Goal: Information Seeking & Learning: Learn about a topic

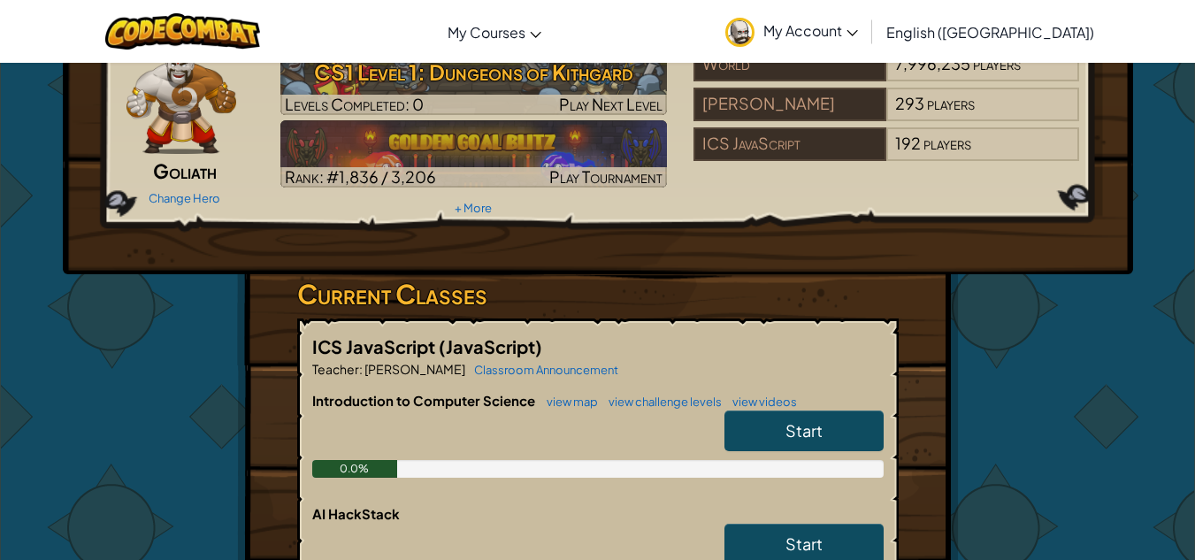
scroll to position [177, 0]
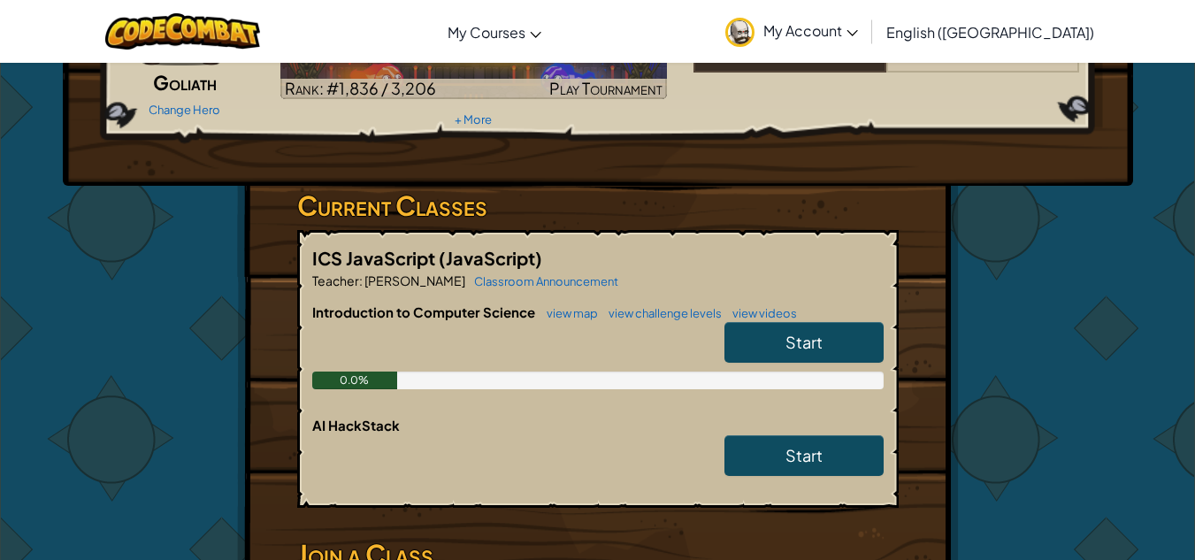
click at [852, 332] on link "Start" at bounding box center [803, 342] width 159 height 41
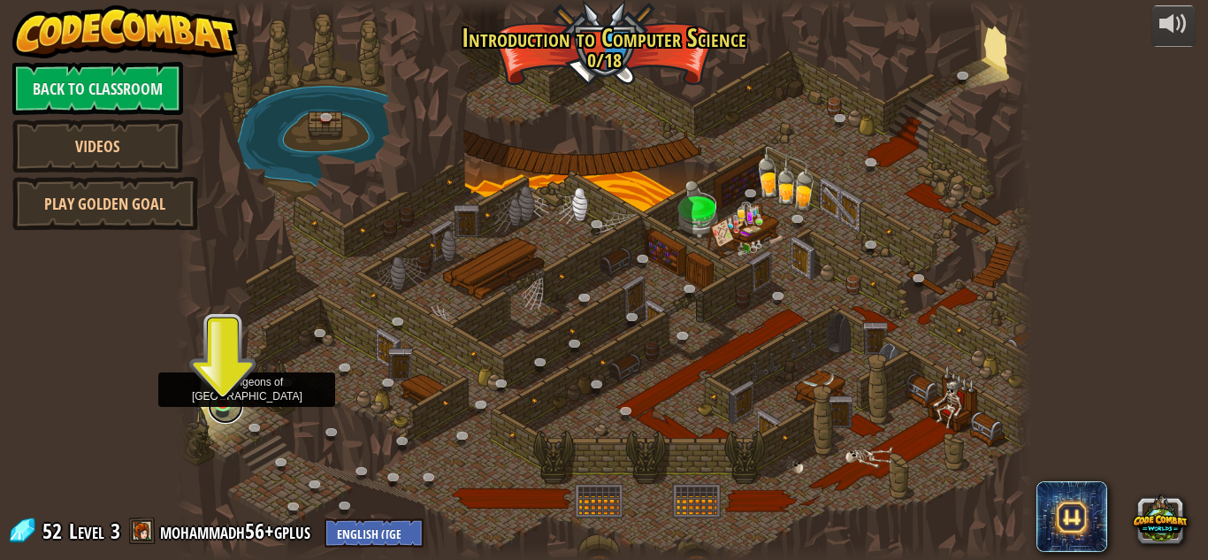
click at [218, 404] on link at bounding box center [225, 405] width 35 height 35
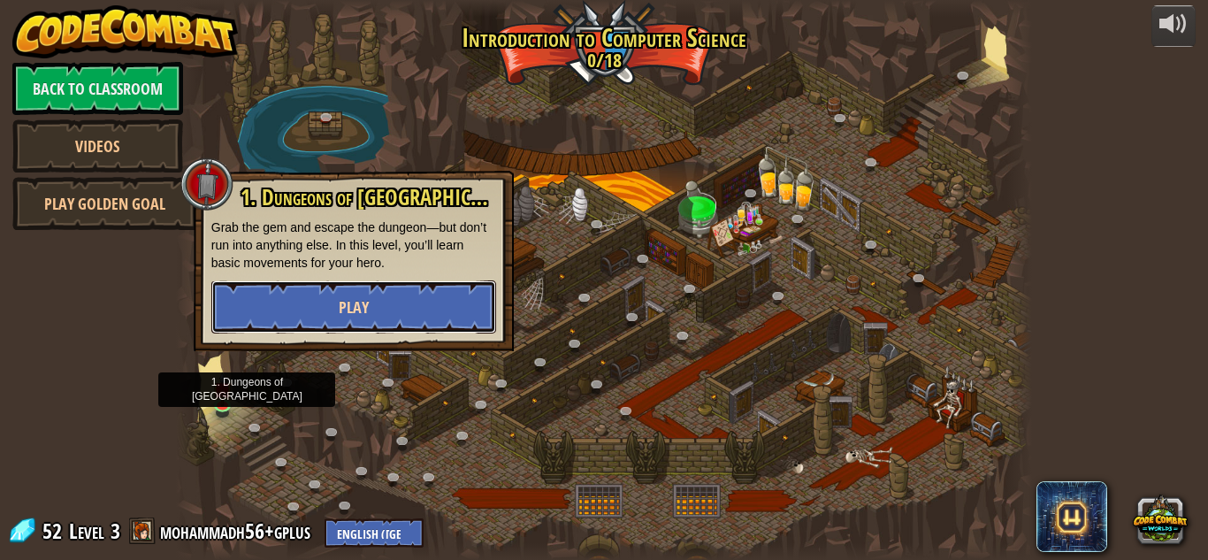
click at [318, 316] on button "Play" at bounding box center [353, 306] width 285 height 53
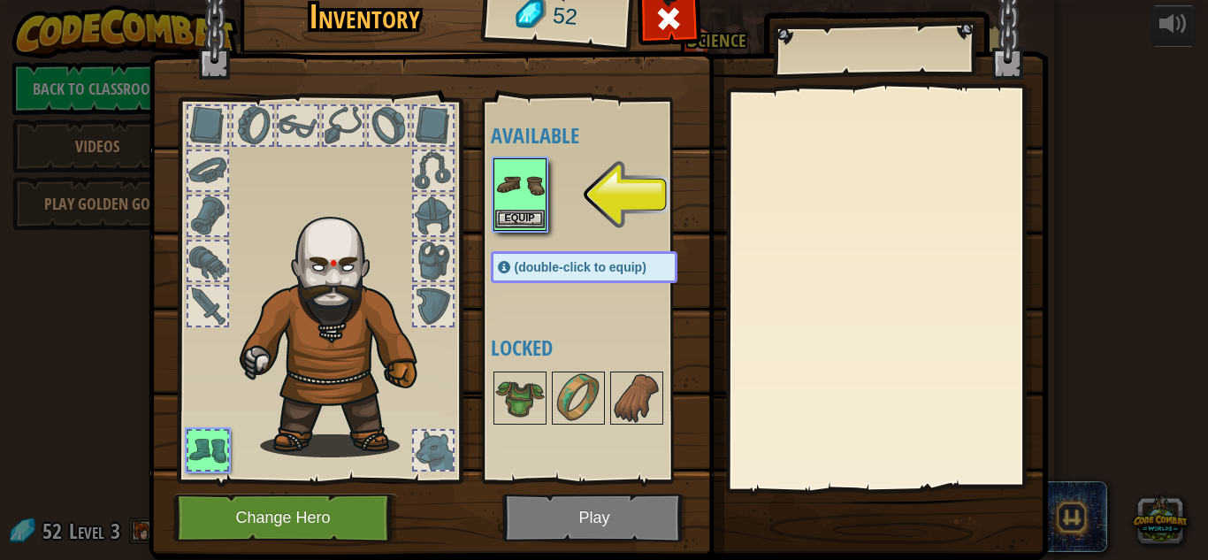
click at [516, 204] on img at bounding box center [520, 185] width 50 height 50
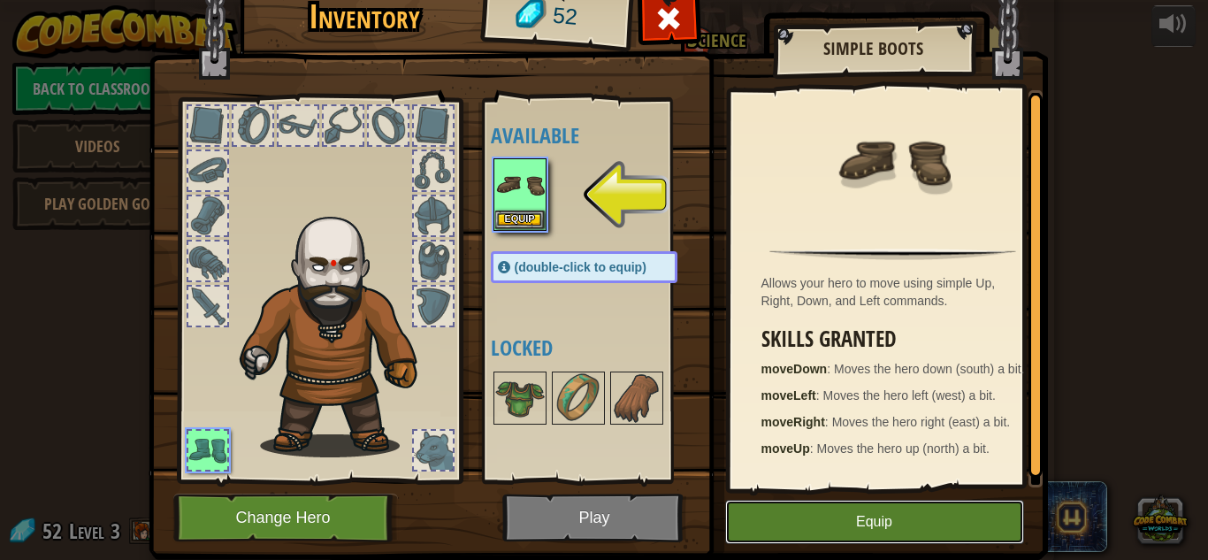
click at [773, 503] on button "Equip" at bounding box center [874, 522] width 299 height 44
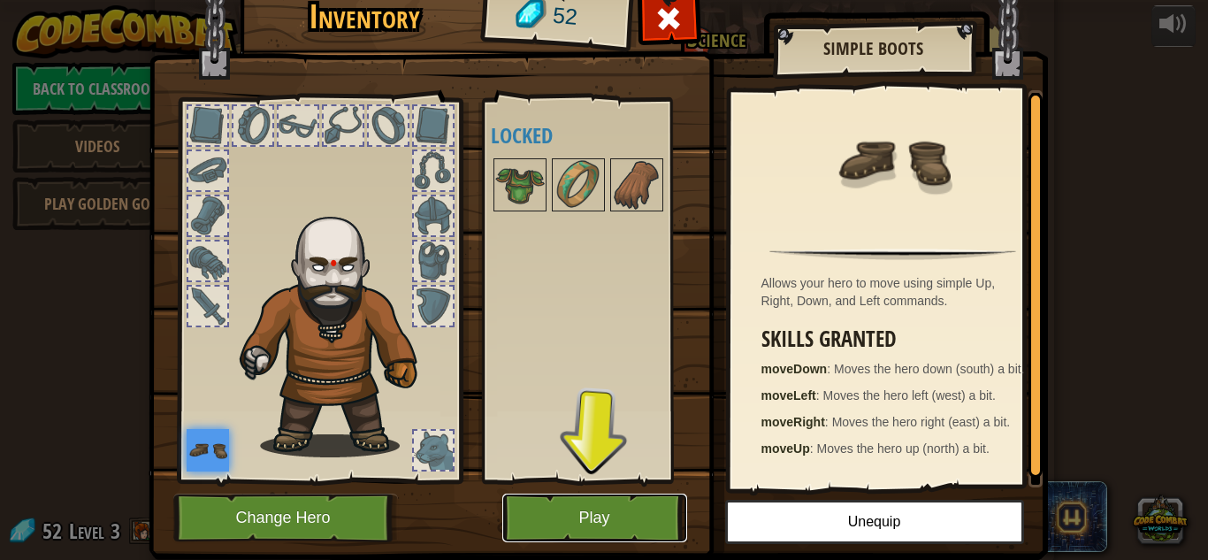
click at [548, 511] on button "Play" at bounding box center [594, 518] width 185 height 49
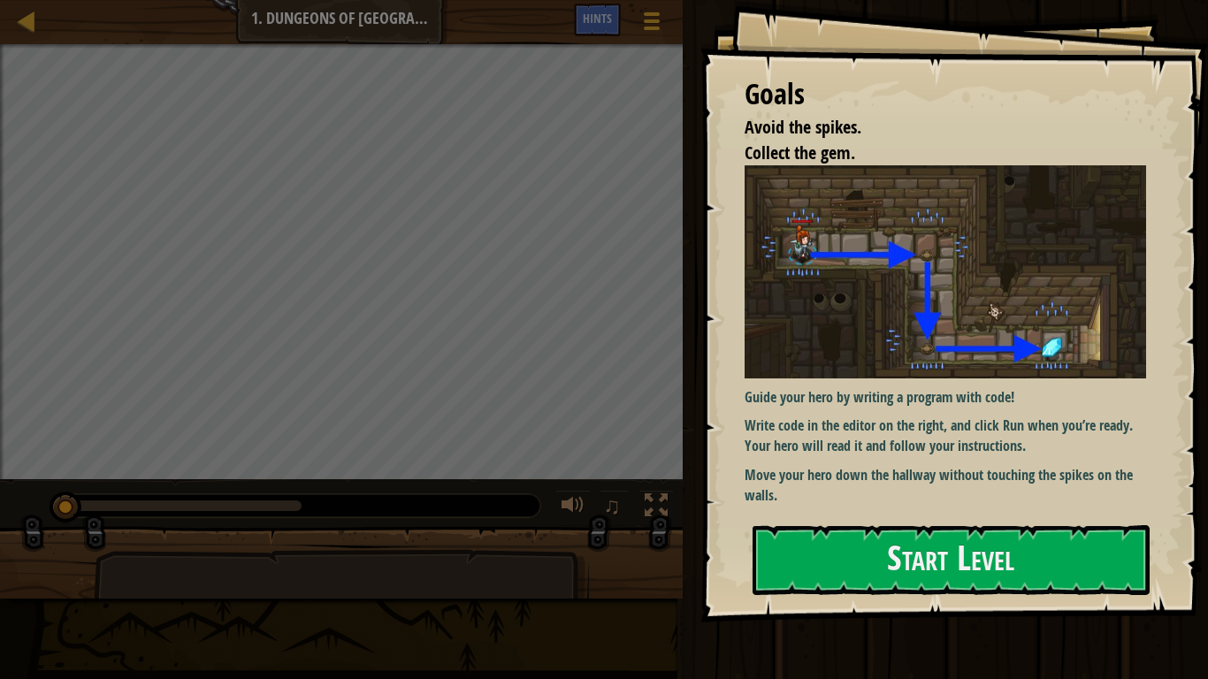
drag, startPoint x: 971, startPoint y: 500, endPoint x: 974, endPoint y: 509, distance: 9.2
click at [972, 502] on div "Guide your hero by writing a program with code! Write code in the editor on the…" at bounding box center [952, 336] width 415 height 342
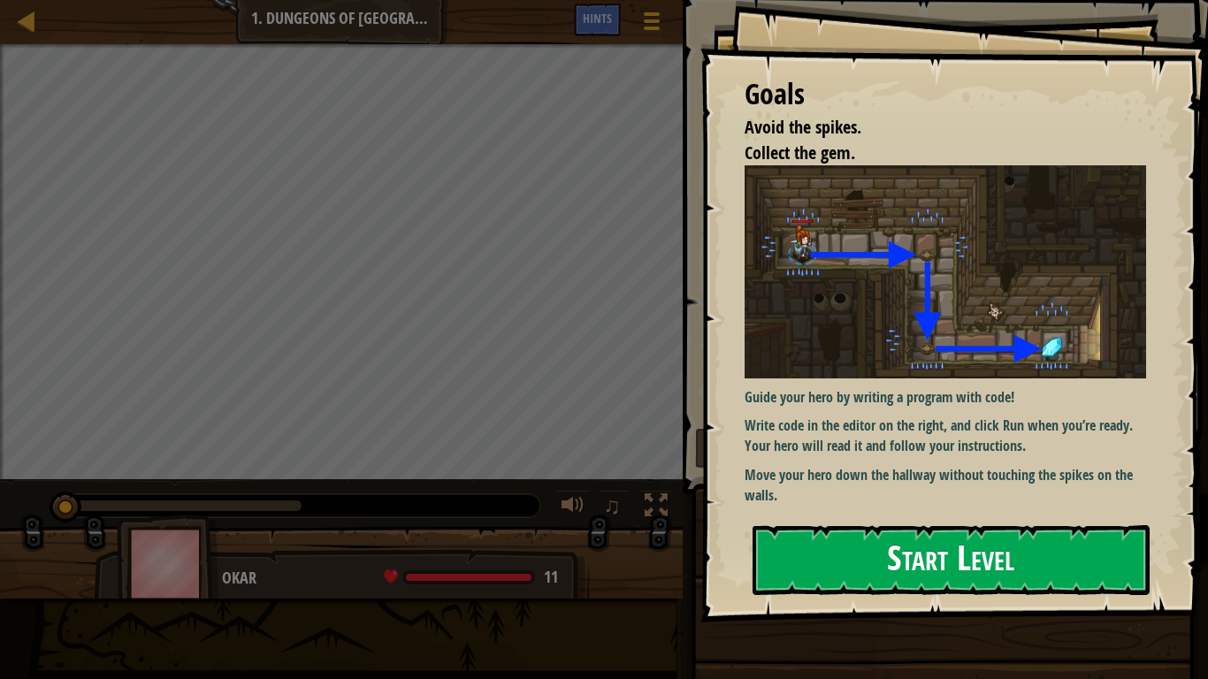
click at [974, 547] on button "Start Level" at bounding box center [951, 560] width 397 height 70
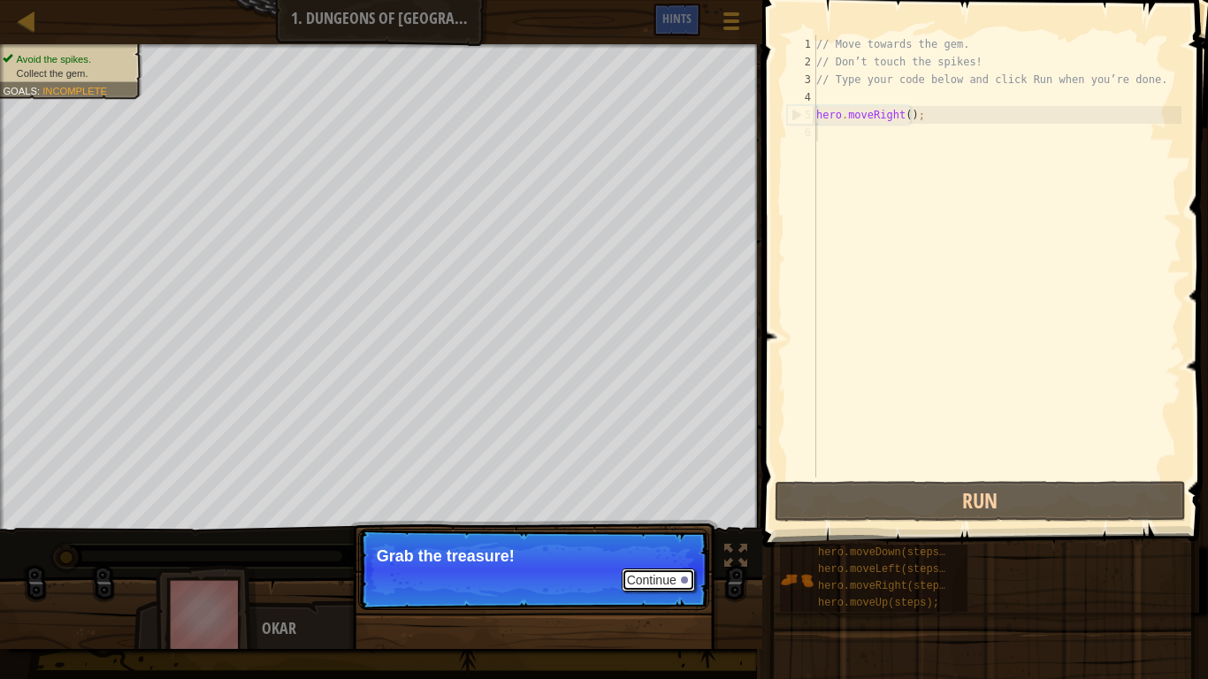
drag, startPoint x: 645, startPoint y: 582, endPoint x: 646, endPoint y: 571, distance: 10.7
click at [646, 559] on button "Continue" at bounding box center [658, 580] width 73 height 23
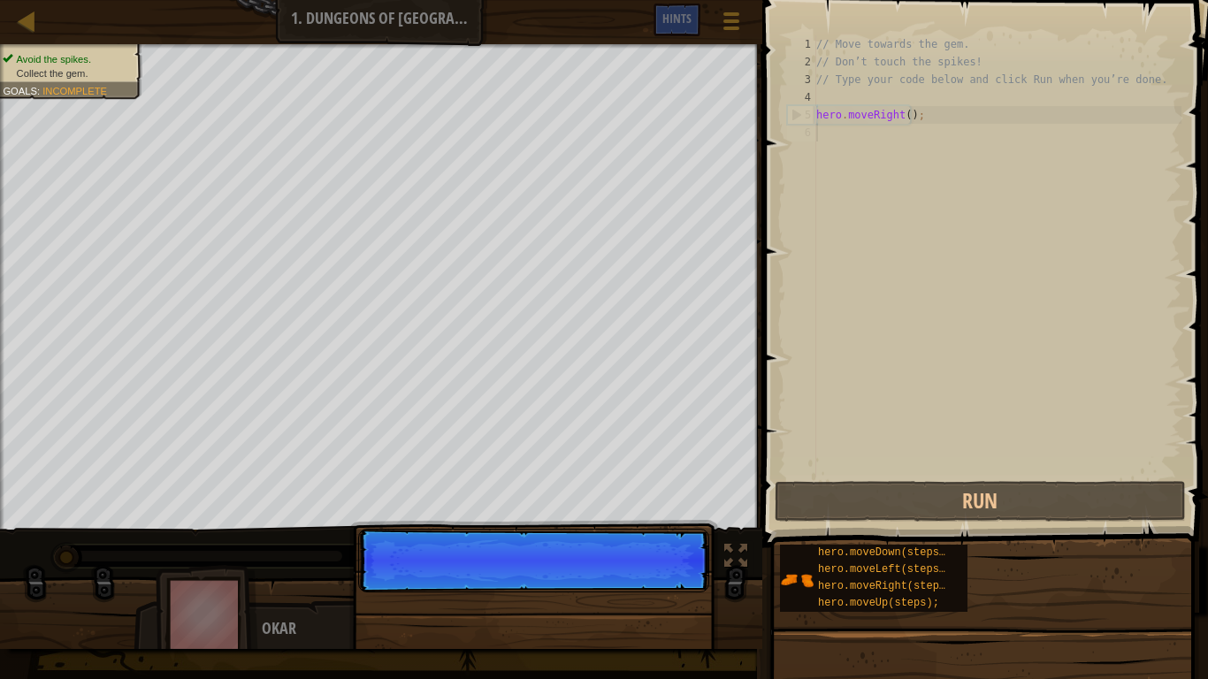
scroll to position [8, 0]
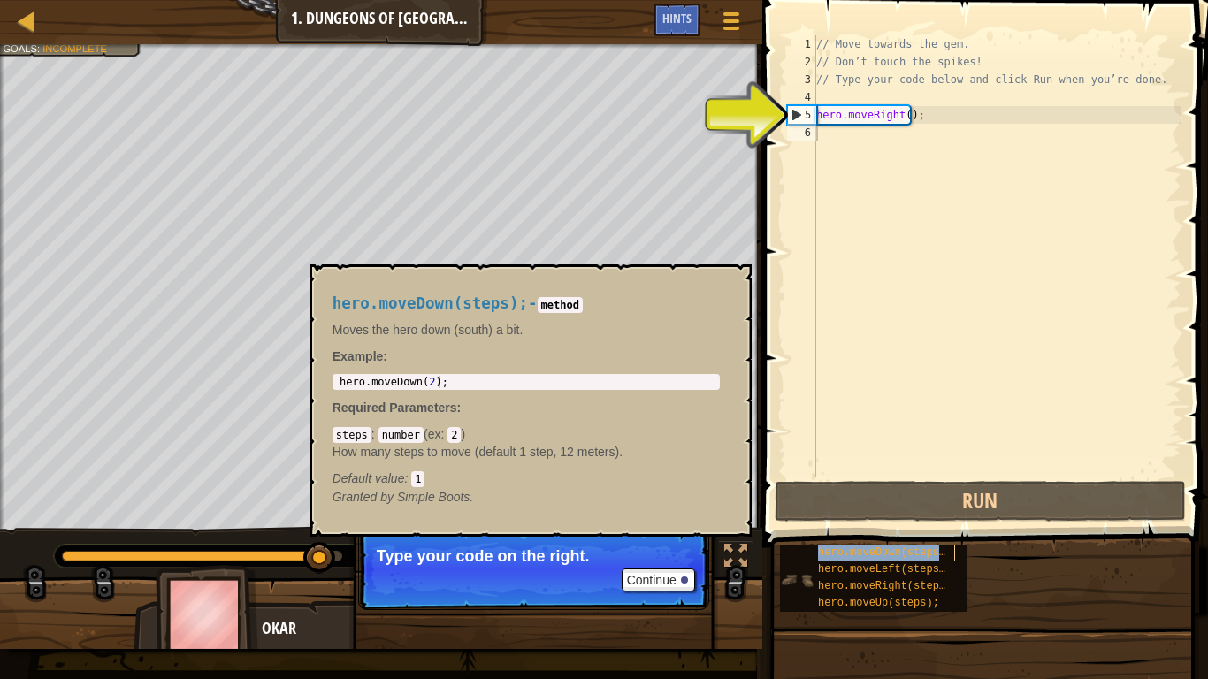
click at [836, 551] on span "hero.moveDown(steps);" at bounding box center [885, 553] width 134 height 12
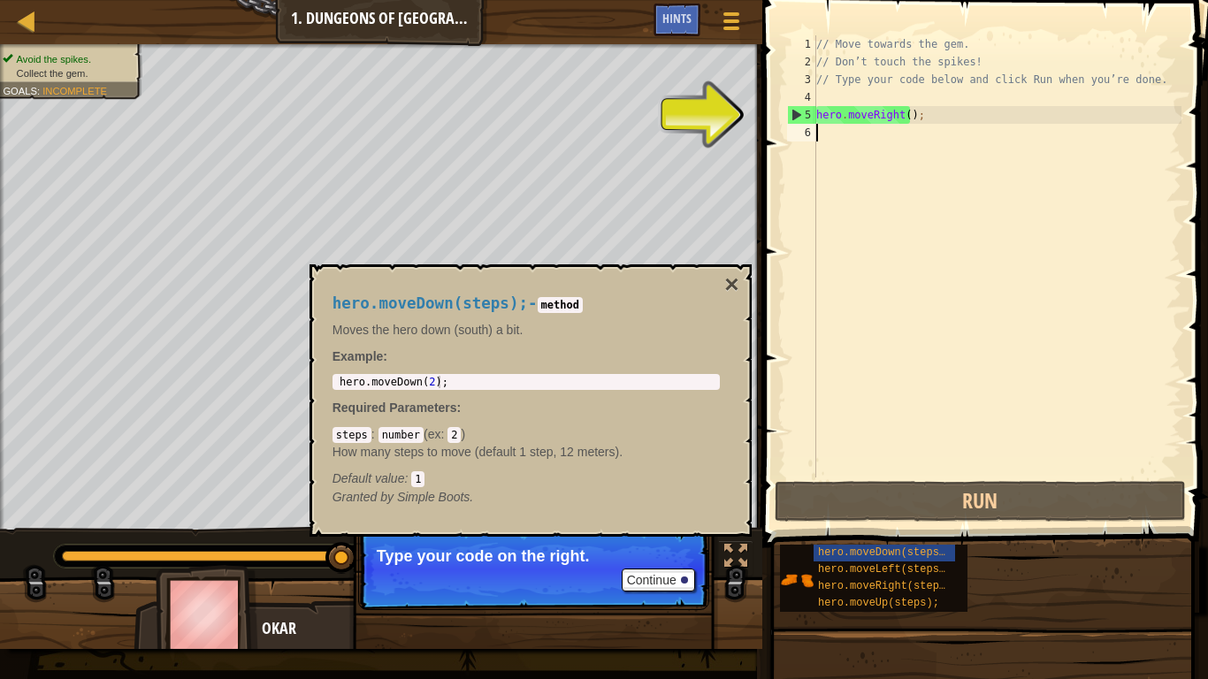
click at [836, 141] on div "// Move towards the gem. // Don’t touch the spikes! // Type your code below and…" at bounding box center [997, 274] width 369 height 478
click at [898, 116] on div "// Move towards the gem. // Don’t touch the spikes! // Type your code below and…" at bounding box center [997, 274] width 369 height 478
click at [908, 115] on div "// Move towards the gem. // Don’t touch the spikes! // Type your code below and…" at bounding box center [997, 274] width 369 height 478
click at [903, 115] on div "// Move towards the gem. // Don’t touch the spikes! // Type your code below and…" at bounding box center [997, 274] width 369 height 478
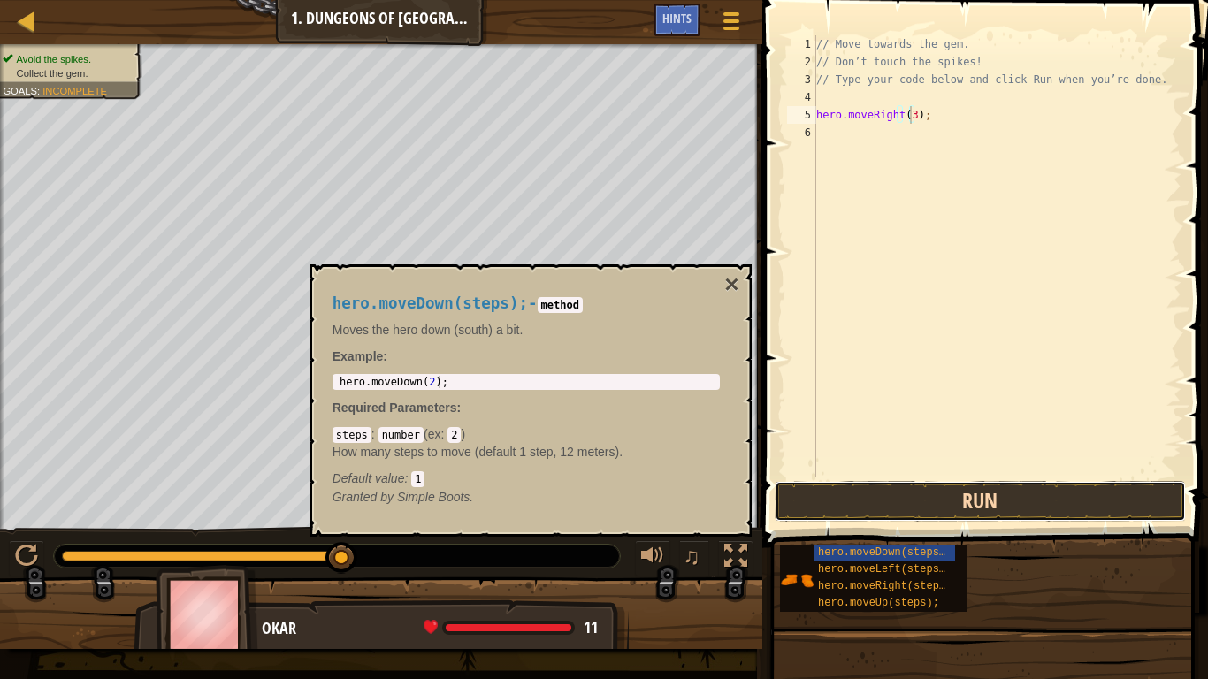
drag, startPoint x: 977, startPoint y: 504, endPoint x: 972, endPoint y: 486, distance: 18.5
click at [977, 498] on button "Run" at bounding box center [981, 501] width 412 height 41
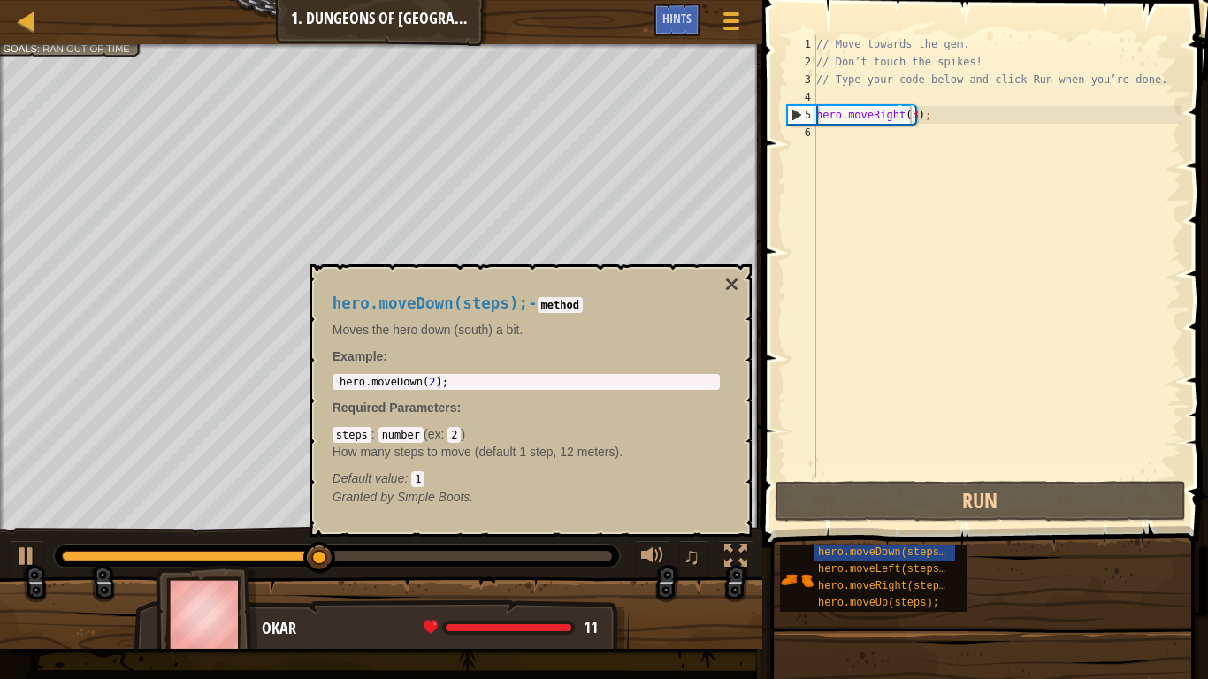
click at [458, 372] on div "hero.moveDown(steps); - method Moves the hero down (south) a bit. Example : 1 h…" at bounding box center [526, 401] width 412 height 244
click at [458, 376] on div "1 hero . moveDown ( 2 ) ; ההההההההההההההההההההההההההההההההההההההההההההההההההההה…" at bounding box center [526, 382] width 387 height 16
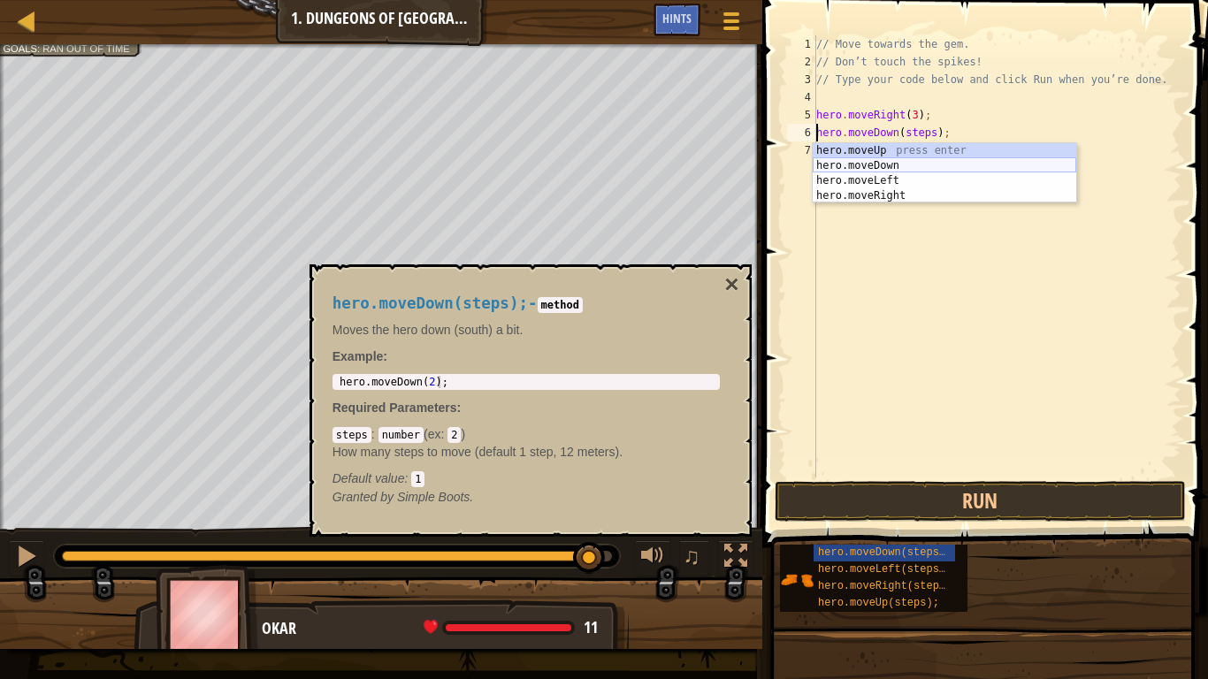
click at [867, 158] on div "hero.moveUp press enter hero.moveDown press enter hero.moveLeft press enter her…" at bounding box center [945, 188] width 264 height 90
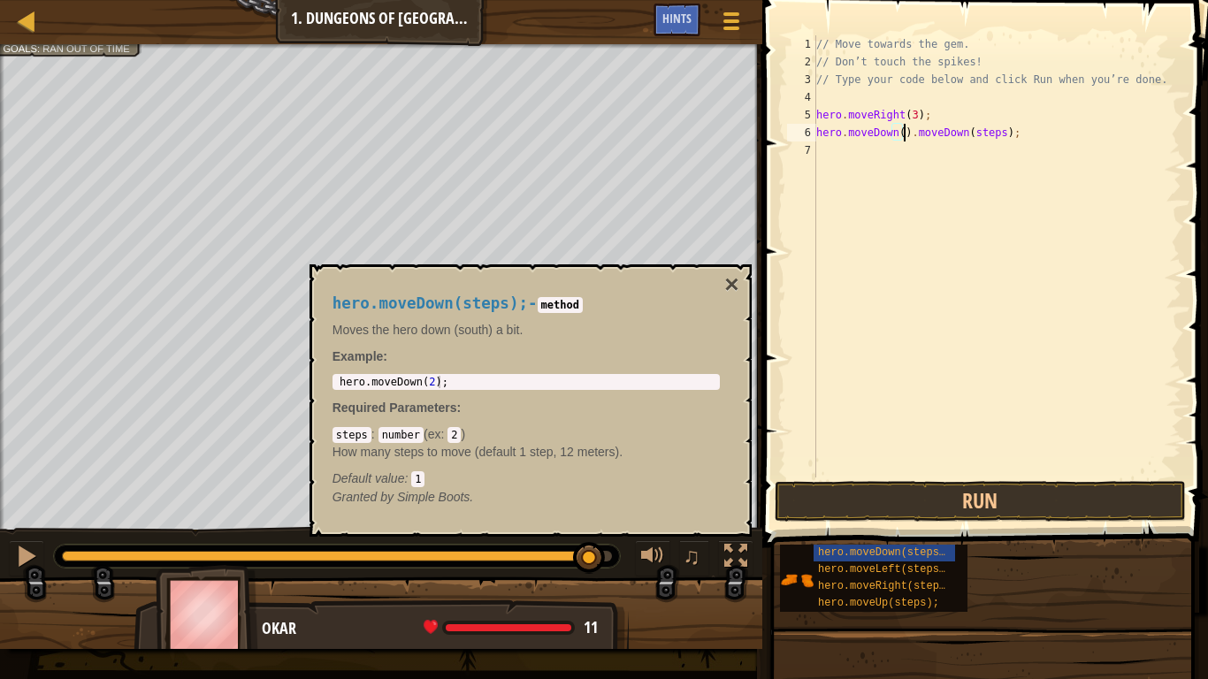
click at [898, 134] on div "// Move towards the gem. // Don’t touch the spikes! // Type your code below and…" at bounding box center [997, 274] width 369 height 478
click at [966, 134] on div "// Move towards the gem. // Don’t touch the spikes! // Type your code below and…" at bounding box center [997, 274] width 369 height 478
drag, startPoint x: 1005, startPoint y: 136, endPoint x: 916, endPoint y: 130, distance: 88.7
click at [916, 130] on div "// Move towards the gem. // Don’t touch the spikes! // Type your code below and…" at bounding box center [997, 274] width 369 height 478
click at [924, 128] on div "// Move towards the gem. // Don’t touch the spikes! // Type your code below and…" at bounding box center [997, 274] width 369 height 478
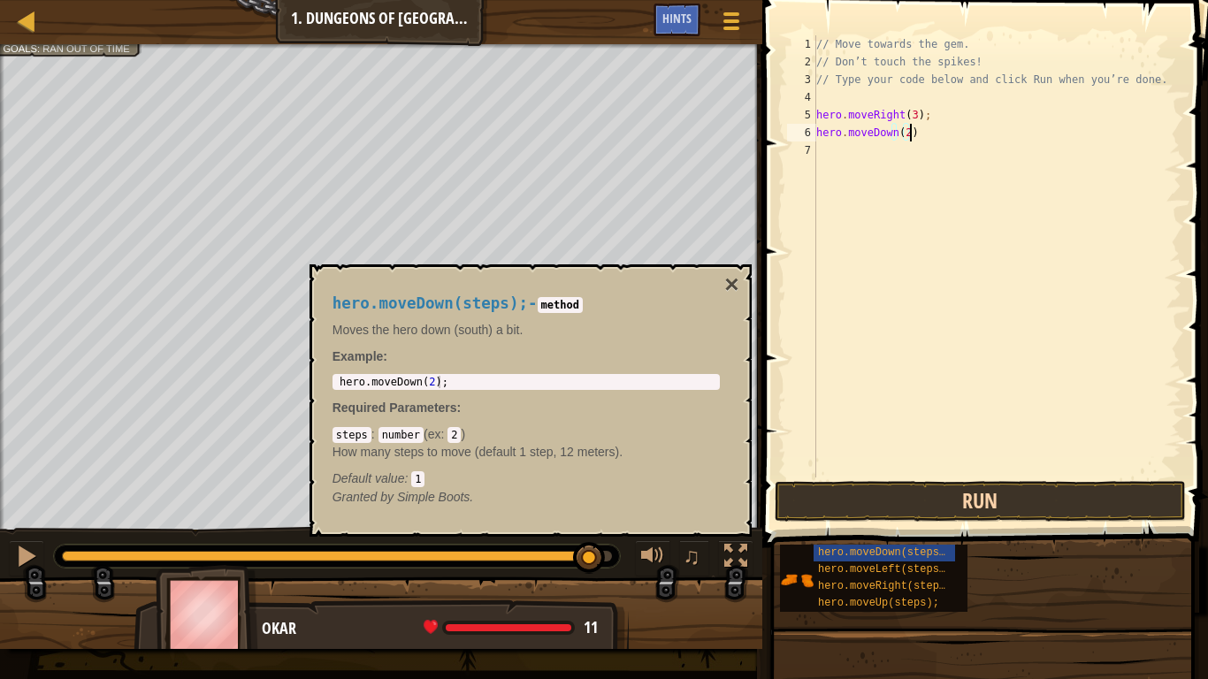
type textarea "hero.moveDown(2)"
click at [941, 486] on button "Run" at bounding box center [981, 501] width 412 height 41
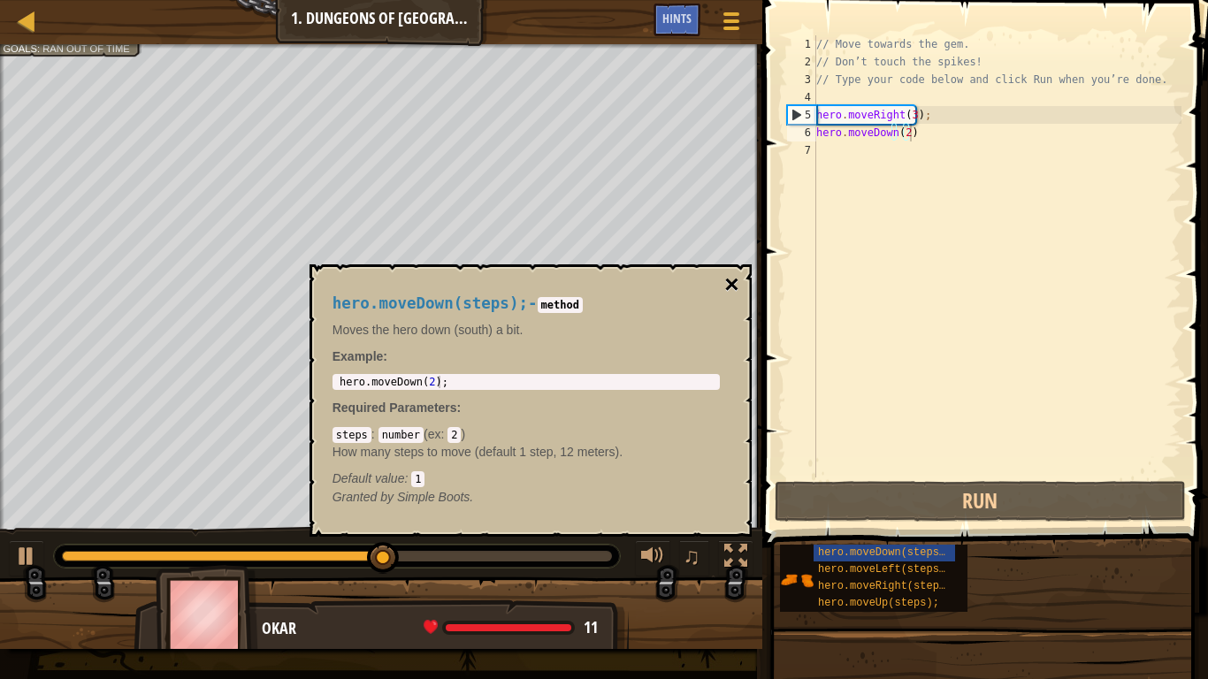
click at [733, 284] on button "×" at bounding box center [731, 284] width 14 height 25
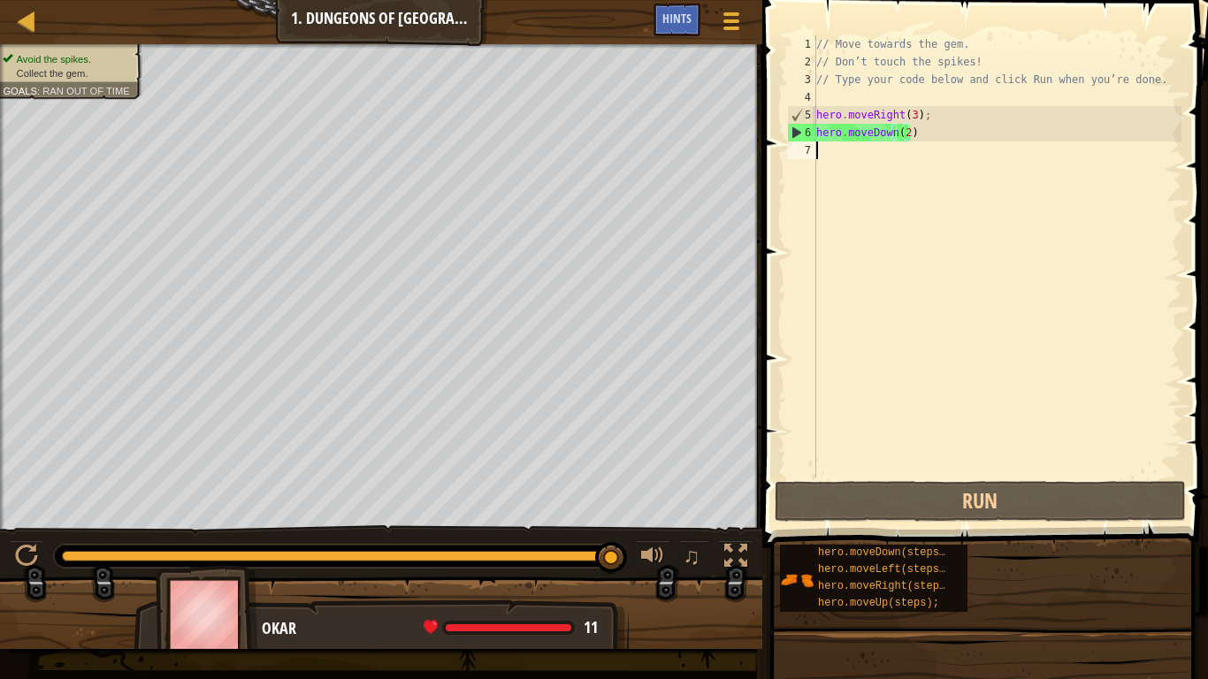
scroll to position [8, 0]
click at [830, 149] on div "// Move towards the gem. // Don’t touch the spikes! // Type your code below and…" at bounding box center [997, 274] width 369 height 478
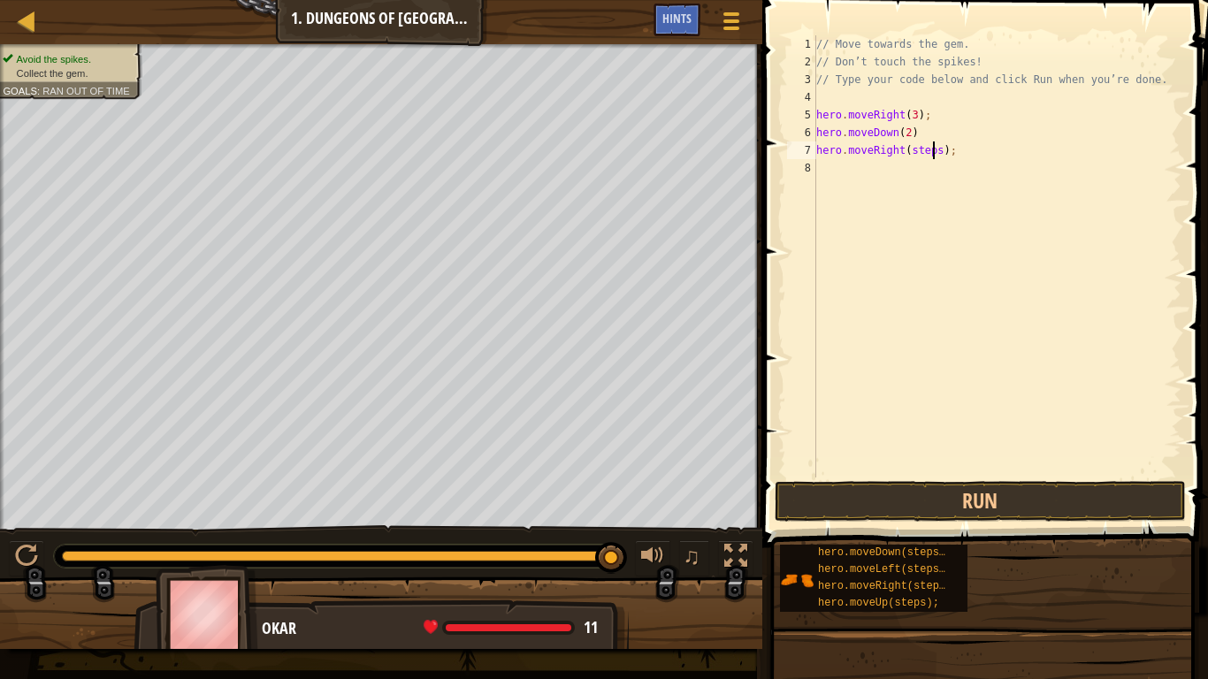
click at [934, 149] on div "// Move towards the gem. // Don’t touch the spikes! // Type your code below and…" at bounding box center [997, 274] width 369 height 478
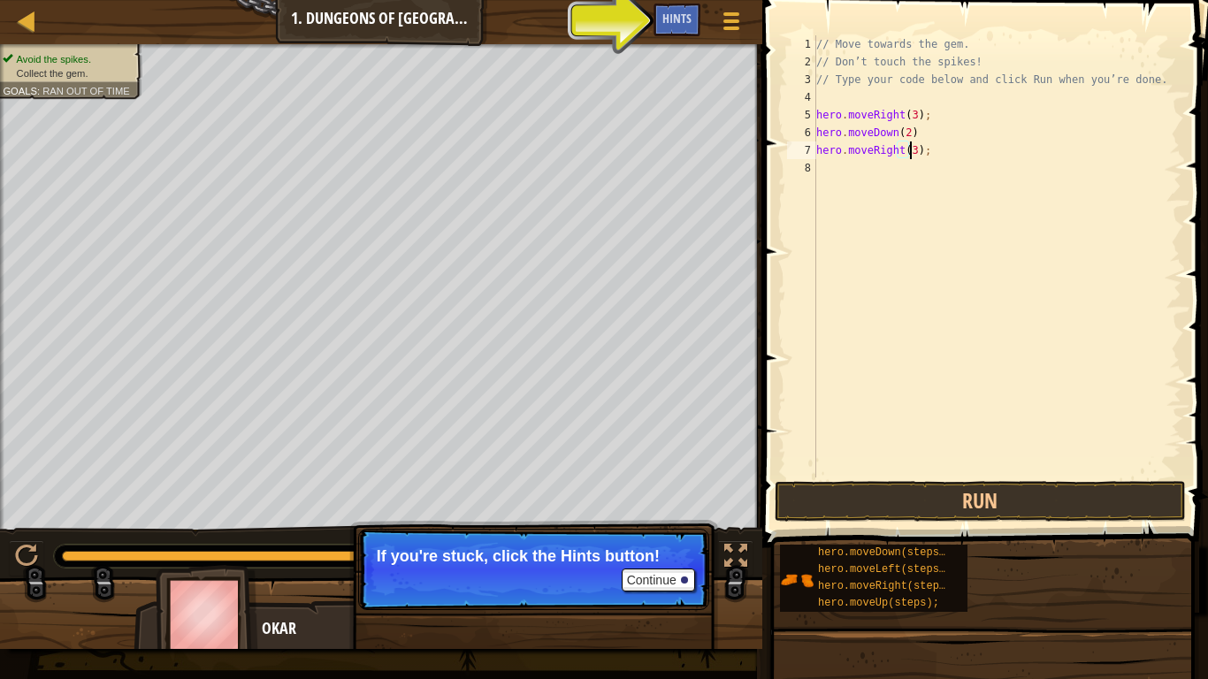
scroll to position [8, 7]
click at [938, 494] on button "Run" at bounding box center [981, 501] width 412 height 41
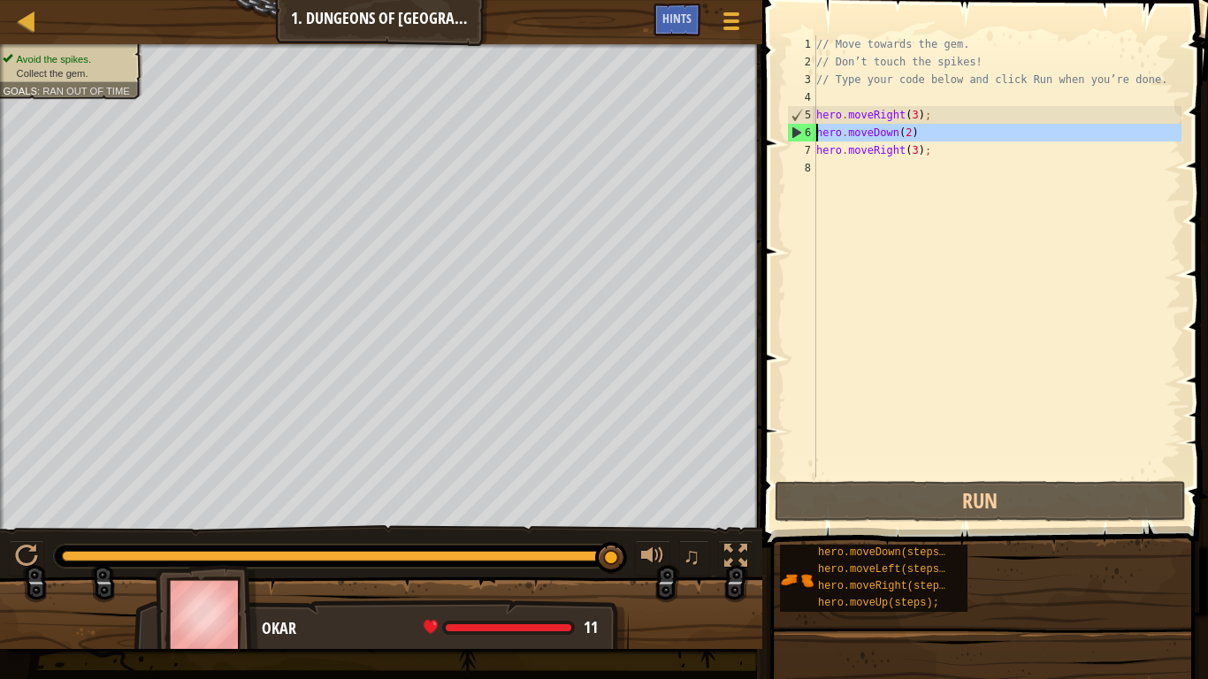
click at [794, 129] on div "6" at bounding box center [802, 133] width 28 height 18
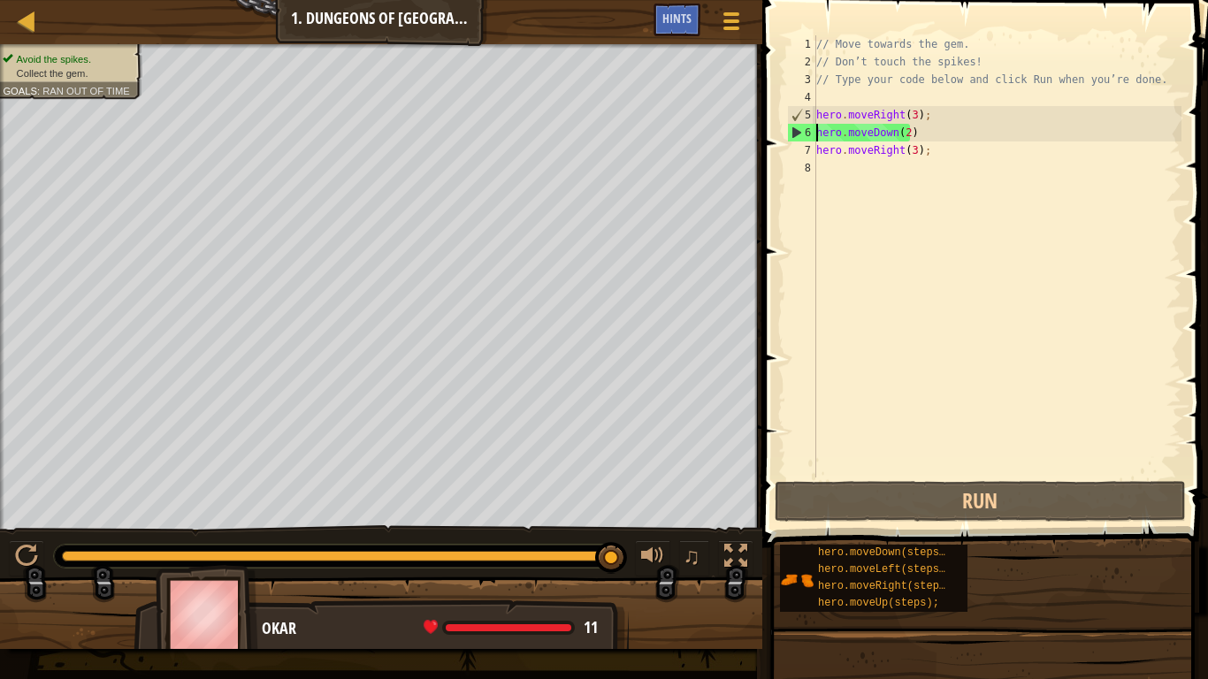
click at [901, 108] on div "// Move towards the gem. // Don’t touch the spikes! // Type your code below and…" at bounding box center [997, 274] width 369 height 478
click at [908, 112] on div "// Move towards the gem. // Don’t touch the spikes! // Type your code below and…" at bounding box center [997, 274] width 369 height 478
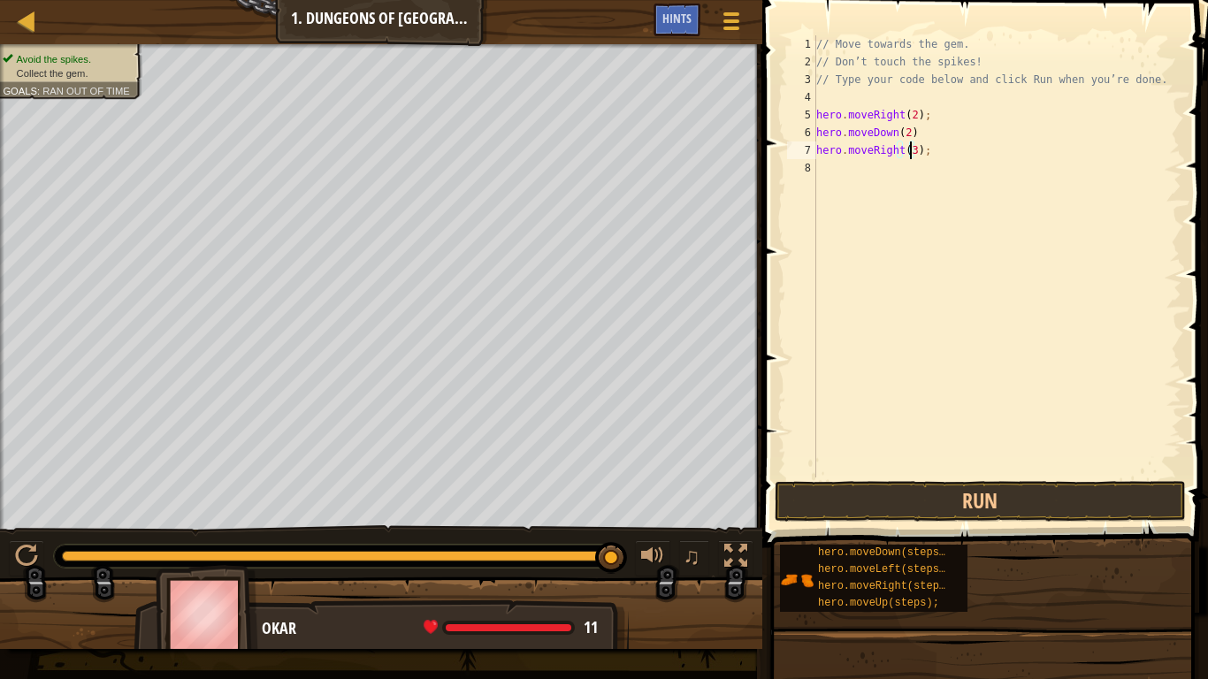
click at [911, 148] on div "// Move towards the gem. // Don’t touch the spikes! // Type your code below and…" at bounding box center [997, 274] width 369 height 478
click at [937, 511] on button "Run" at bounding box center [981, 501] width 412 height 41
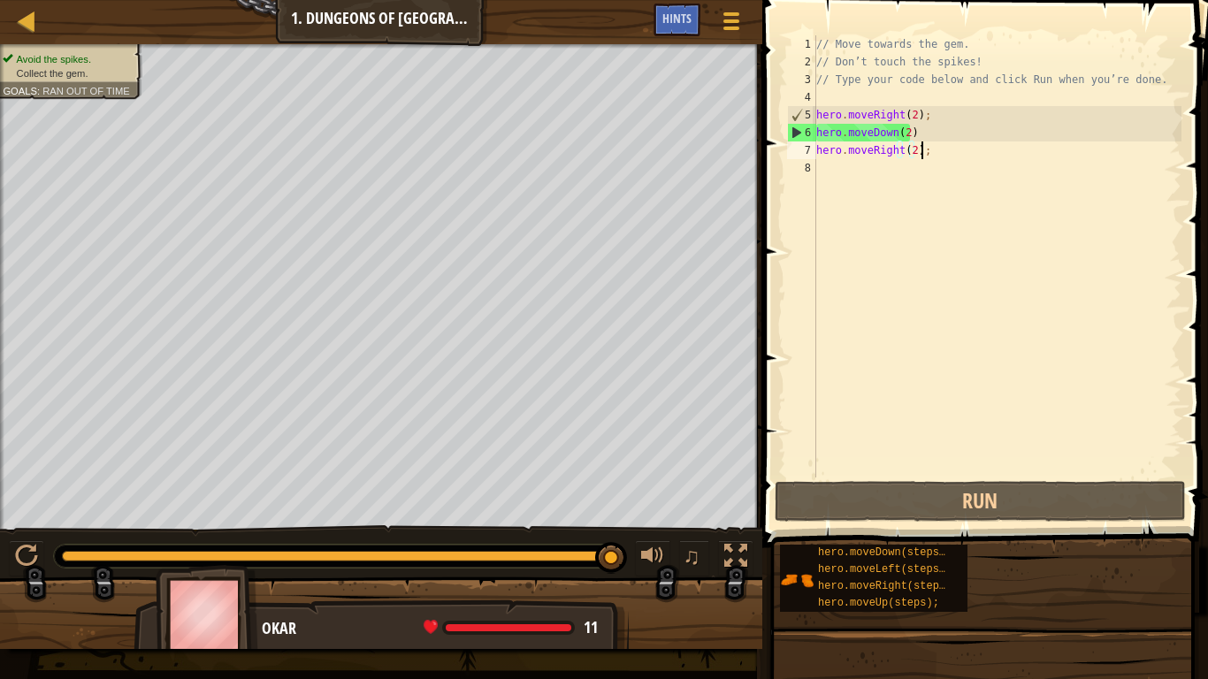
click at [927, 154] on div "// Move towards the gem. // Don’t touch the spikes! // Type your code below and…" at bounding box center [997, 274] width 369 height 478
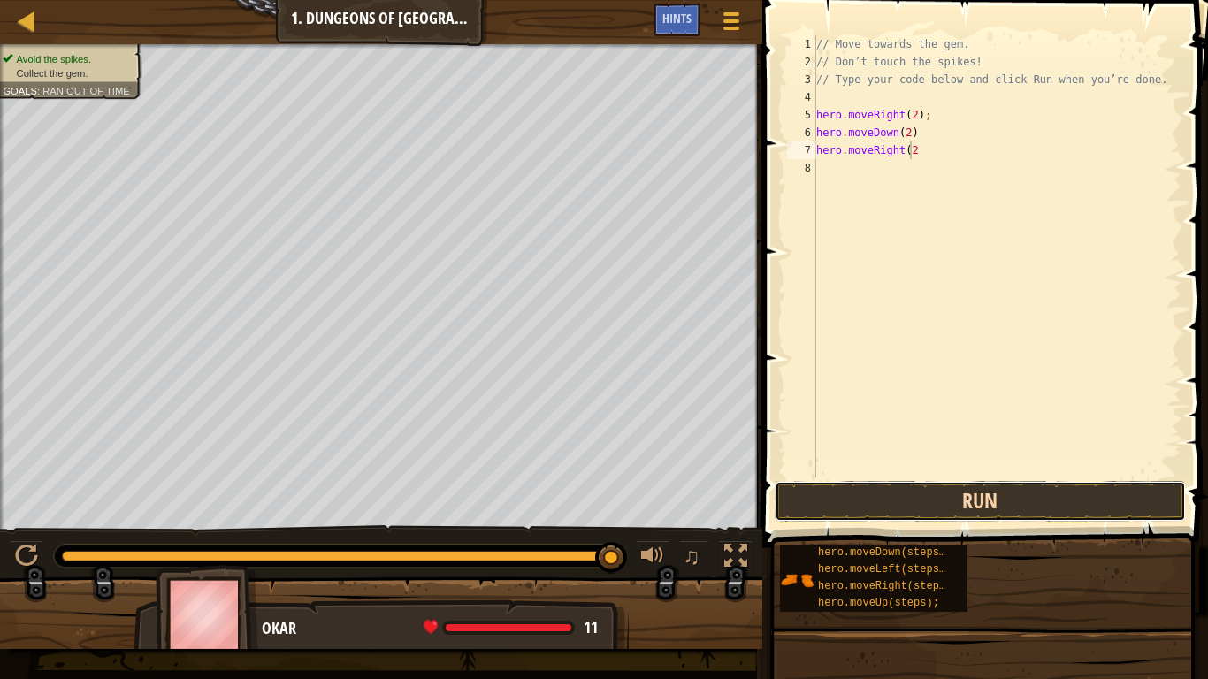
click at [977, 512] on button "Run" at bounding box center [981, 501] width 412 height 41
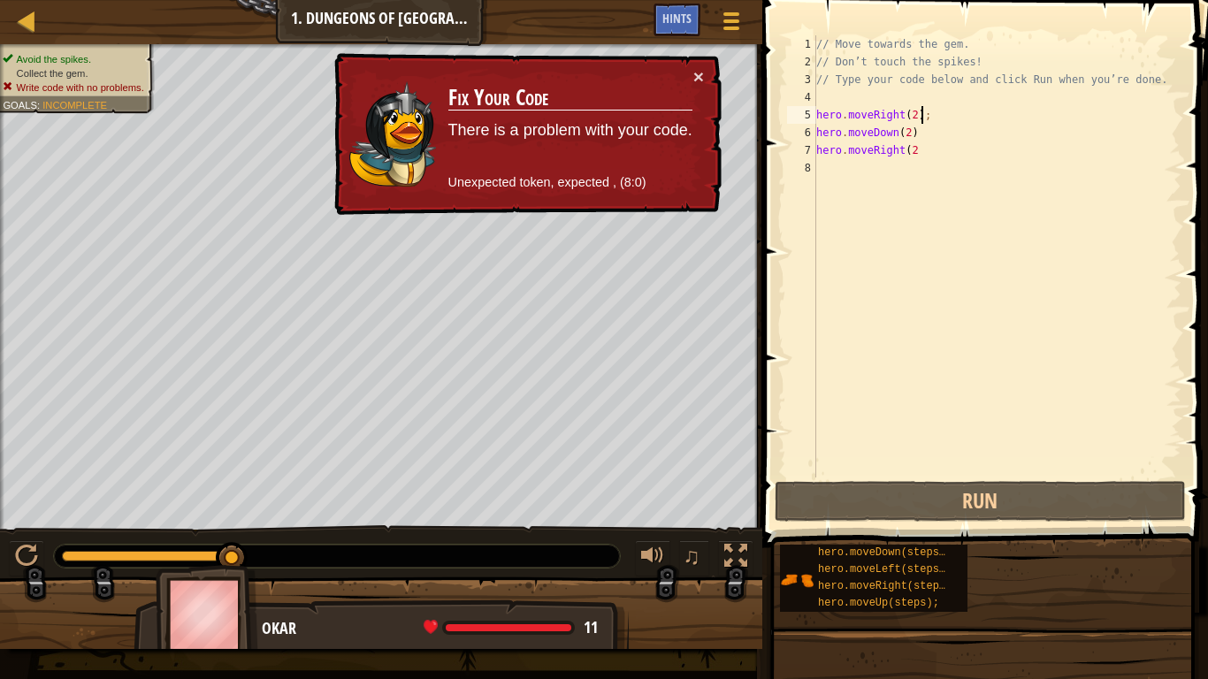
click at [939, 117] on div "// Move towards the gem. // Don’t touch the spikes! // Type your code below and…" at bounding box center [997, 274] width 369 height 478
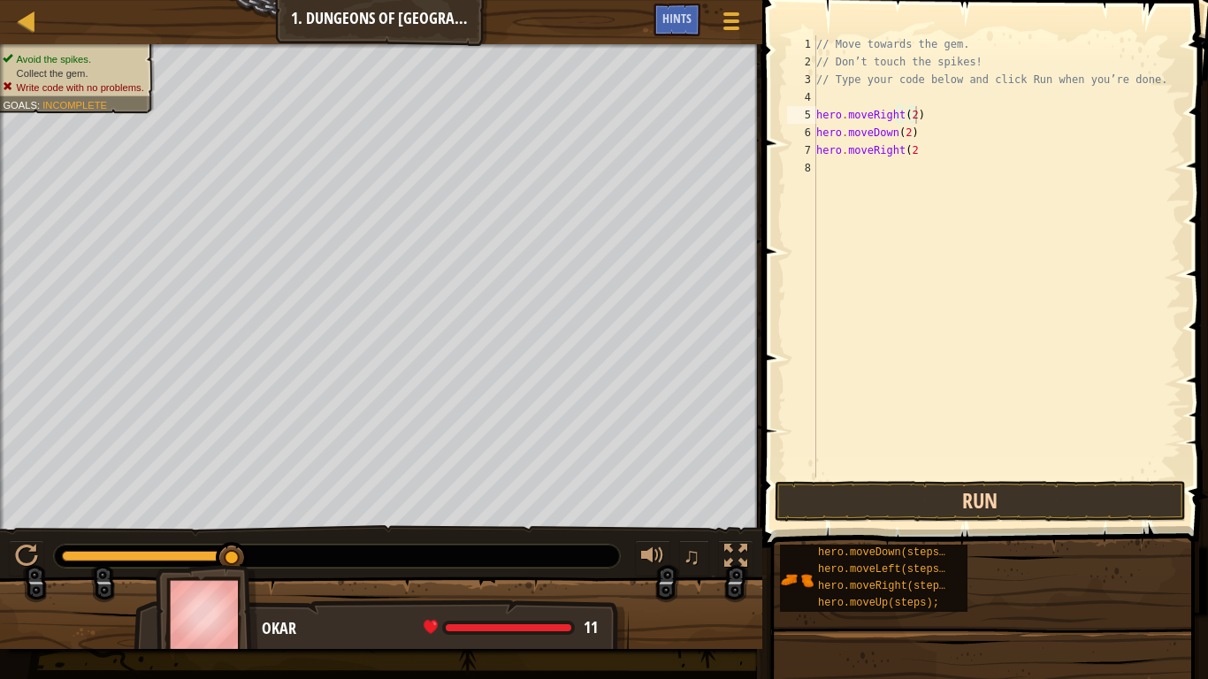
click at [958, 481] on div "hero.moveRight(2) 1 2 3 4 5 6 7 8 // Move towards the gem. // Don’t touch the s…" at bounding box center [982, 309] width 451 height 600
click at [958, 486] on button "Run" at bounding box center [981, 501] width 412 height 41
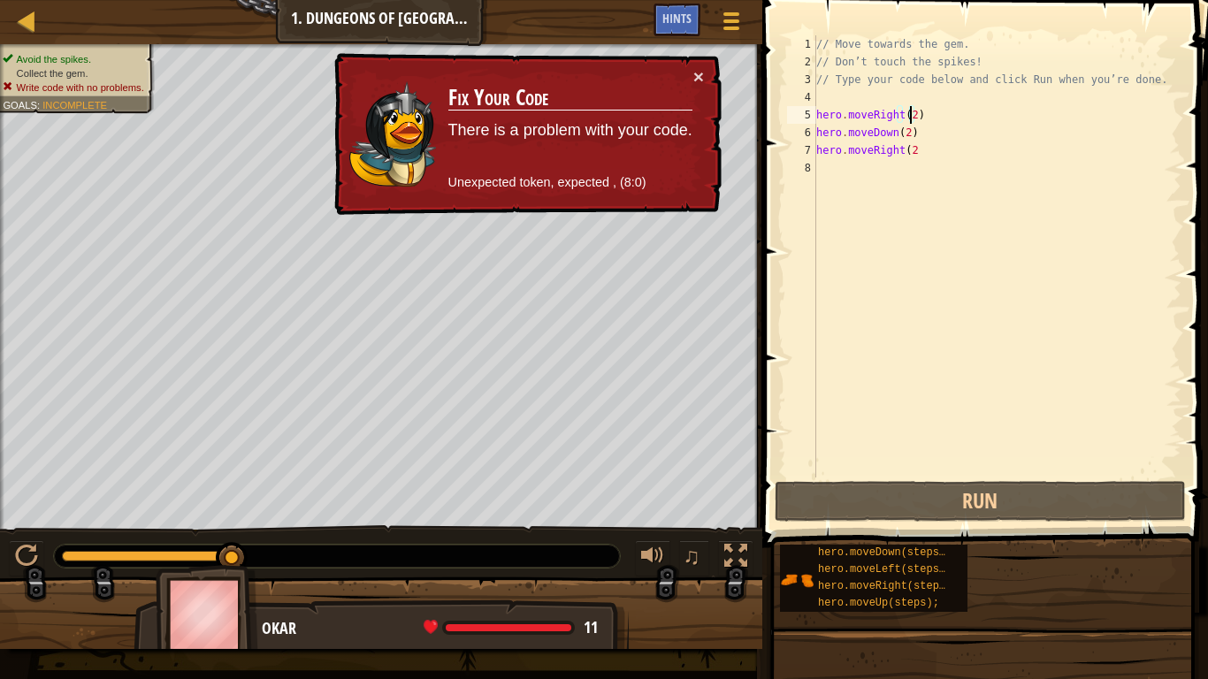
click at [911, 112] on div "// Move towards the gem. // Don’t touch the spikes! // Type your code below and…" at bounding box center [997, 274] width 369 height 478
click at [916, 119] on div "// Move towards the gem. // Don’t touch the spikes! // Type your code below and…" at bounding box center [997, 274] width 369 height 478
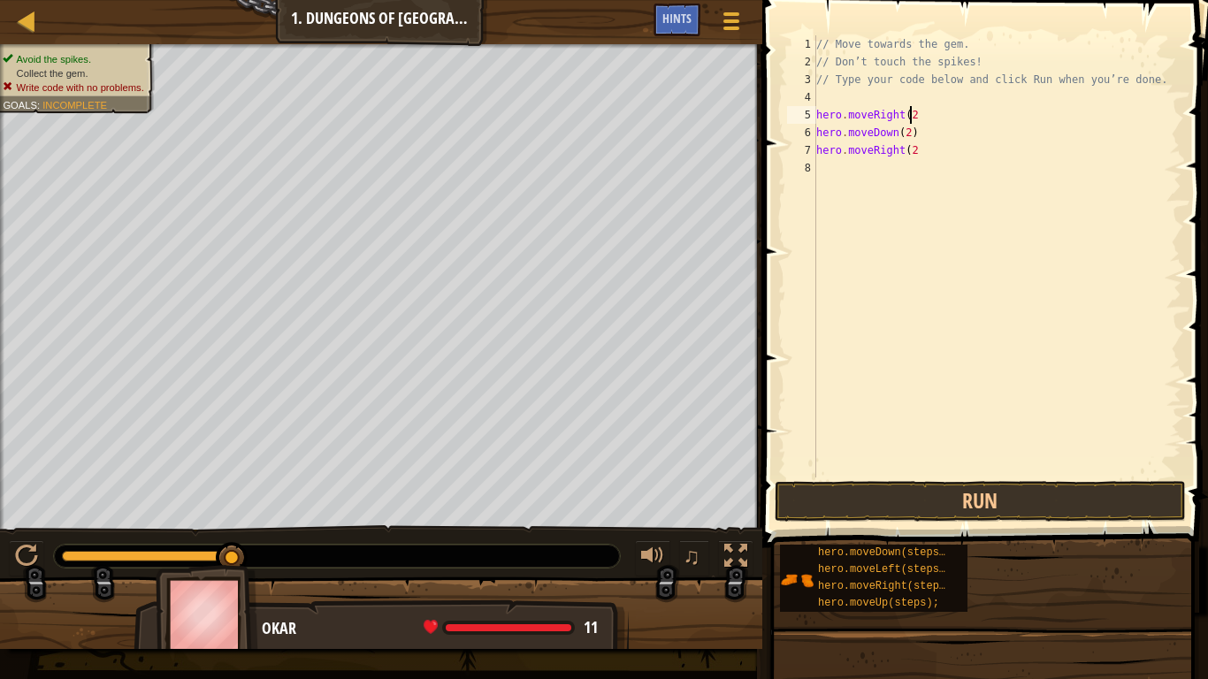
click at [904, 117] on div "// Move towards the gem. // Don’t touch the spikes! // Type your code below and…" at bounding box center [997, 274] width 369 height 478
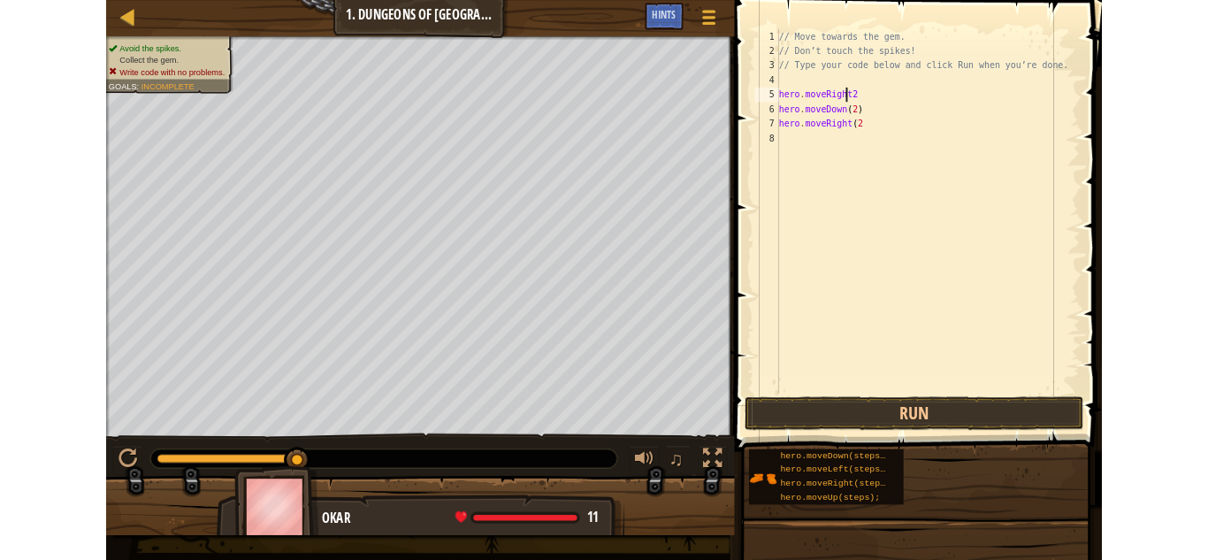
scroll to position [8, 6]
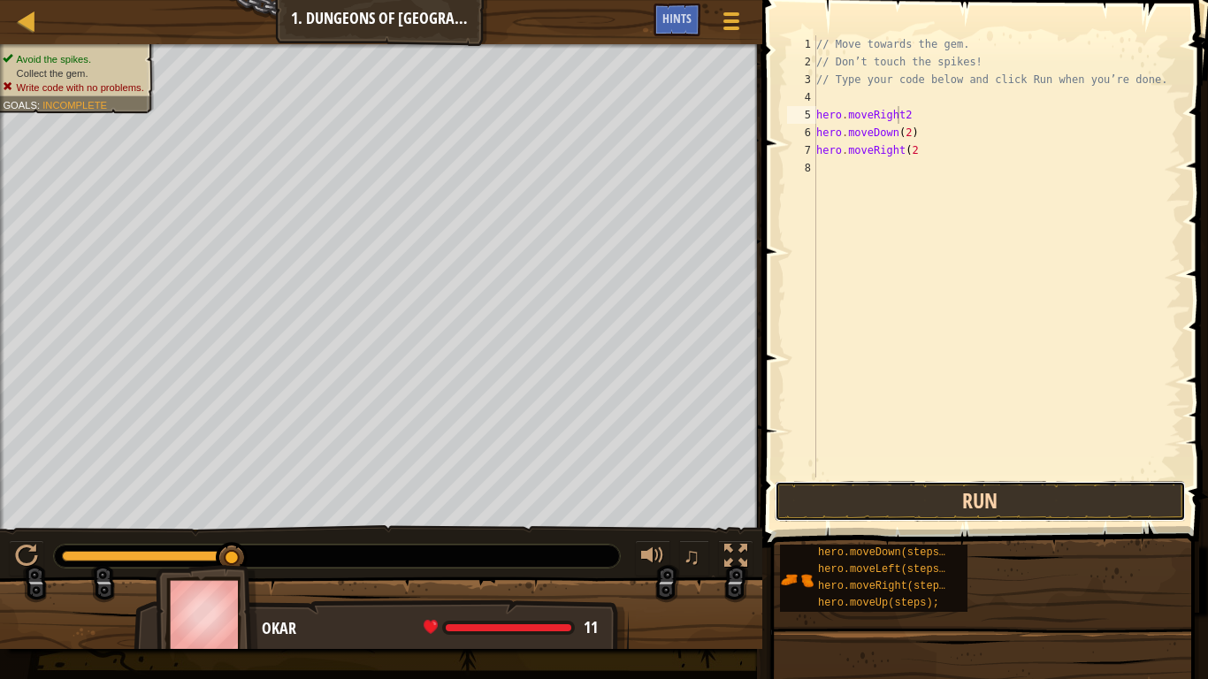
click at [983, 502] on button "Run" at bounding box center [981, 501] width 412 height 41
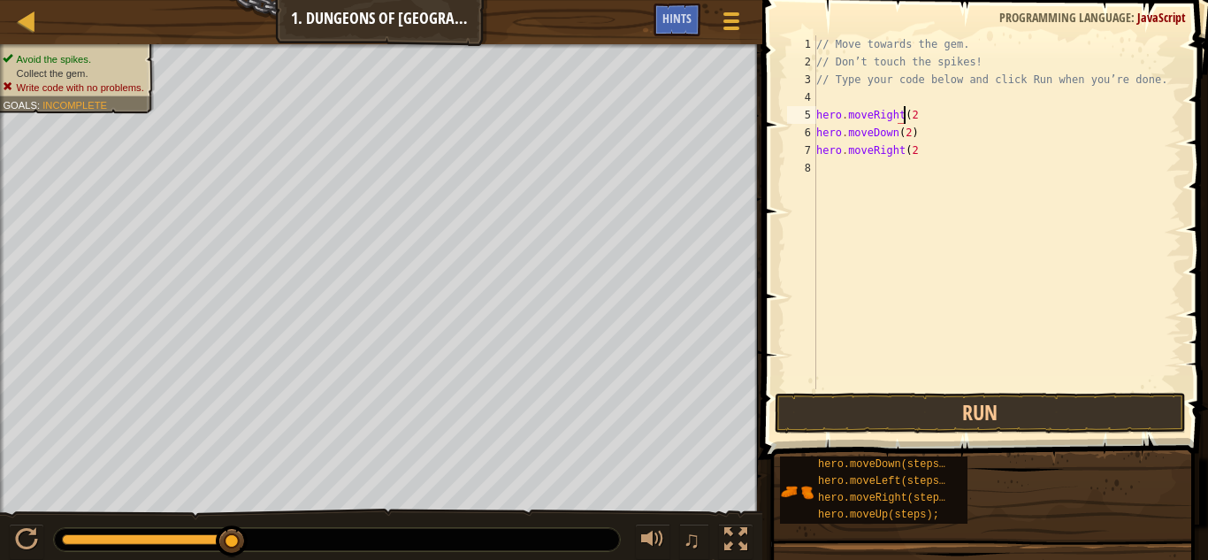
click at [952, 113] on div "// Move towards the gem. // Don’t touch the spikes! // Type your code below and…" at bounding box center [997, 229] width 369 height 389
type textarea "hero.moveRight(2)"
click at [922, 164] on div "// Move towards the gem. // Don’t touch the spikes! // Type your code below and…" at bounding box center [997, 229] width 369 height 389
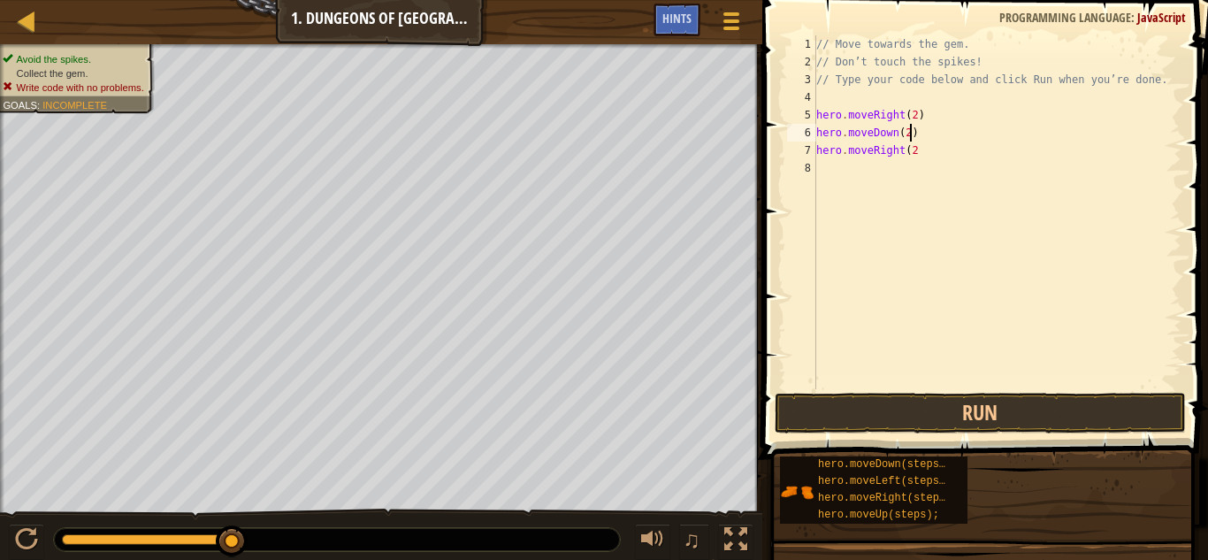
click at [923, 141] on div "// Move towards the gem. // Don’t touch the spikes! // Type your code below and…" at bounding box center [997, 229] width 369 height 389
click at [923, 149] on div "// Move towards the gem. // Don’t touch the spikes! // Type your code below and…" at bounding box center [997, 229] width 369 height 389
type textarea "hero.moveRight(2)"
click at [831, 391] on div "hero.moveRight(2) 1 2 3 4 5 6 7 8 // Move towards the gem. // Don’t touch the s…" at bounding box center [982, 264] width 451 height 511
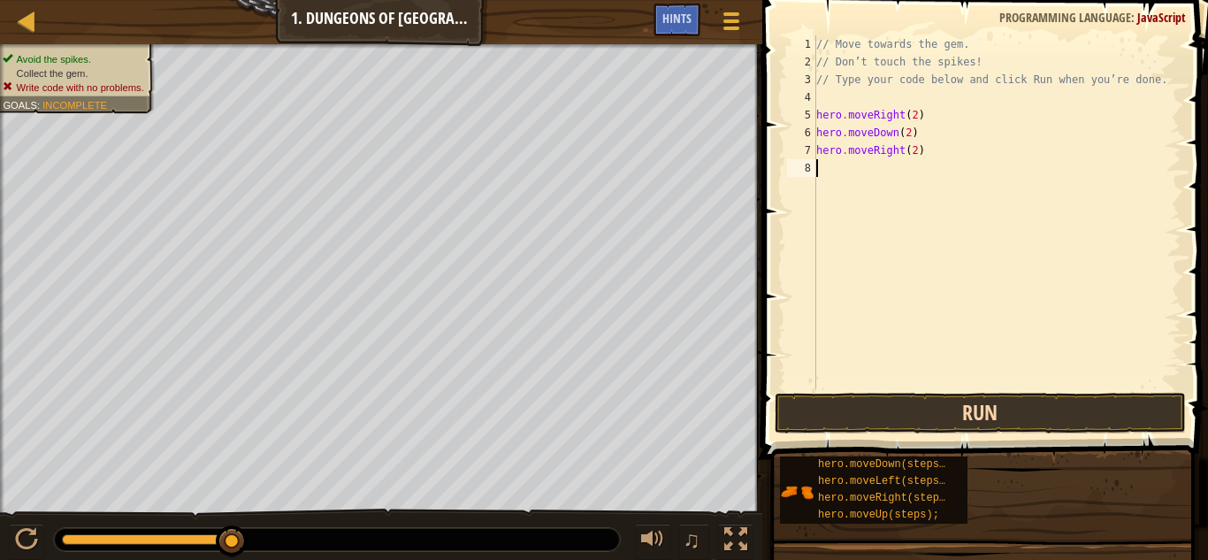
scroll to position [8, 0]
click at [837, 410] on button "Run" at bounding box center [981, 413] width 412 height 41
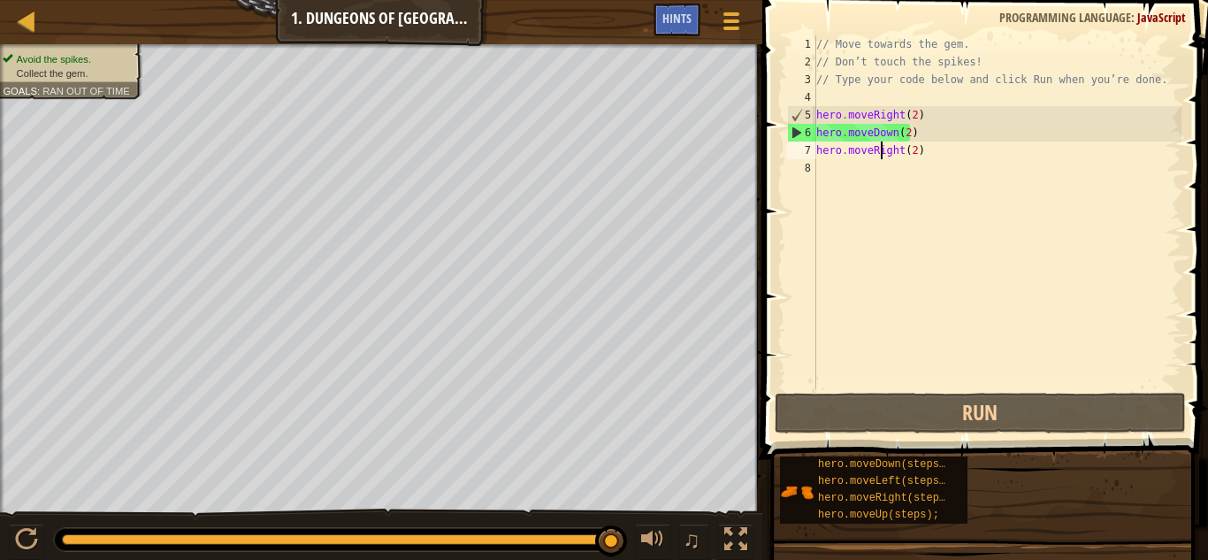
click at [881, 156] on div "// Move towards the gem. // Don’t touch the spikes! // Type your code below and…" at bounding box center [997, 229] width 369 height 389
click at [916, 156] on div "// Move towards the gem. // Don’t touch the spikes! // Type your code below and…" at bounding box center [997, 229] width 369 height 389
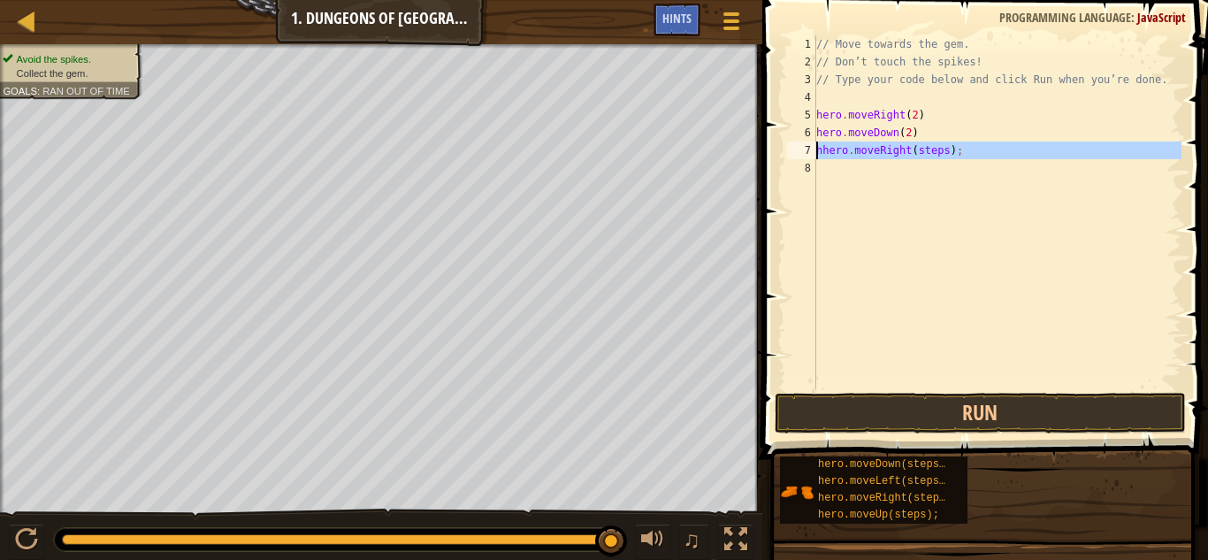
click at [813, 148] on div "7" at bounding box center [801, 151] width 29 height 18
click at [932, 155] on div "// Move towards the gem. // Don’t touch the spikes! // Type your code below and…" at bounding box center [997, 229] width 369 height 389
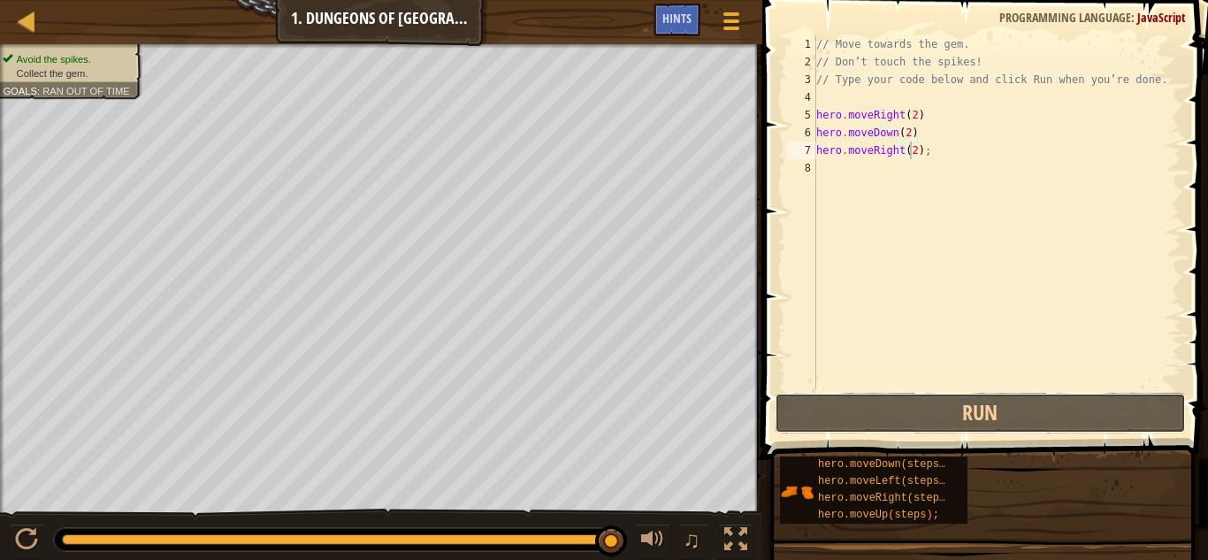
drag, startPoint x: 894, startPoint y: 406, endPoint x: 893, endPoint y: 392, distance: 14.2
click at [894, 395] on button "Run" at bounding box center [981, 413] width 412 height 41
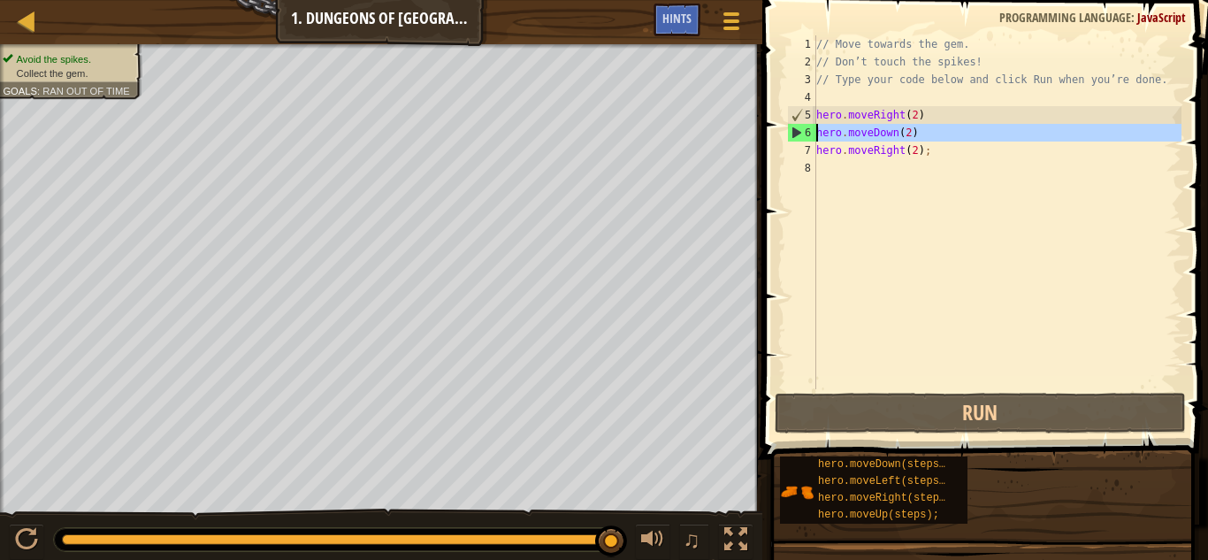
click at [798, 133] on div "6" at bounding box center [802, 133] width 28 height 18
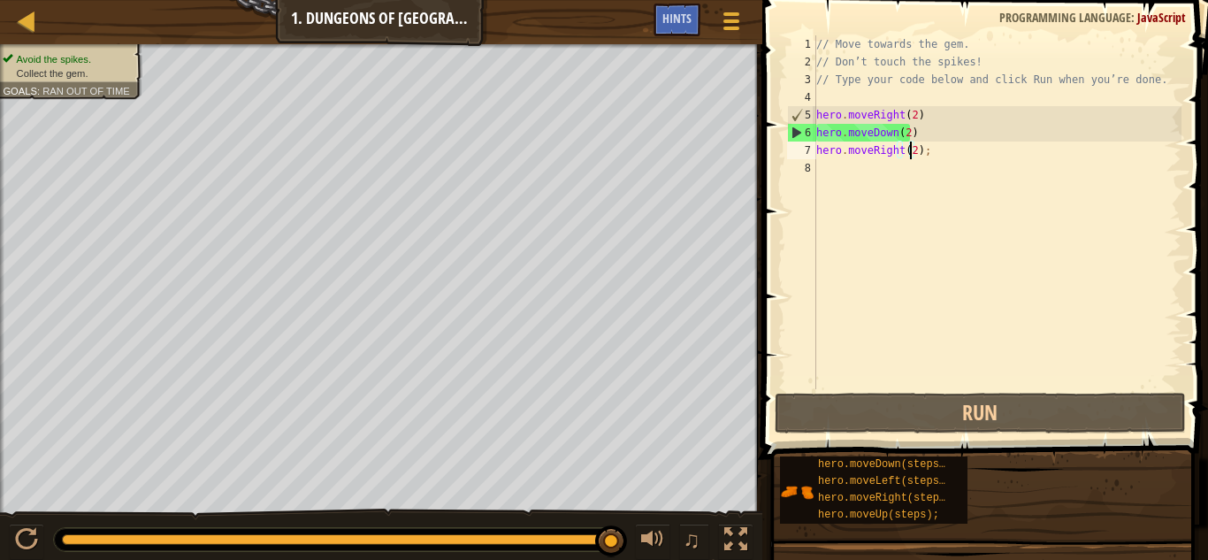
click at [909, 150] on div "// Move towards the gem. // Don’t touch the spikes! // Type your code below and…" at bounding box center [997, 229] width 369 height 389
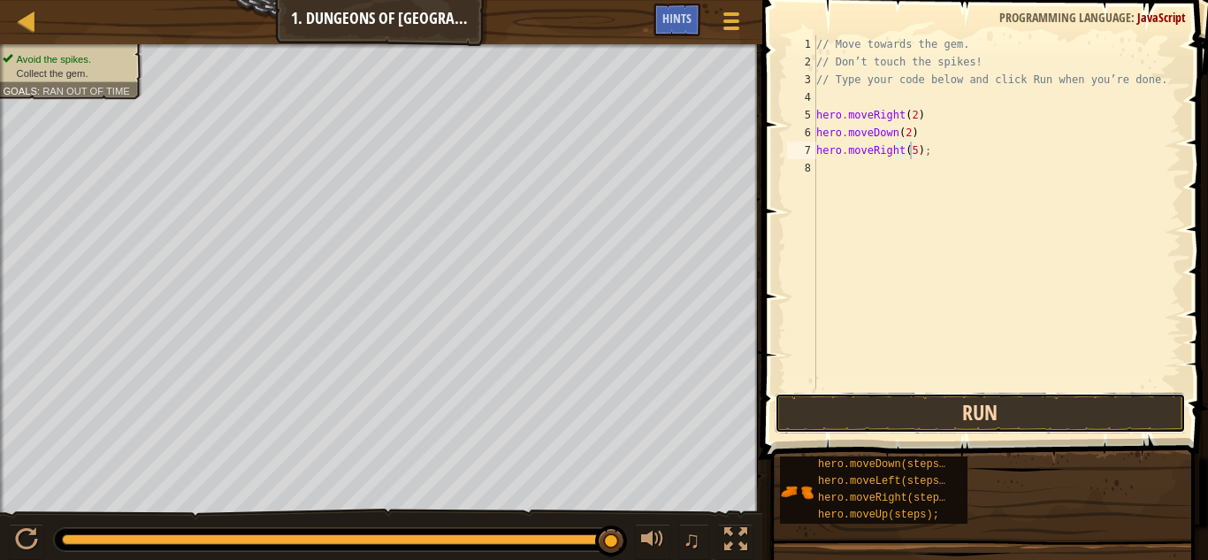
drag, startPoint x: 900, startPoint y: 402, endPoint x: 897, endPoint y: 394, distance: 9.5
click at [898, 400] on button "Run" at bounding box center [981, 413] width 412 height 41
drag, startPoint x: 898, startPoint y: 416, endPoint x: 886, endPoint y: 396, distance: 22.6
click at [890, 402] on button "Run" at bounding box center [981, 413] width 412 height 41
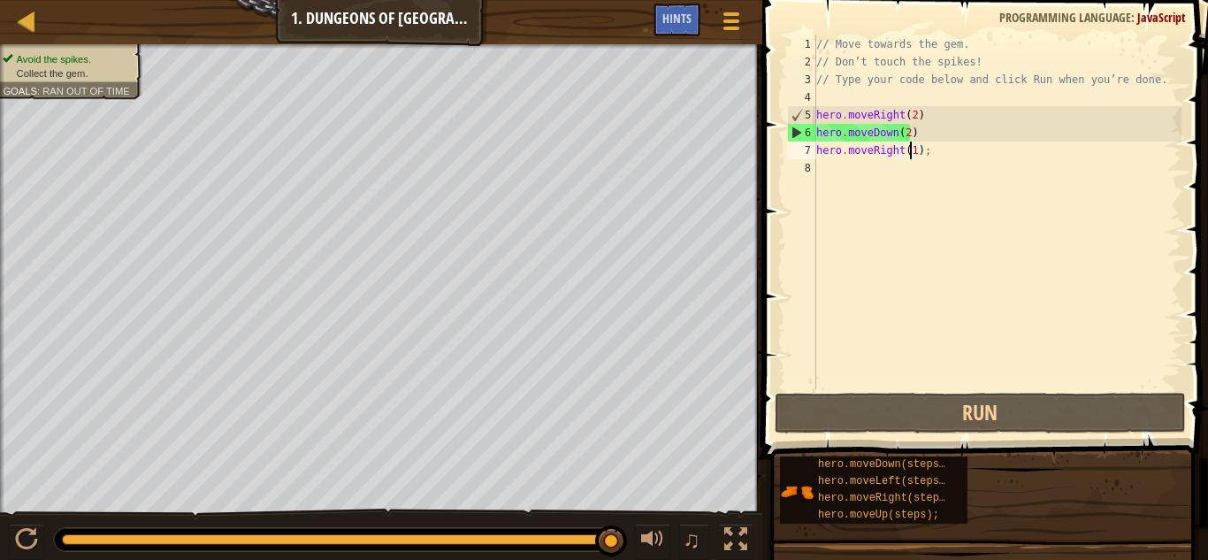
click at [921, 151] on div "// Move towards the gem. // Don’t touch the spikes! // Type your code below and…" at bounding box center [997, 229] width 369 height 389
click at [909, 135] on div "// Move towards the gem. // Don’t touch the spikes! // Type your code below and…" at bounding box center [997, 229] width 369 height 389
type textarea "hero.moveDown(2)"
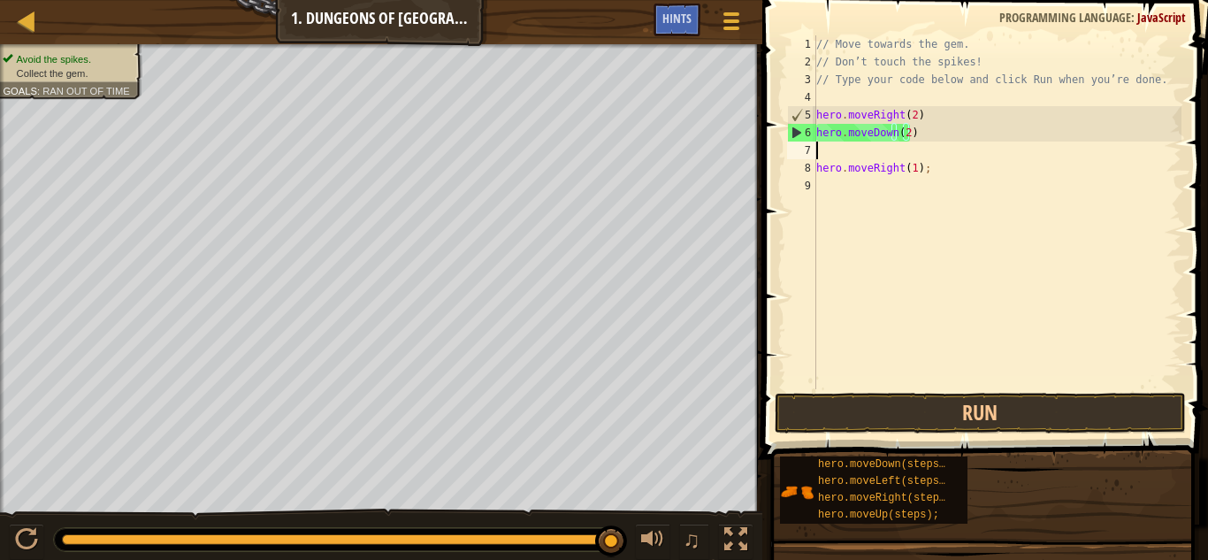
scroll to position [8, 0]
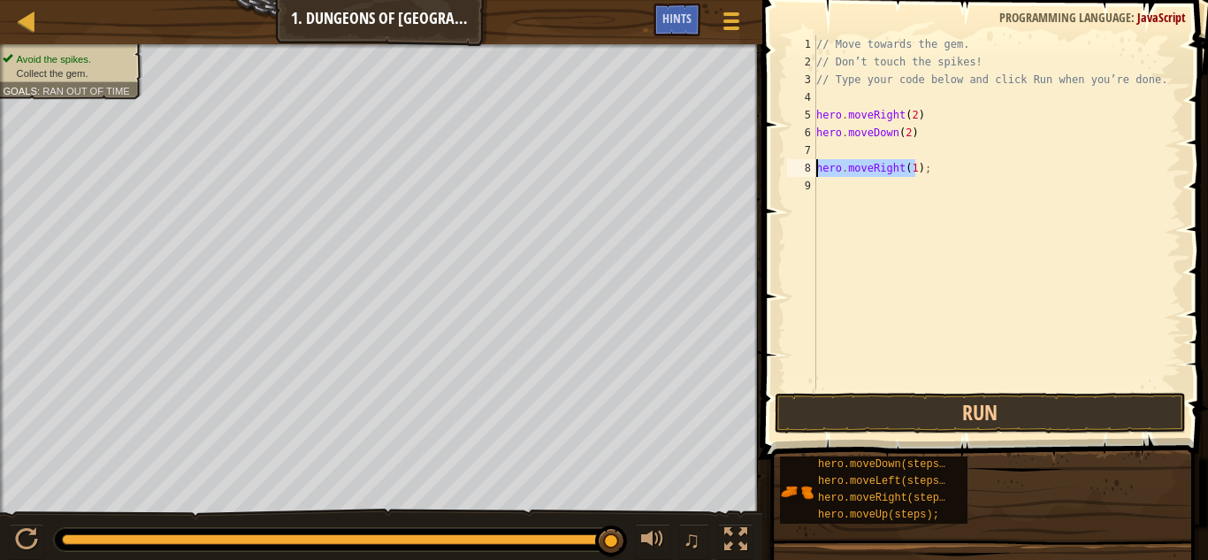
drag, startPoint x: 918, startPoint y: 166, endPoint x: 790, endPoint y: 165, distance: 128.3
click at [790, 165] on div "1 2 3 4 5 6 7 8 9 // Move towards the gem. // Don’t touch the spikes! // Type y…" at bounding box center [983, 212] width 398 height 354
click at [915, 142] on div "// Move towards the gem. // Don’t touch the spikes! // Type your code below and…" at bounding box center [997, 212] width 369 height 354
type textarea "hero.moveUp(2);"
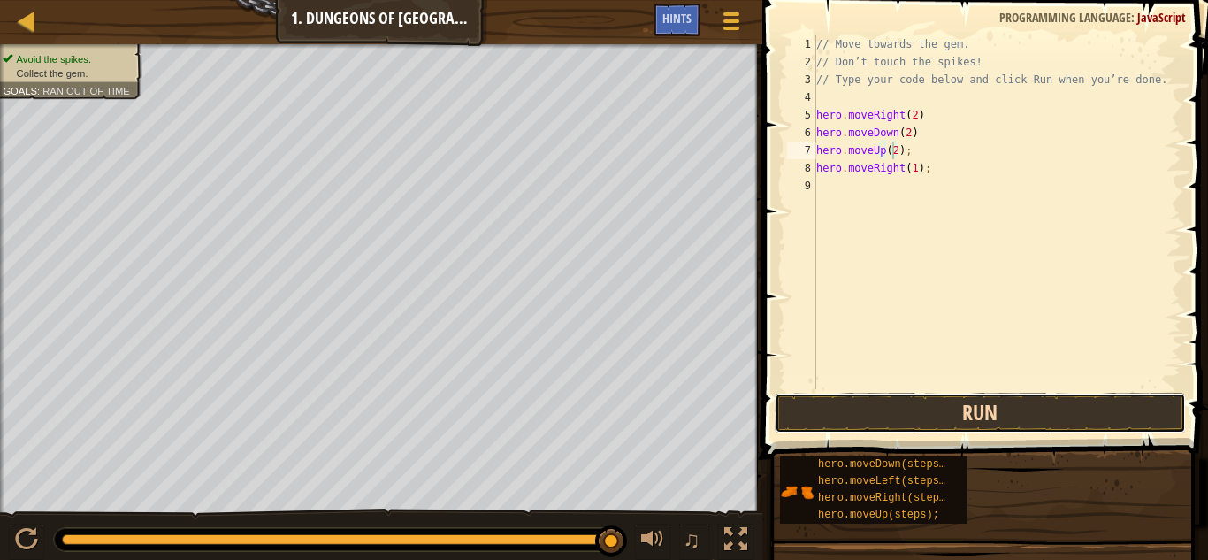
drag, startPoint x: 946, startPoint y: 410, endPoint x: 942, endPoint y: 399, distance: 12.3
click at [943, 399] on button "Run" at bounding box center [981, 413] width 412 height 41
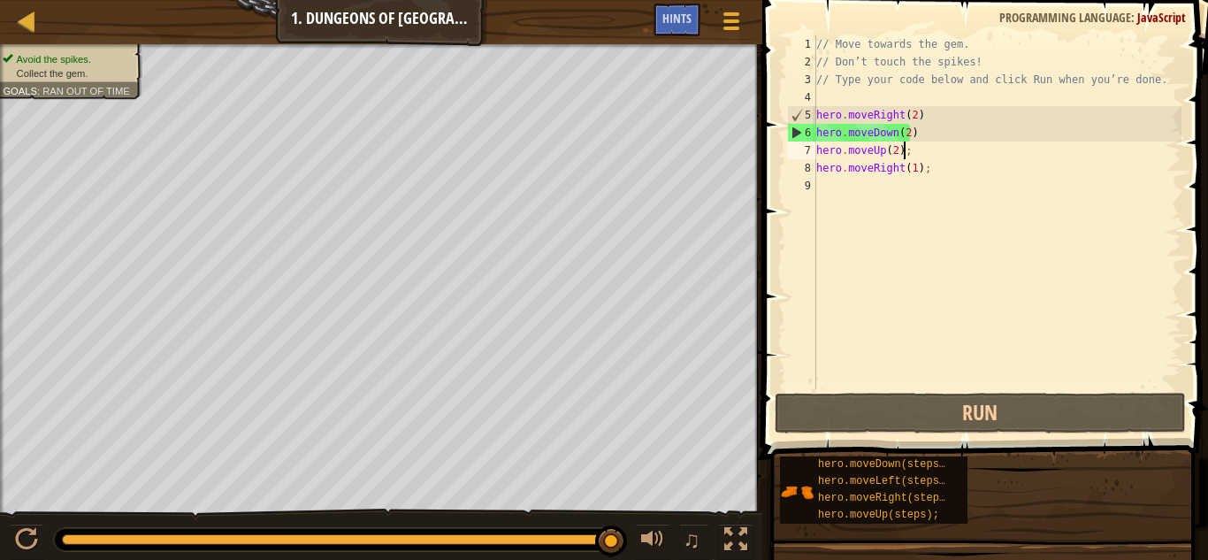
click at [936, 157] on div "// Move towards the gem. // Don’t touch the spikes! // Type your code below and…" at bounding box center [997, 229] width 369 height 389
drag, startPoint x: 936, startPoint y: 157, endPoint x: 815, endPoint y: 149, distance: 121.4
click at [815, 149] on div "hero.moveUp(2); 1 2 3 4 5 6 7 8 9 // Move towards the gem. // Don’t touch the s…" at bounding box center [983, 212] width 398 height 354
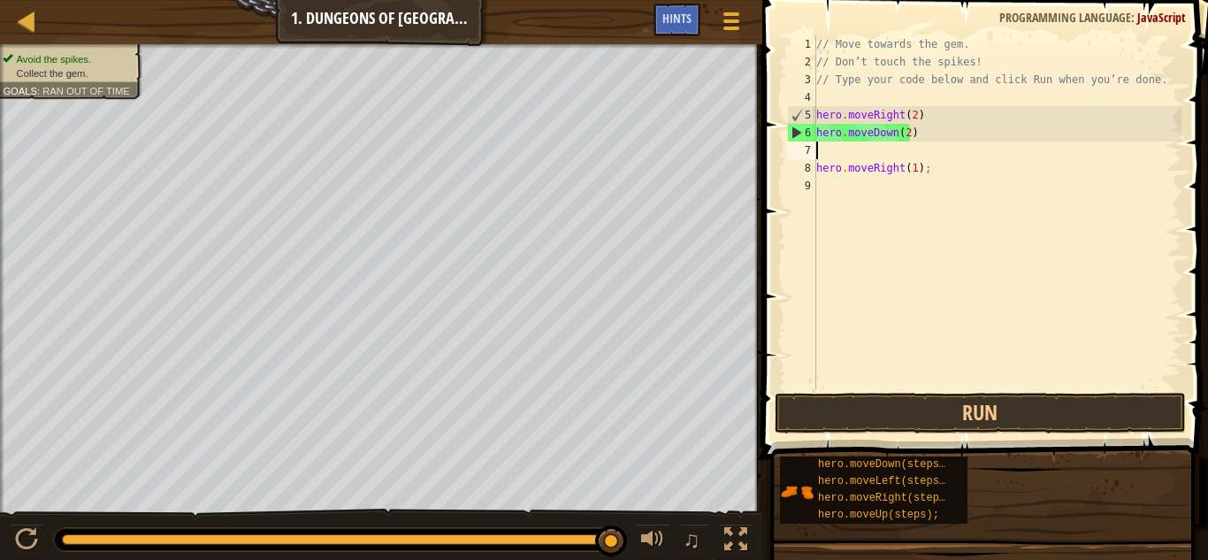
scroll to position [8, 0]
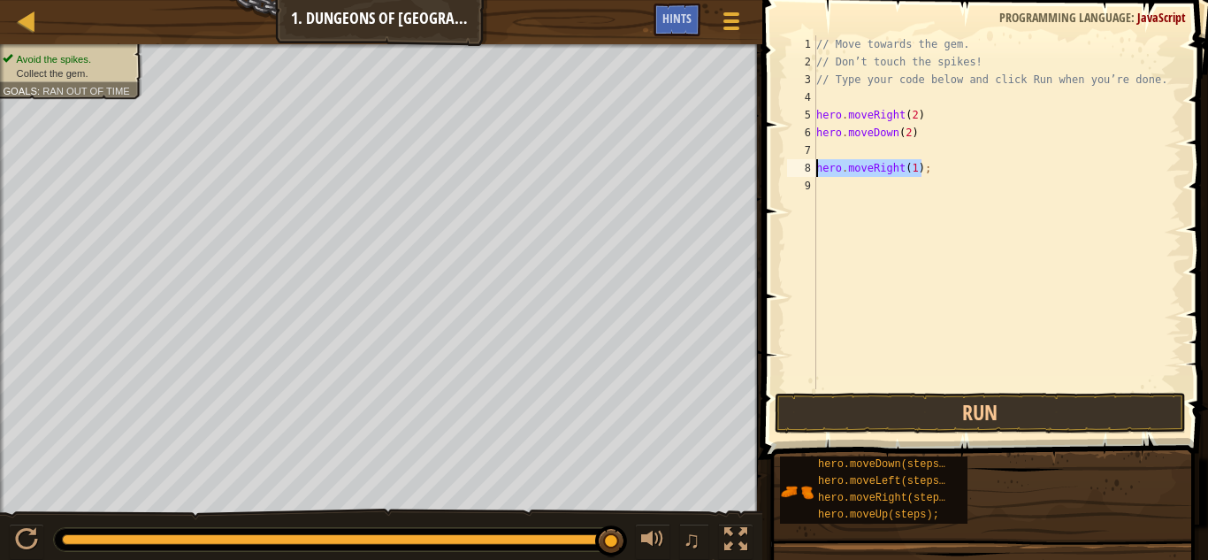
drag, startPoint x: 932, startPoint y: 174, endPoint x: 805, endPoint y: 170, distance: 127.5
click at [805, 170] on div "1 2 3 4 5 6 7 8 9 // Move towards the gem. // Don’t touch the spikes! // Type y…" at bounding box center [983, 212] width 398 height 354
type textarea "hero.moveRight(1);"
click at [831, 143] on div "// Move towards the gem. // Don’t touch the spikes! // Type your code below and…" at bounding box center [997, 229] width 369 height 389
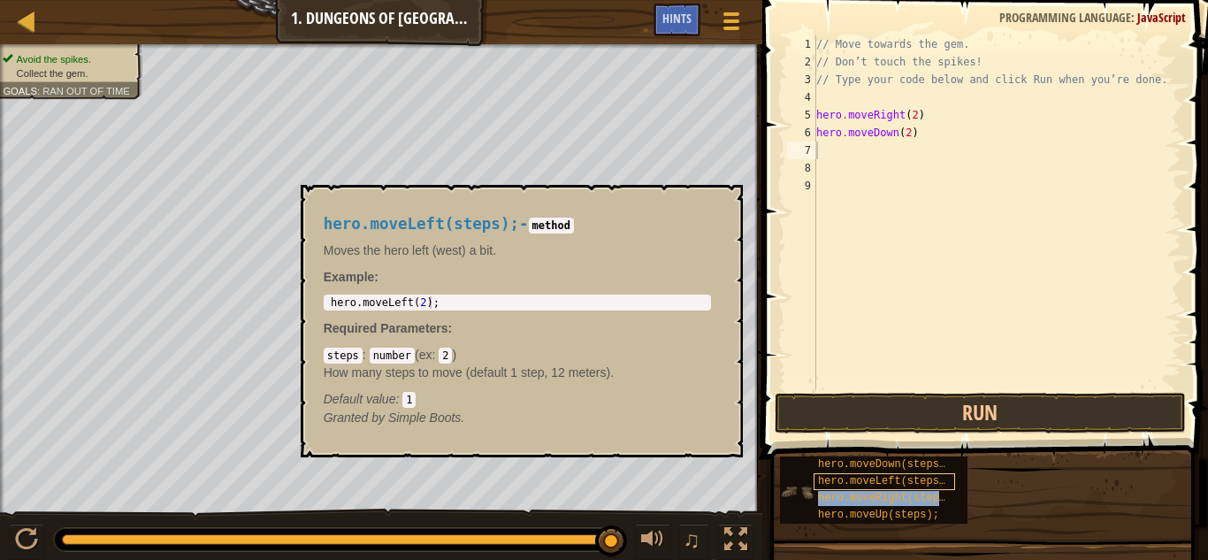
type textarea "hero.moveRight(steps);"
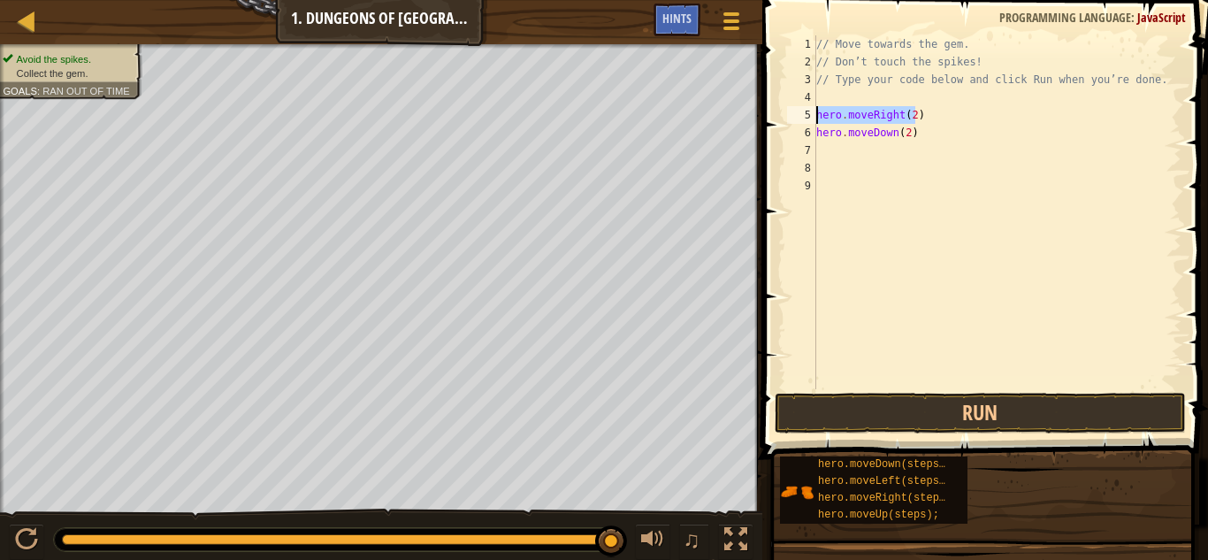
drag, startPoint x: 934, startPoint y: 116, endPoint x: 800, endPoint y: 121, distance: 134.6
click at [800, 121] on div "1 2 3 4 5 6 7 8 9 // Move towards the gem. // Don’t touch the spikes! // Type y…" at bounding box center [983, 212] width 398 height 354
type textarea "hero.moveRight(2)"
click at [852, 158] on div "// Move towards the gem. // Don’t touch the spikes! // Type your code below and…" at bounding box center [997, 229] width 369 height 389
paste textarea "hero.moveRight(2)"
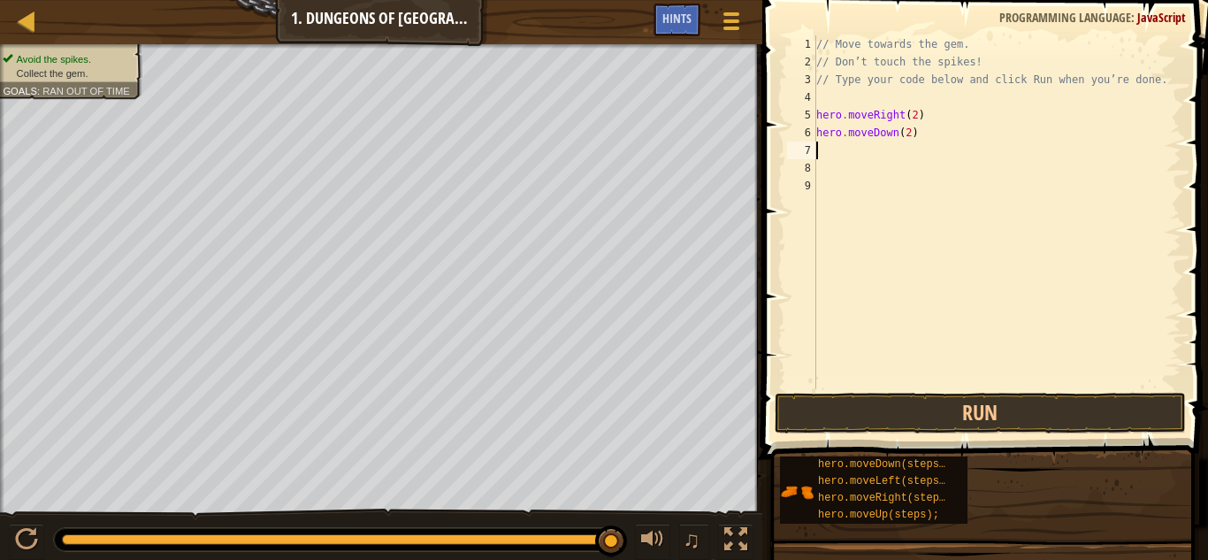
type textarea "hero.moveRight(2)"
click at [963, 414] on button "Run" at bounding box center [981, 413] width 412 height 41
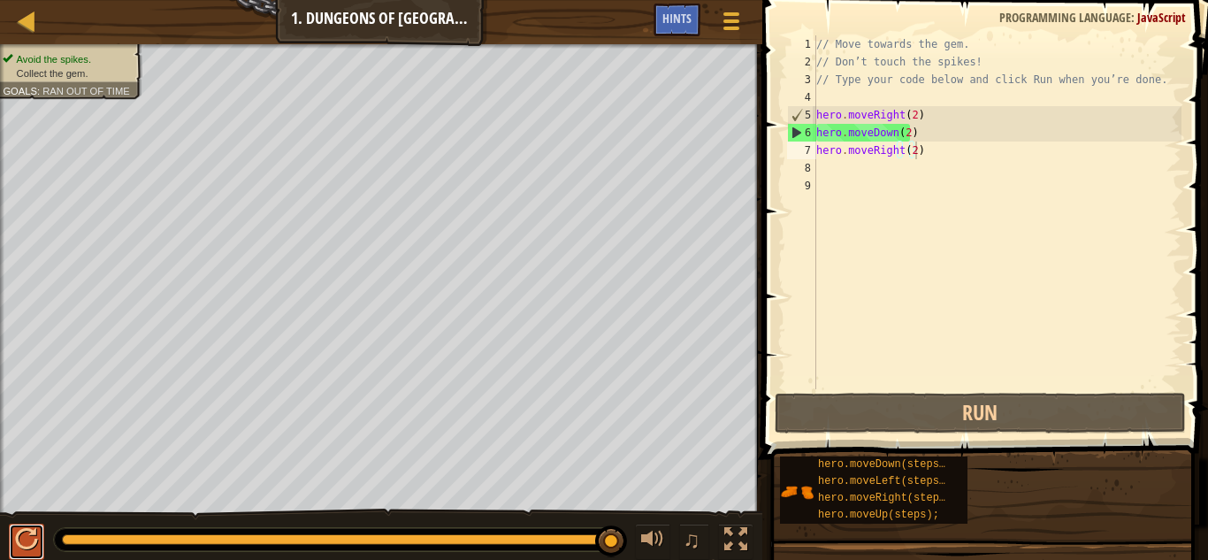
click at [20, 532] on div at bounding box center [26, 539] width 23 height 23
click at [31, 35] on div "Map Introduction to Computer Science 1. Dungeons of Kithgard Game Menu Done Hin…" at bounding box center [381, 22] width 762 height 44
click at [33, 23] on div at bounding box center [27, 21] width 22 height 22
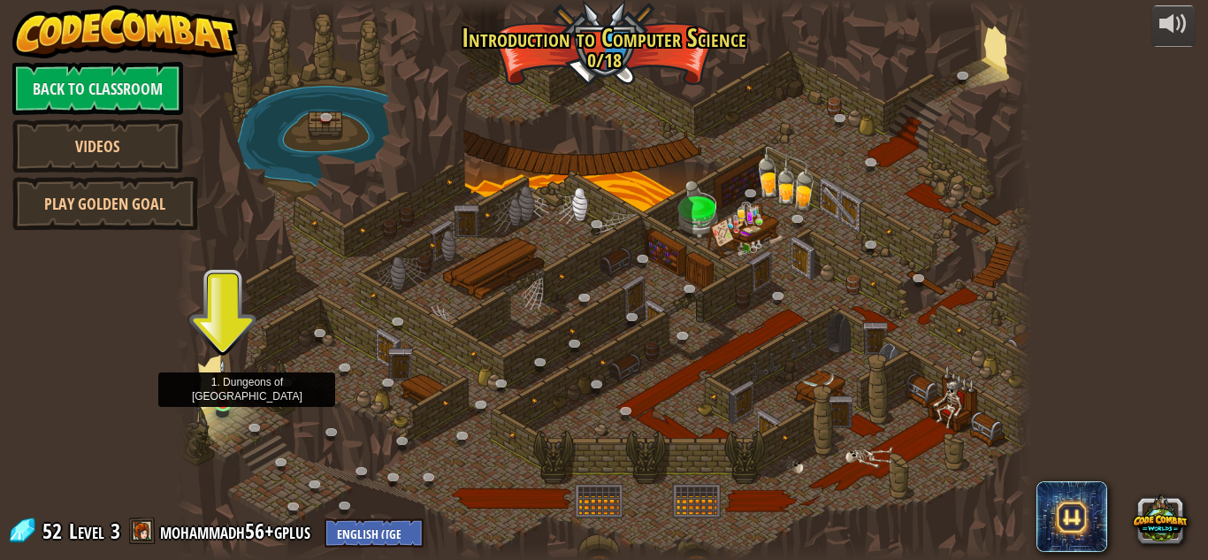
click at [228, 404] on div at bounding box center [222, 403] width 17 height 17
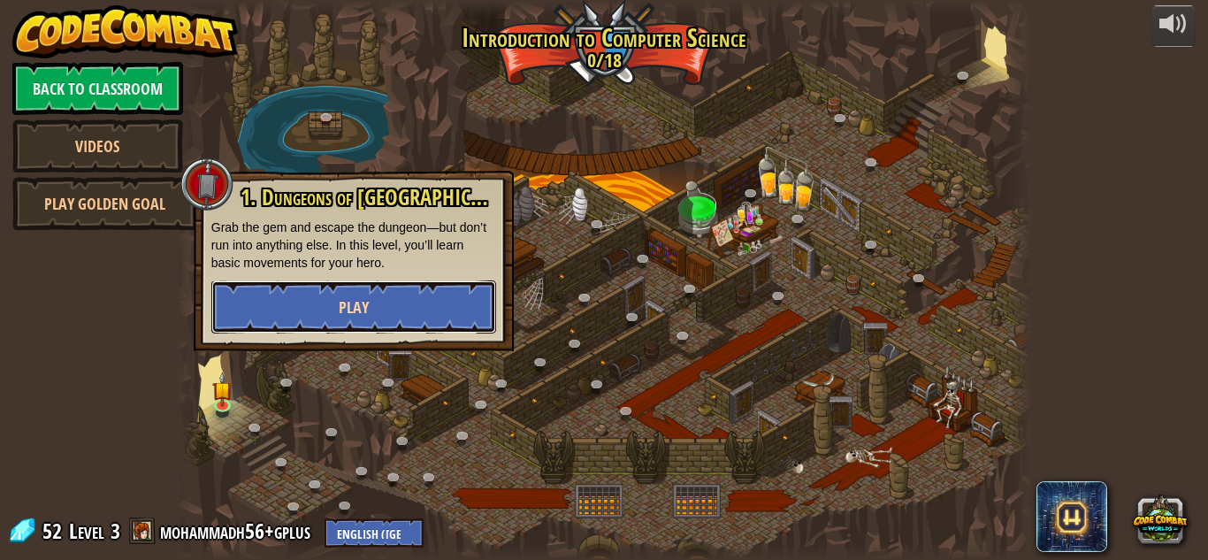
click at [357, 303] on span "Play" at bounding box center [354, 307] width 30 height 22
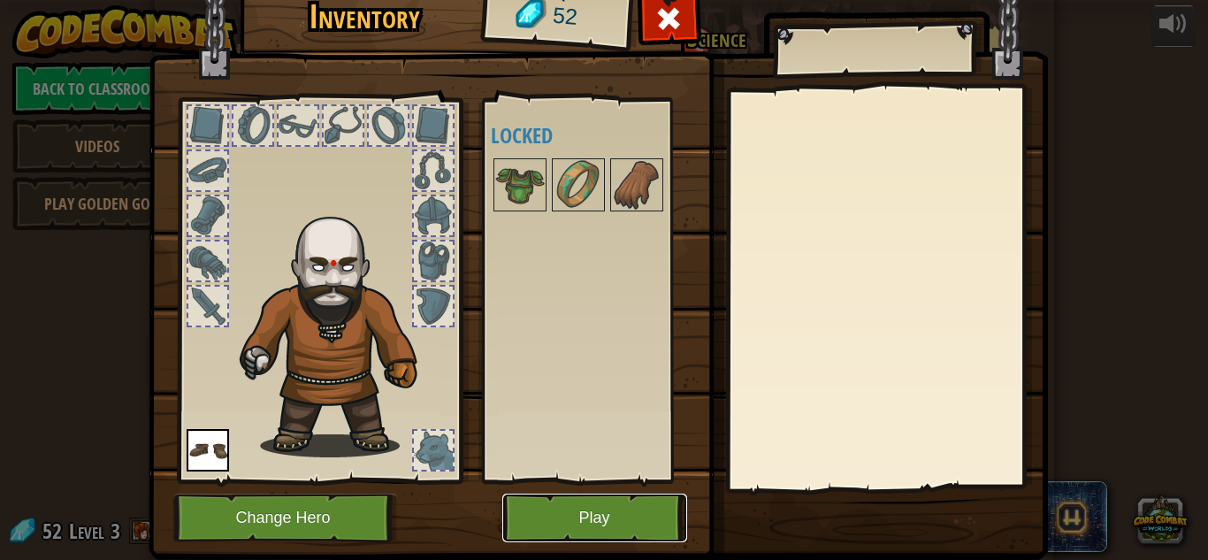
click at [548, 502] on button "Play" at bounding box center [594, 518] width 185 height 49
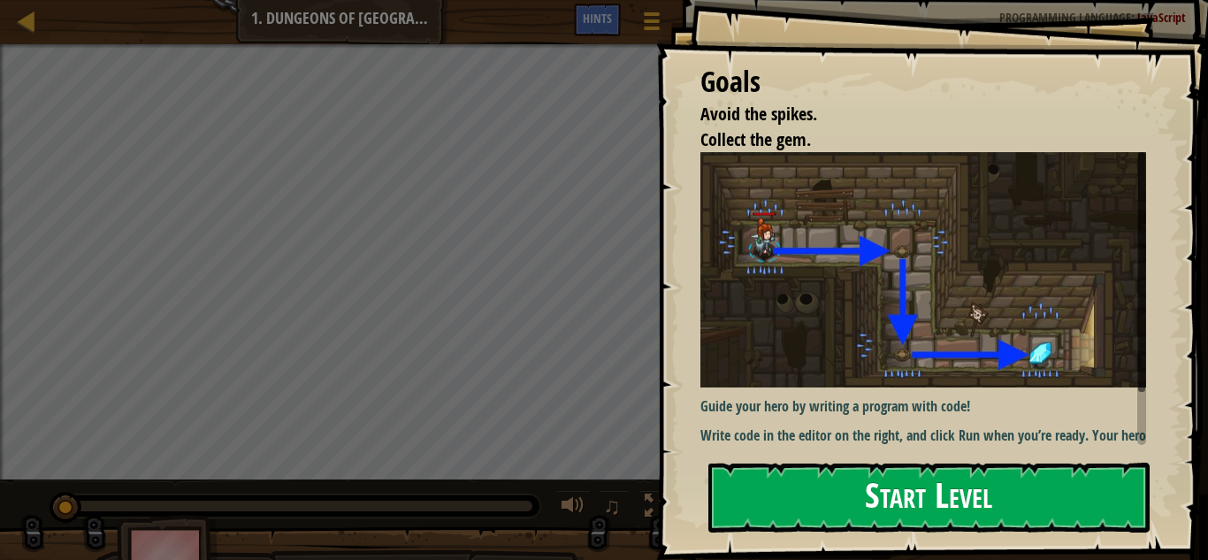
click at [859, 463] on button "Start Level" at bounding box center [929, 498] width 441 height 70
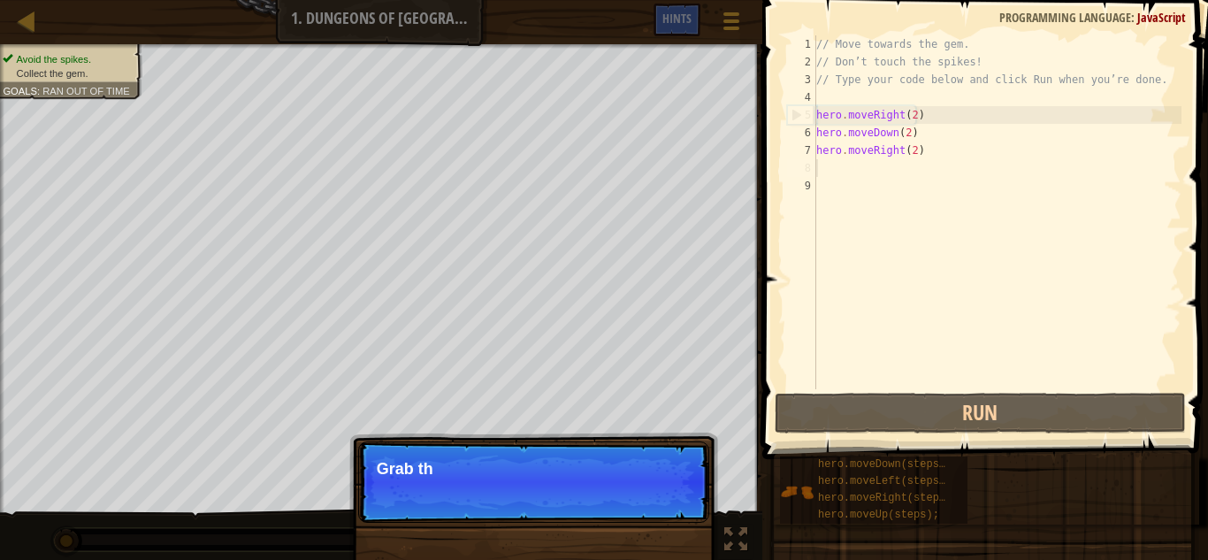
click at [841, 165] on div "// Move towards the gem. // Don’t touch the spikes! // Type your code below and…" at bounding box center [997, 229] width 369 height 389
click at [637, 485] on button "Continue" at bounding box center [658, 492] width 73 height 23
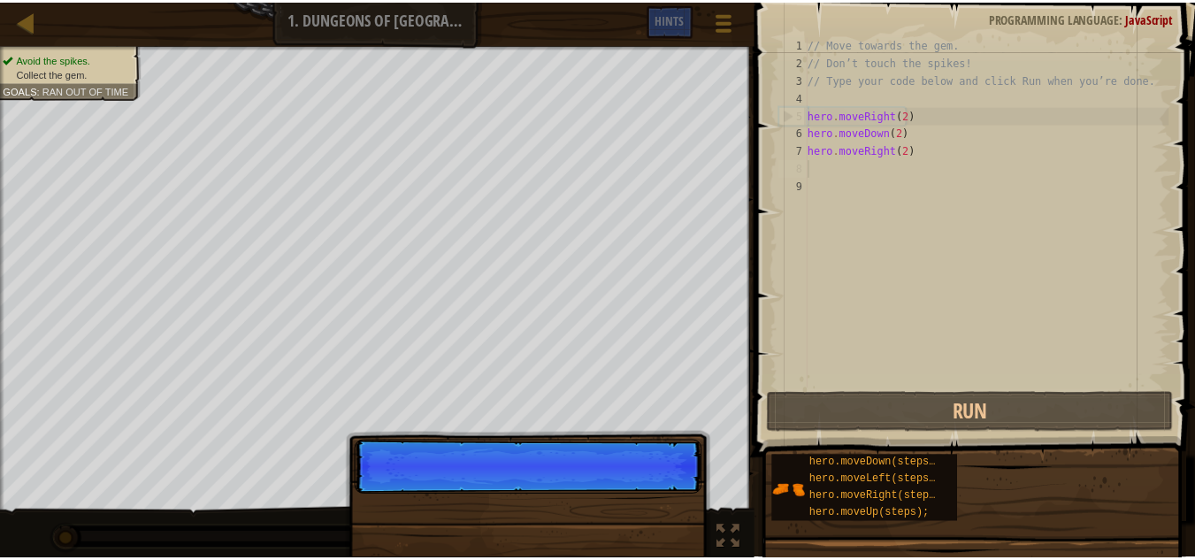
scroll to position [8, 0]
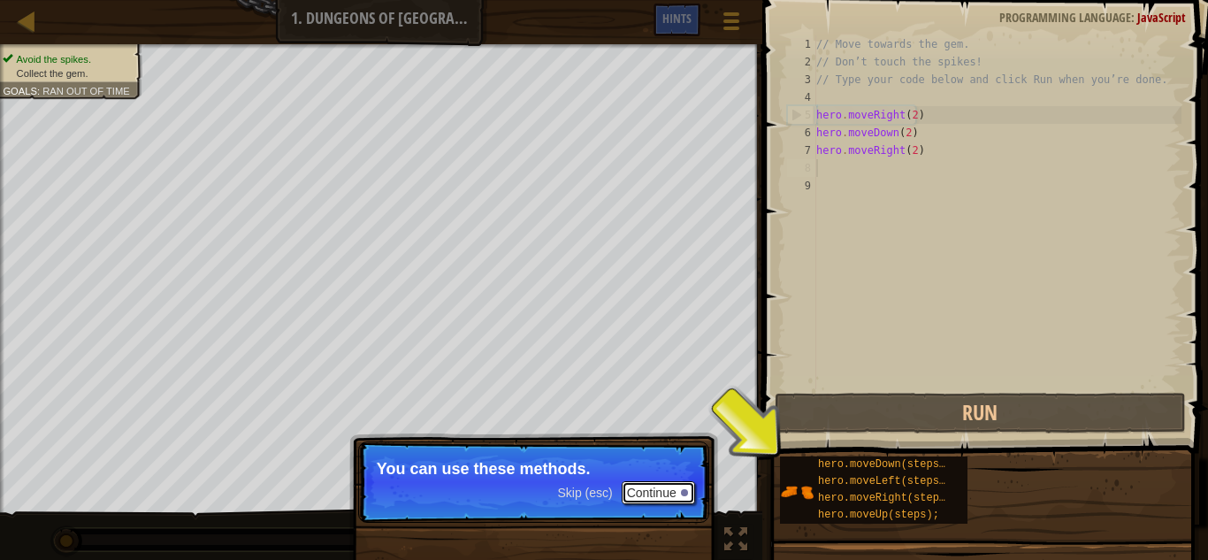
click at [661, 497] on button "Continue" at bounding box center [658, 492] width 73 height 23
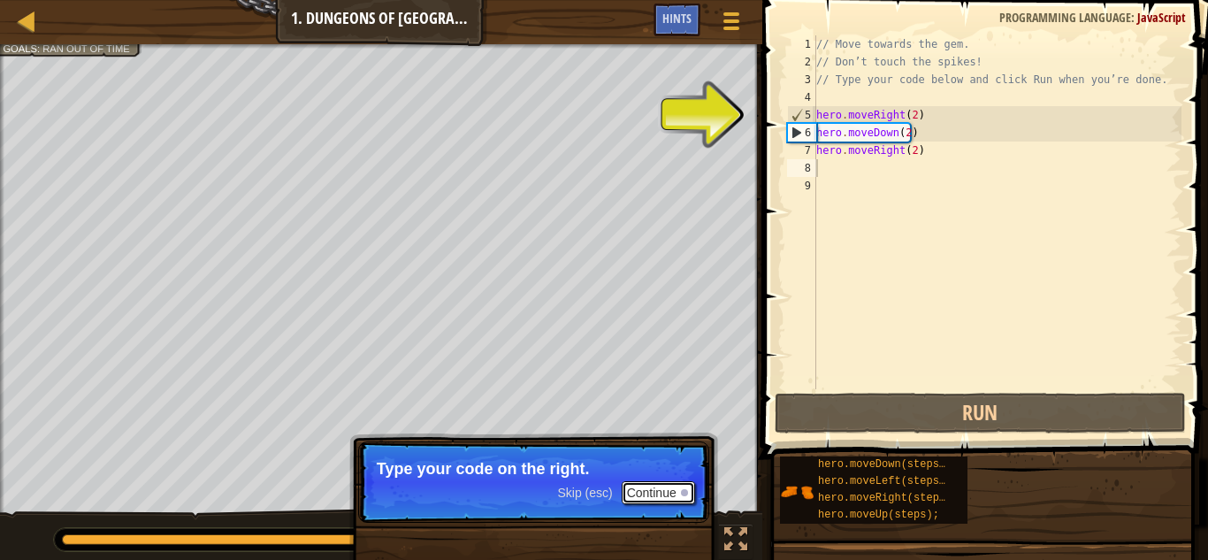
click at [662, 497] on button "Continue" at bounding box center [658, 492] width 73 height 23
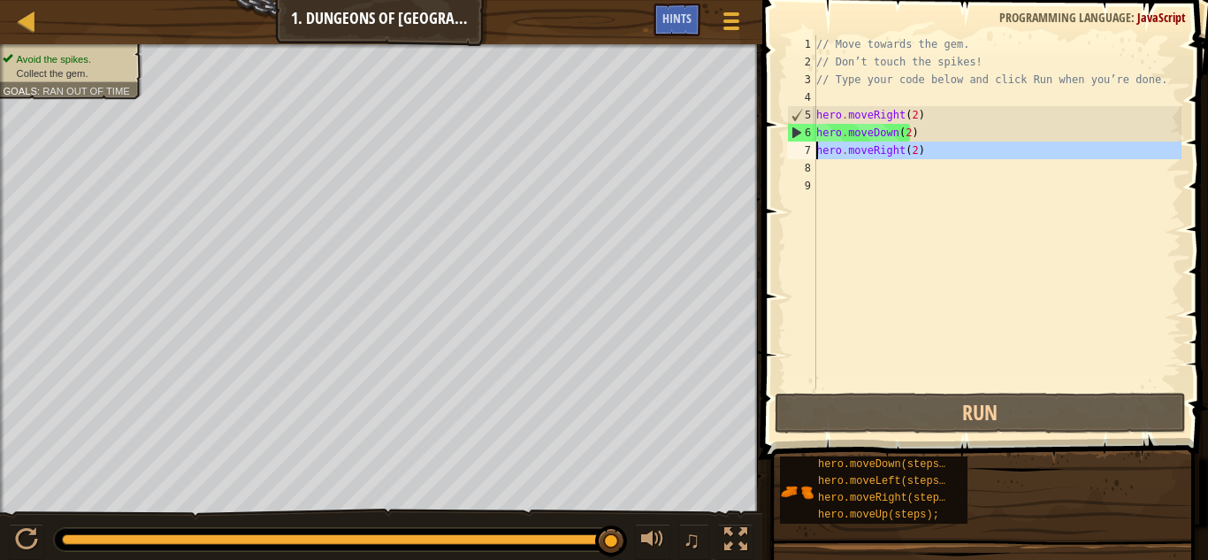
click at [811, 144] on div "7" at bounding box center [801, 151] width 29 height 18
type textarea "hero.moveRight(2)"
click at [822, 148] on div "// Move towards the gem. // Don’t touch the spikes! // Type your code below and…" at bounding box center [997, 229] width 369 height 389
drag, startPoint x: 958, startPoint y: 162, endPoint x: 790, endPoint y: 162, distance: 168.1
click at [790, 162] on div "hero.moveRight(2) 1 2 3 4 5 6 7 8 9 // Move towards the gem. // Don’t touch the…" at bounding box center [983, 212] width 398 height 354
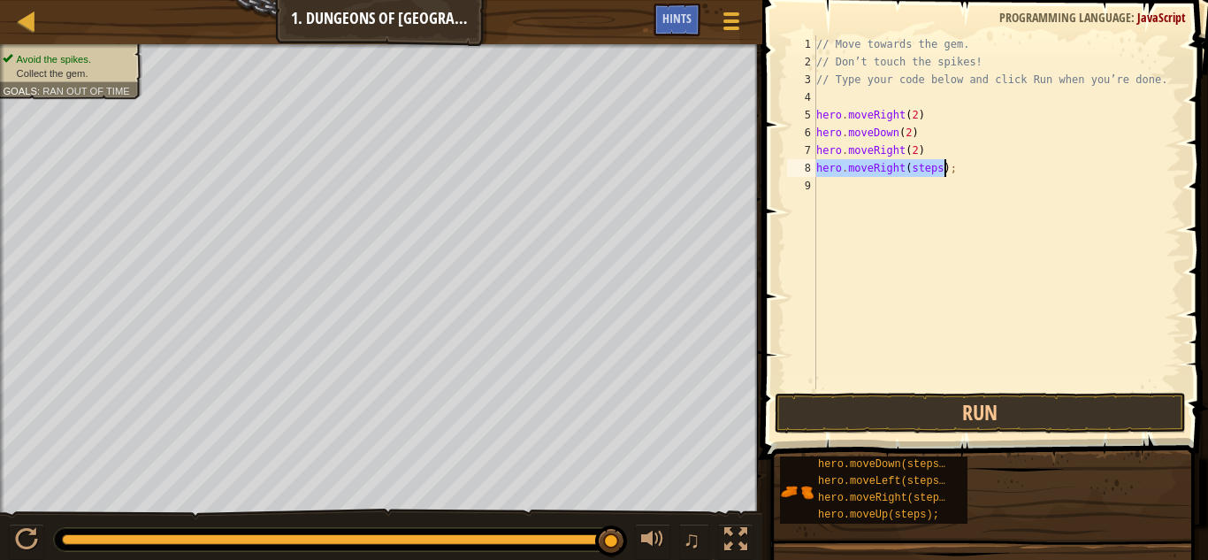
click at [923, 160] on div "// Move towards the gem. // Don’t touch the spikes! // Type your code below and…" at bounding box center [997, 212] width 369 height 354
click at [928, 167] on div "// Move towards the gem. // Don’t touch the spikes! // Type your code below and…" at bounding box center [997, 229] width 369 height 389
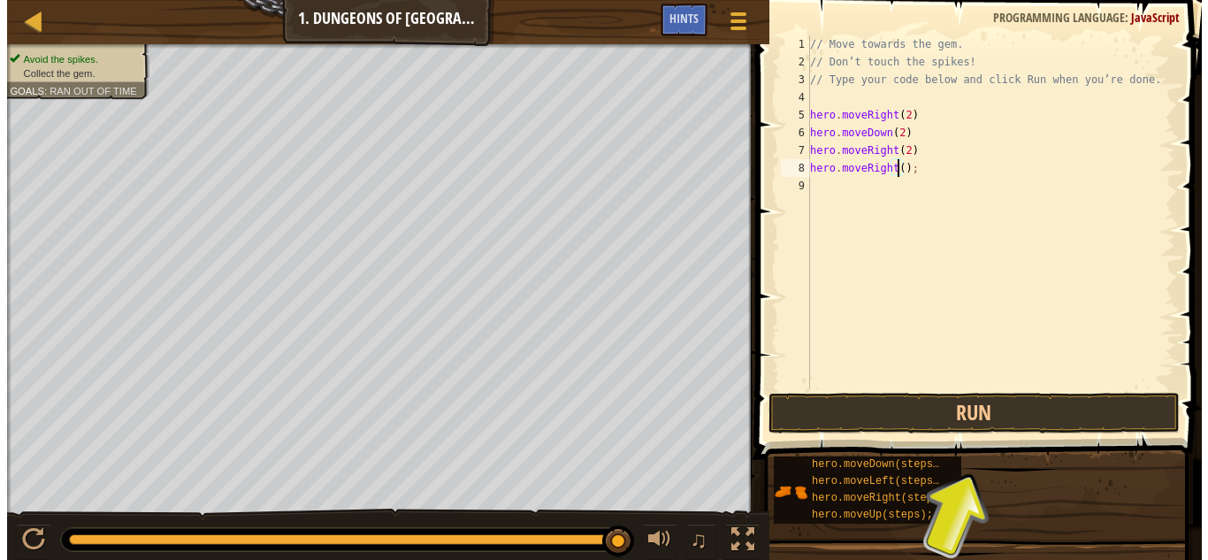
scroll to position [8, 7]
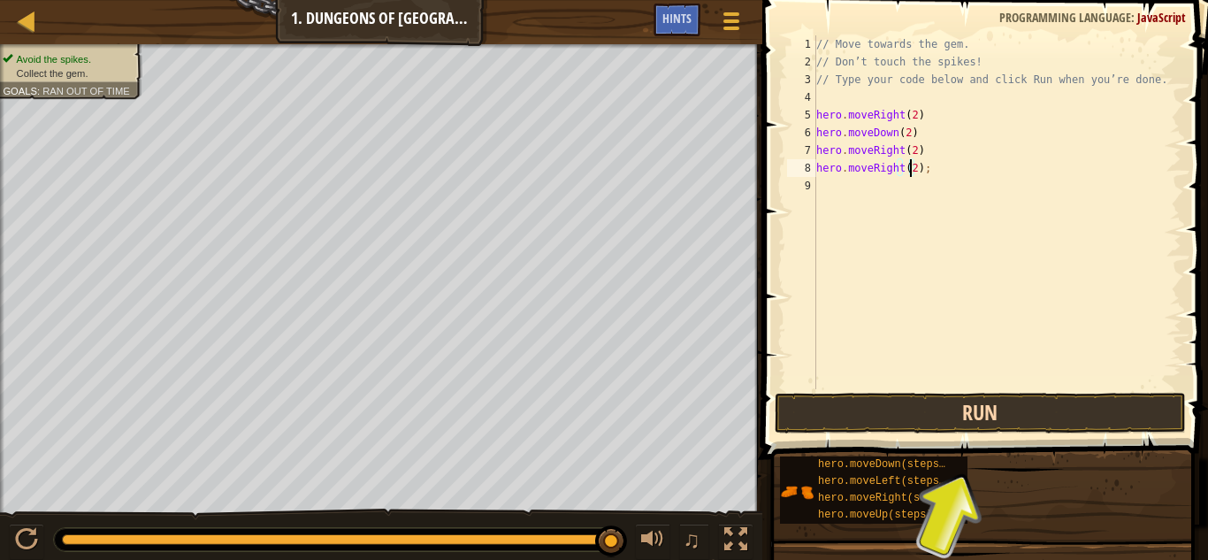
type textarea "hero.moveRight(2);"
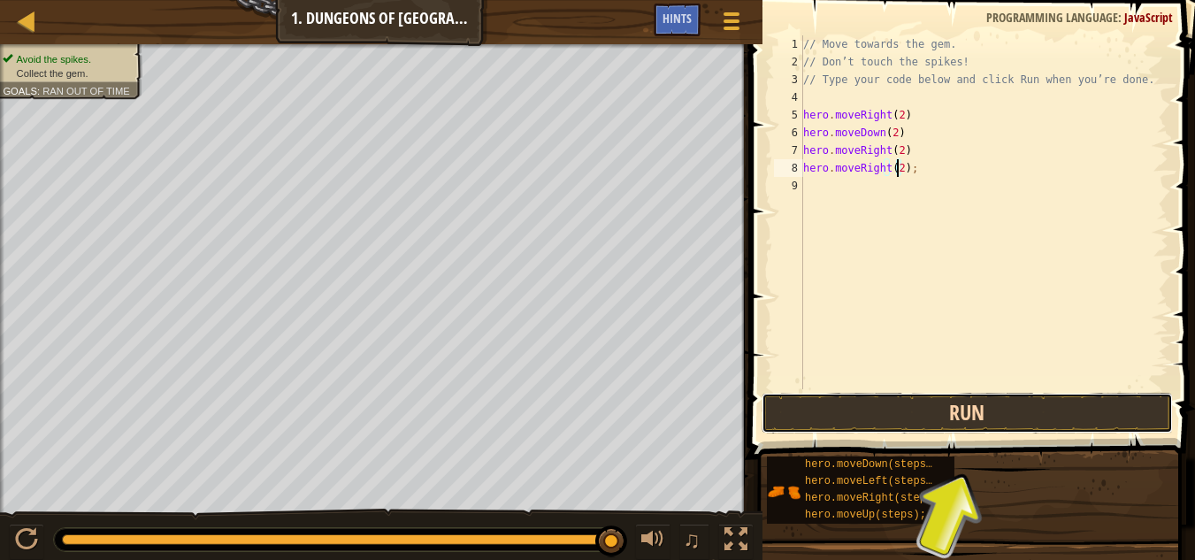
click at [953, 413] on button "Run" at bounding box center [968, 413] width 412 height 41
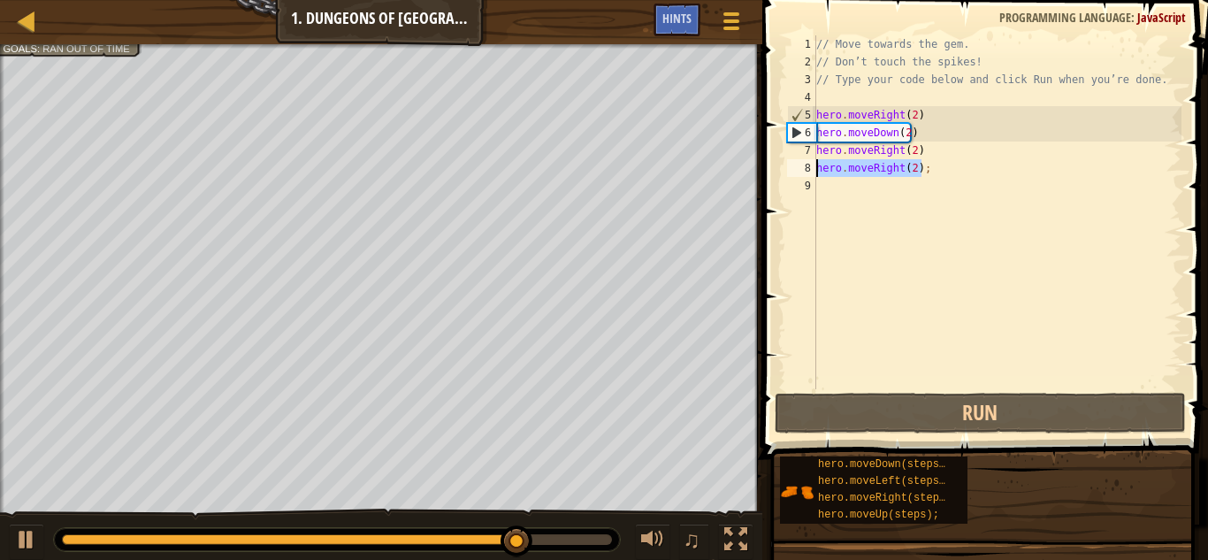
drag, startPoint x: 952, startPoint y: 166, endPoint x: 797, endPoint y: 173, distance: 155.0
click at [797, 173] on div "hero.moveRight(2); 1 2 3 4 5 6 7 8 9 // Move towards the gem. // Don’t touch th…" at bounding box center [983, 212] width 398 height 354
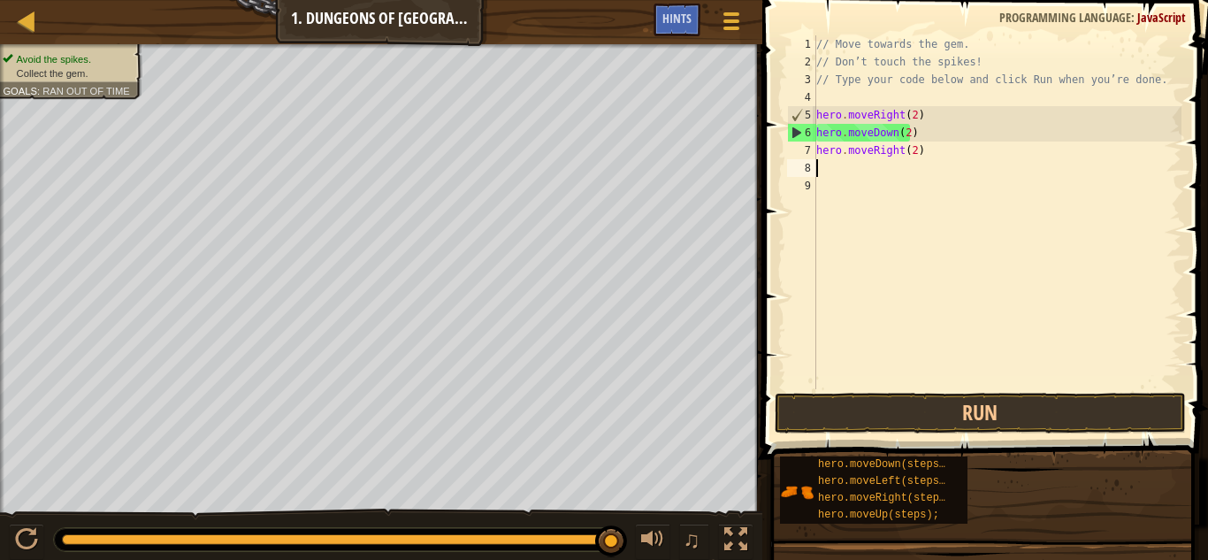
scroll to position [8, 0]
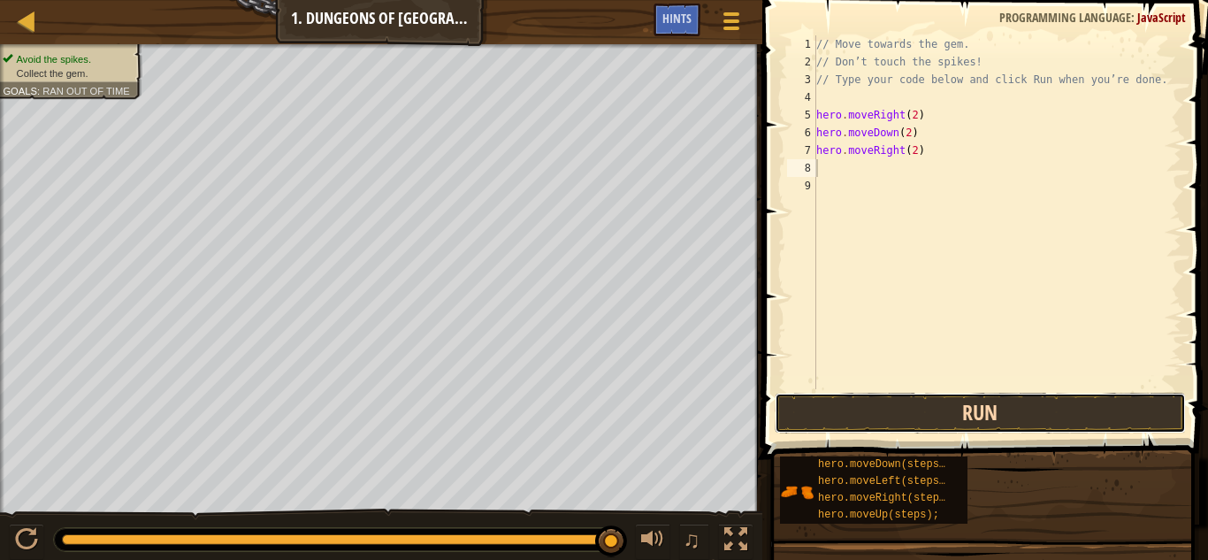
click at [941, 420] on button "Run" at bounding box center [981, 413] width 412 height 41
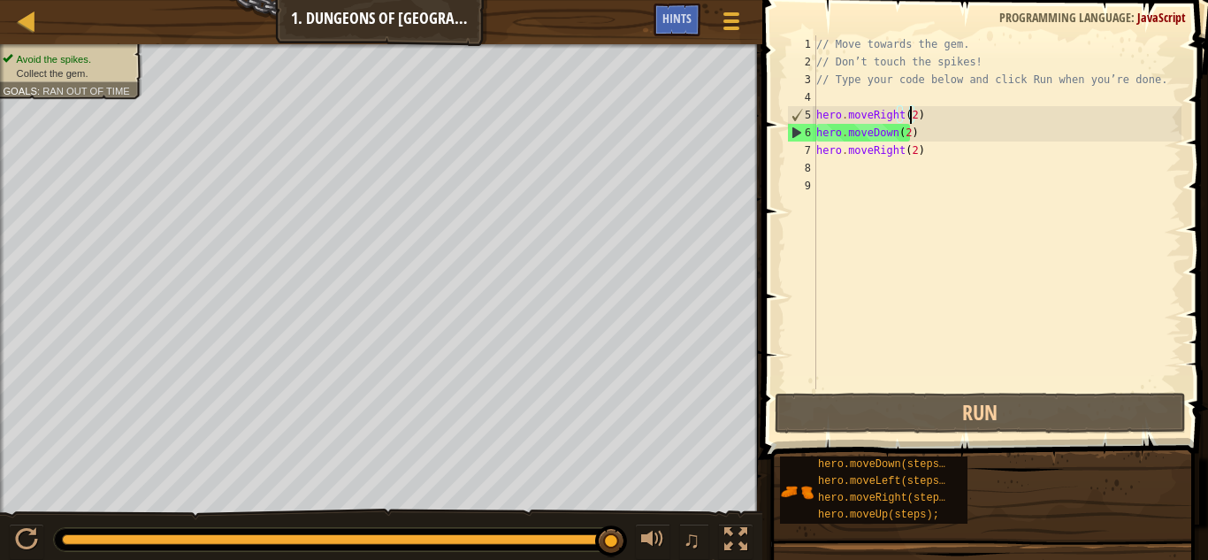
click at [910, 119] on div "// Move towards the gem. // Don’t touch the spikes! // Type your code below and…" at bounding box center [997, 229] width 369 height 389
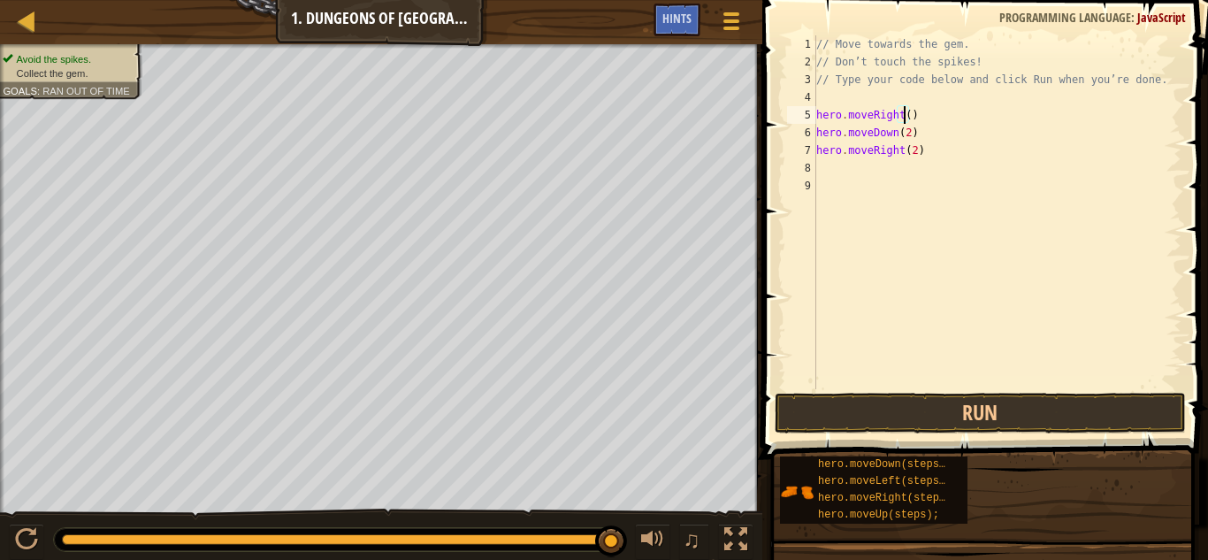
scroll to position [8, 7]
click at [903, 141] on div "// Move towards the gem. // Don’t touch the spikes! // Type your code below and…" at bounding box center [997, 229] width 369 height 389
click at [908, 150] on div "// Move towards the gem. // Don’t touch the spikes! // Type your code below and…" at bounding box center [997, 229] width 369 height 389
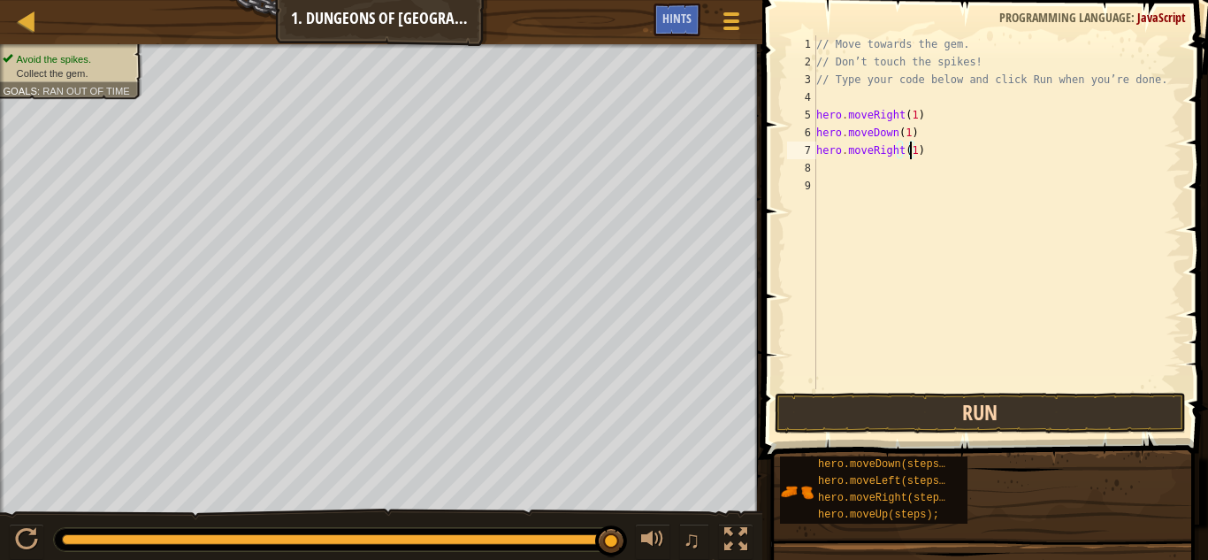
type textarea "hero.moveRight(1)"
click at [961, 398] on button "Run" at bounding box center [981, 413] width 412 height 41
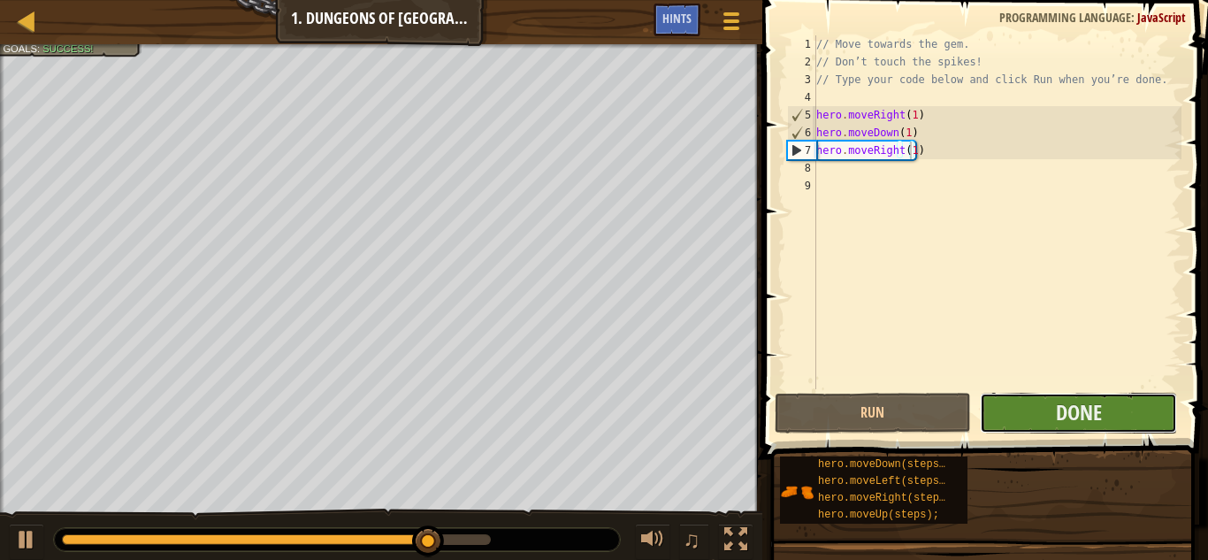
click at [1038, 425] on button "Done" at bounding box center [1078, 413] width 197 height 41
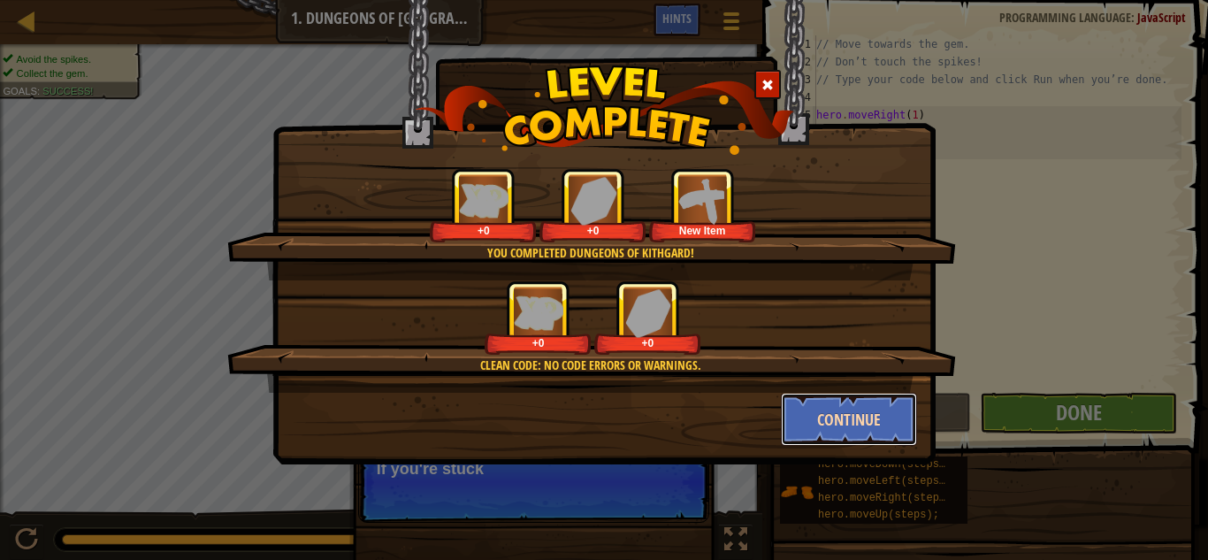
click at [890, 419] on button "Continue" at bounding box center [849, 419] width 137 height 53
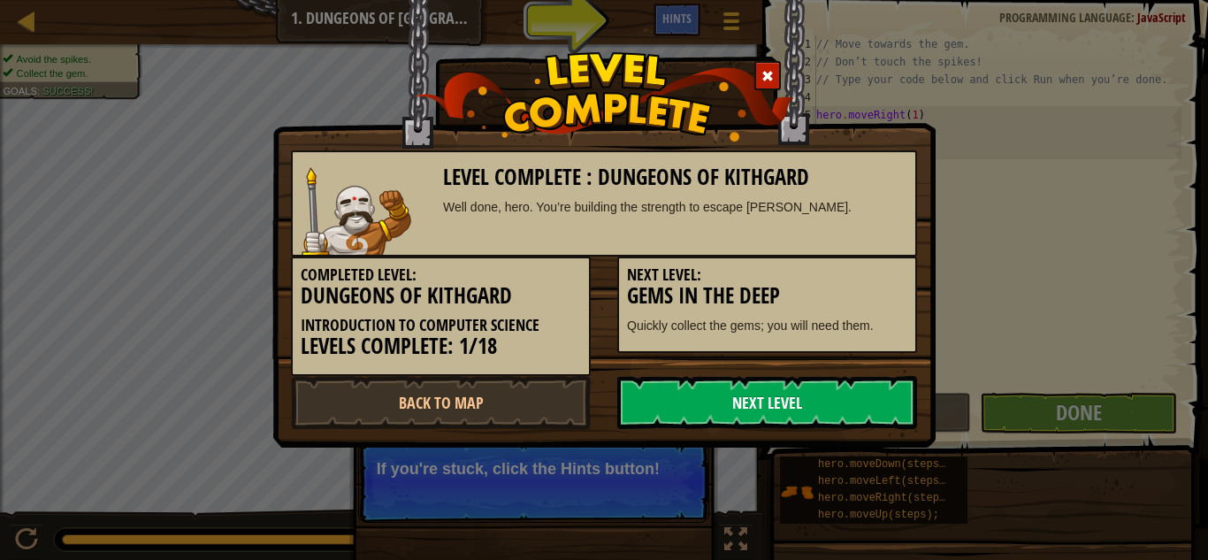
click at [795, 399] on link "Next Level" at bounding box center [767, 402] width 300 height 53
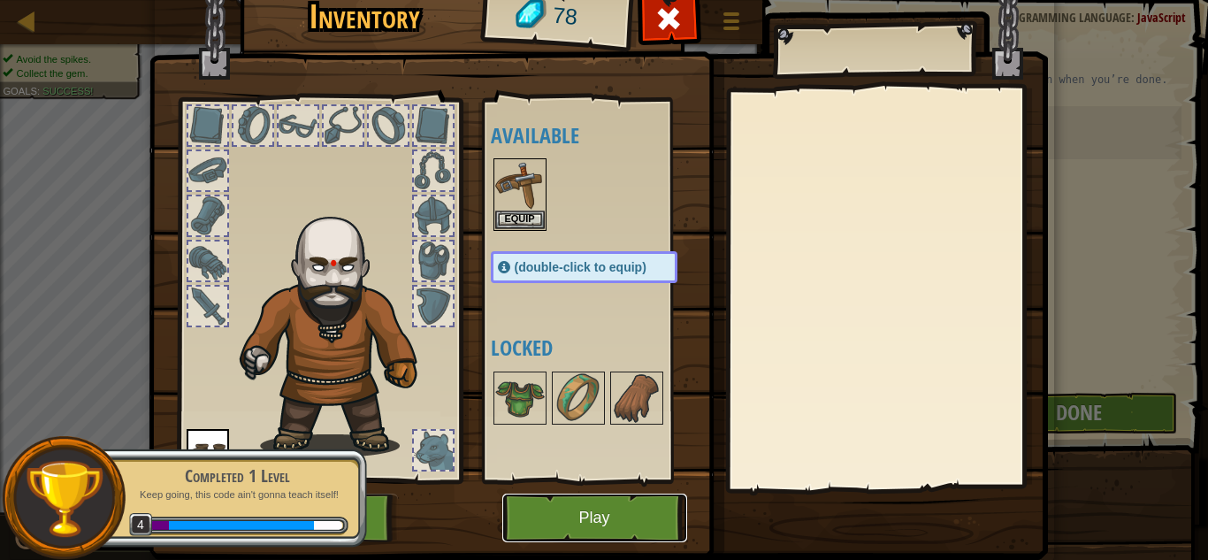
click at [583, 509] on button "Play" at bounding box center [594, 518] width 185 height 49
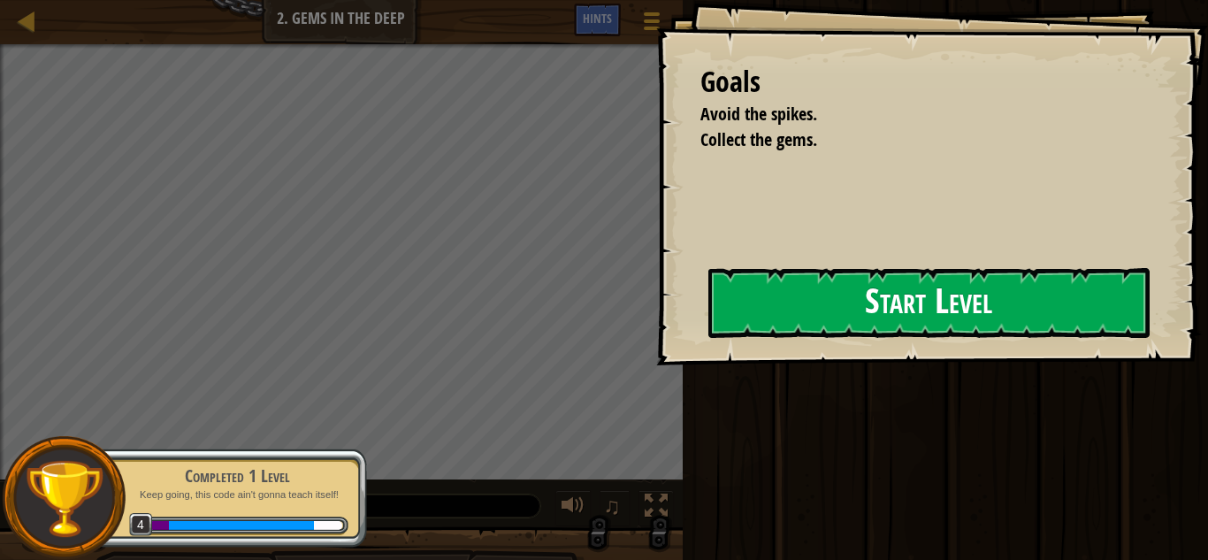
click at [816, 307] on button "Start Level" at bounding box center [929, 303] width 441 height 70
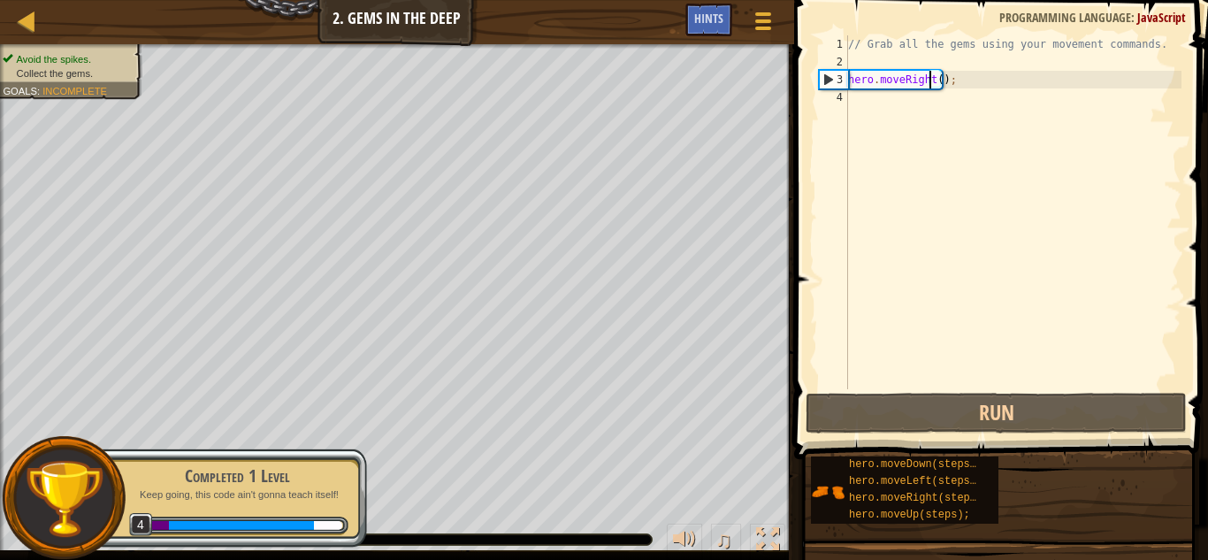
click at [929, 83] on div "// Grab all the gems using your movement commands. hero . moveRight ( ) ;" at bounding box center [1013, 229] width 337 height 389
click at [937, 82] on div "// Grab all the gems using your movement commands. hero . moveRight ( ) ;" at bounding box center [1013, 229] width 337 height 389
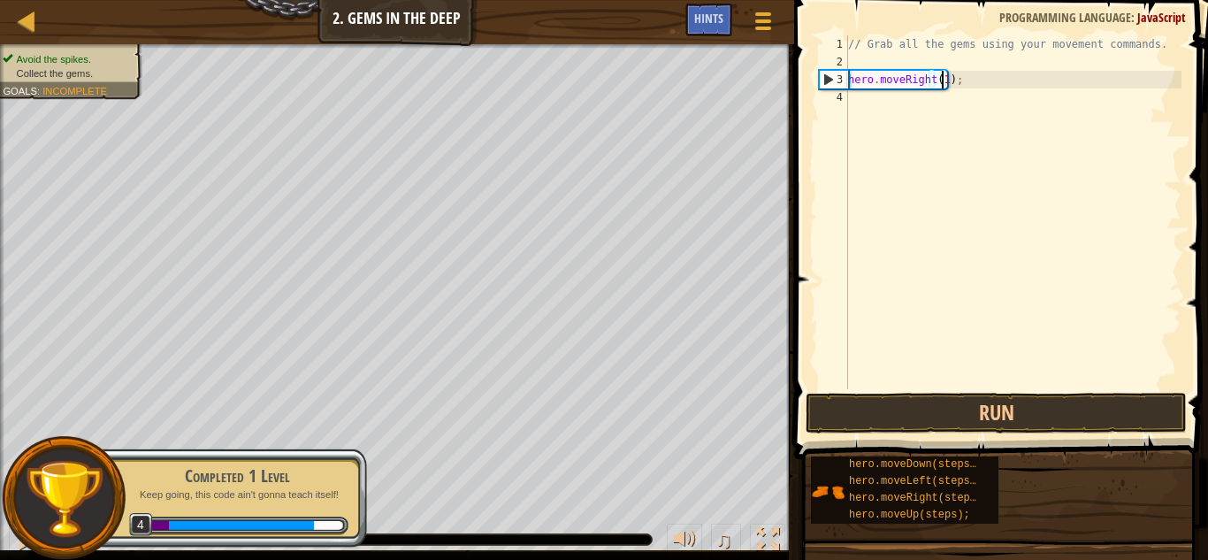
scroll to position [8, 7]
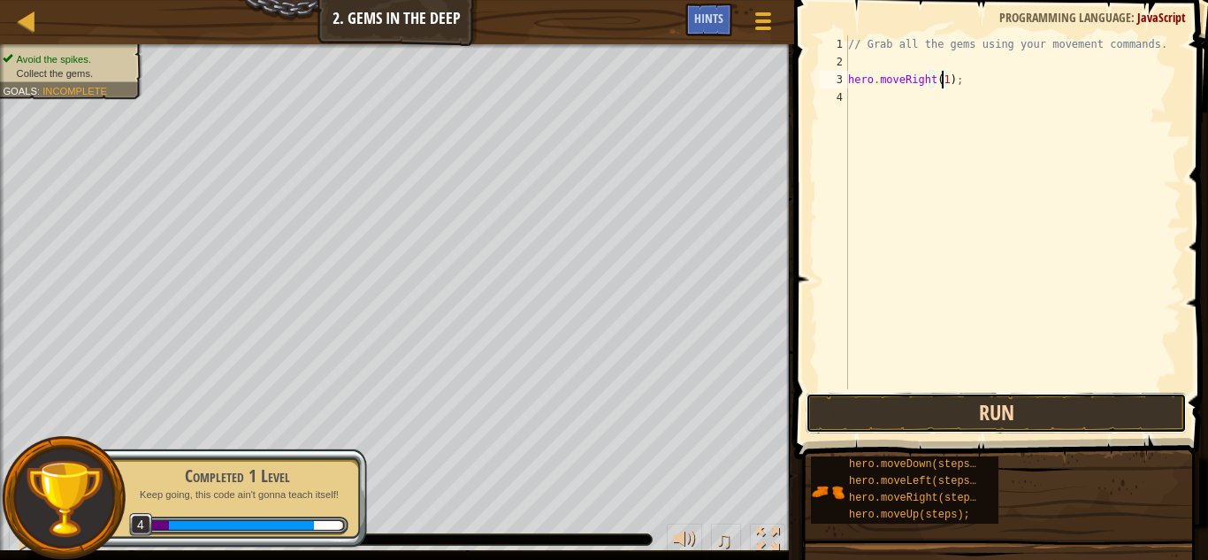
click at [977, 416] on button "Run" at bounding box center [996, 413] width 381 height 41
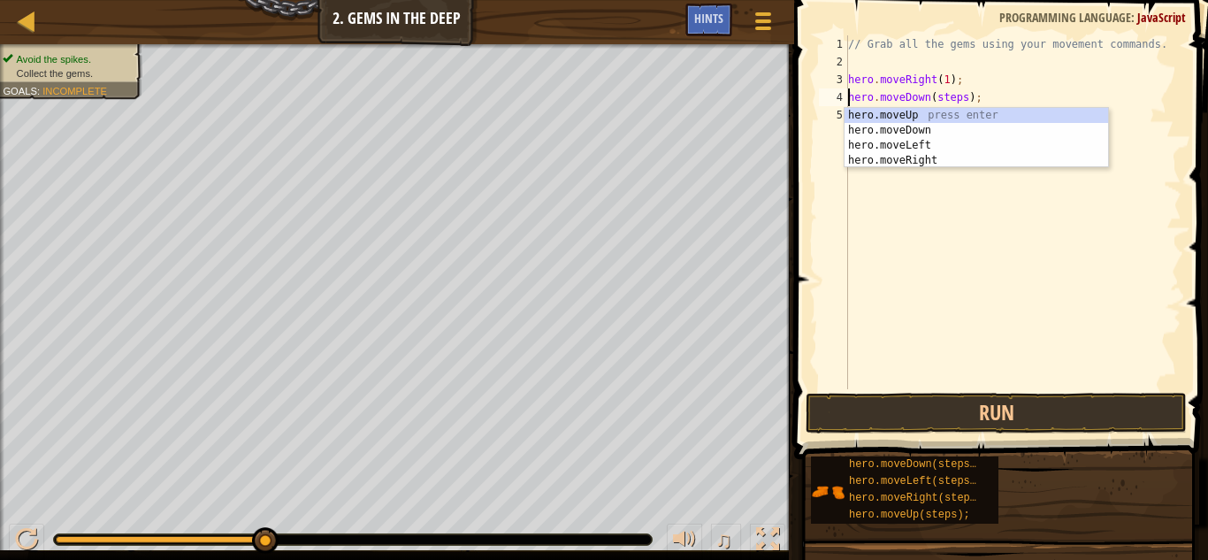
click at [961, 98] on div "// Grab all the gems using your movement commands. hero . moveRight ( 1 ) ; her…" at bounding box center [1013, 229] width 337 height 389
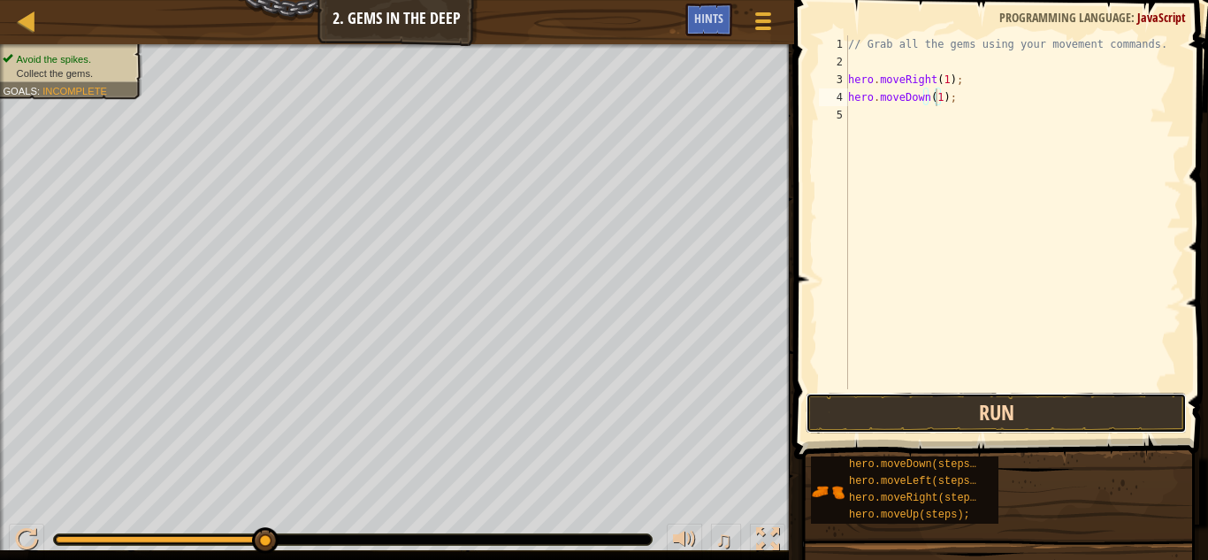
click at [926, 409] on button "Run" at bounding box center [996, 413] width 381 height 41
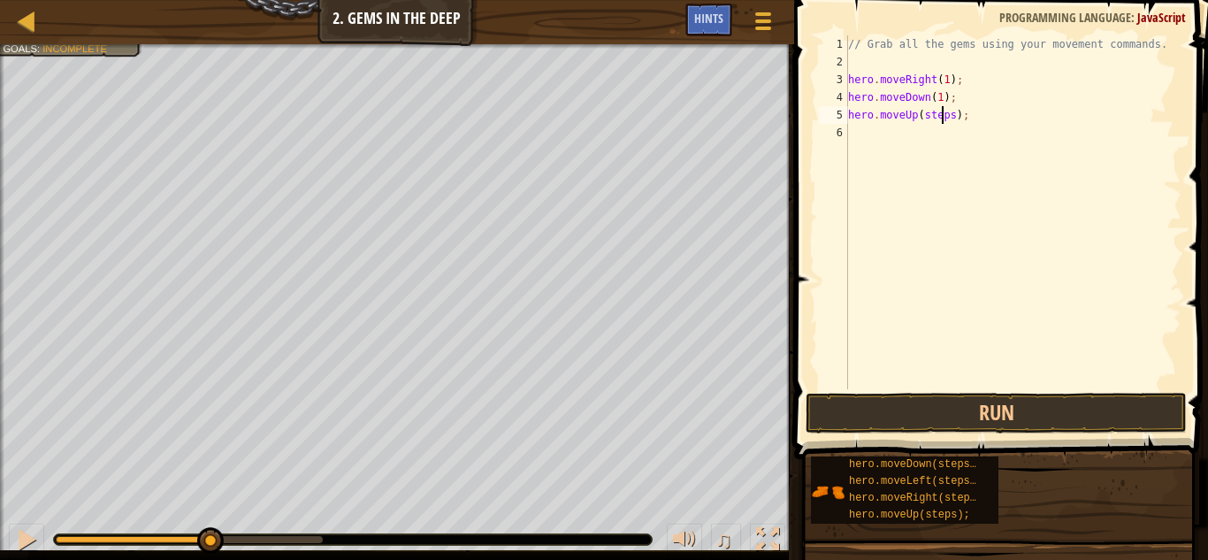
click at [942, 111] on div "// Grab all the gems using your movement commands. hero . moveRight ( 1 ) ; her…" at bounding box center [1013, 229] width 337 height 389
click at [944, 113] on div "// Grab all the gems using your movement commands. hero . moveRight ( 1 ) ; her…" at bounding box center [1013, 229] width 337 height 389
click at [950, 133] on div "// Grab all the gems using your movement commands. hero . moveRight ( 1 ) ; her…" at bounding box center [1013, 229] width 337 height 389
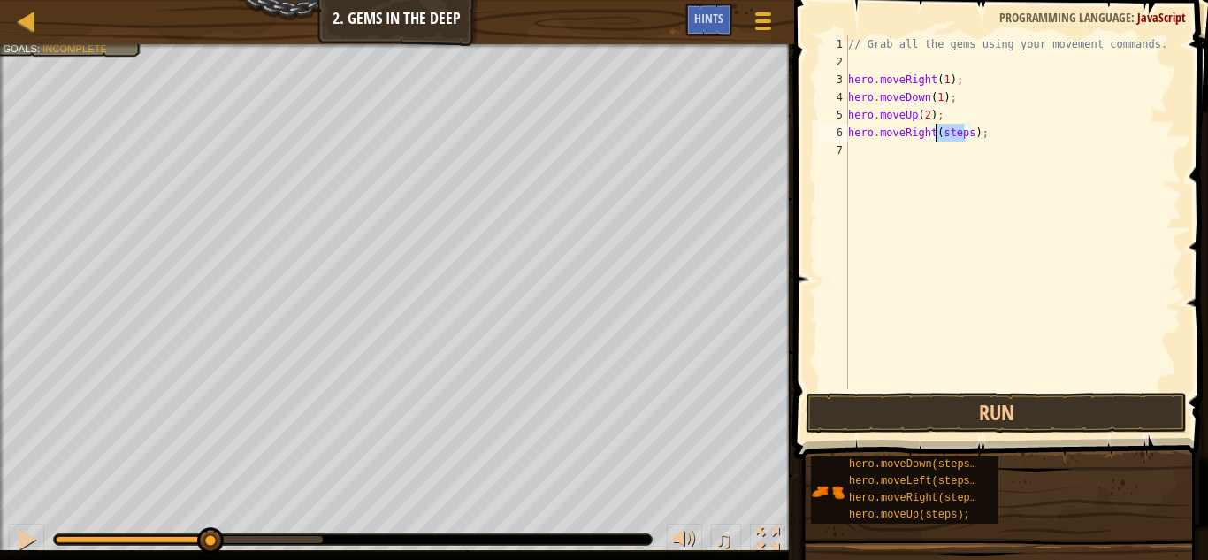
click at [950, 133] on div "// Grab all the gems using your movement commands. hero . moveRight ( 1 ) ; her…" at bounding box center [1013, 229] width 337 height 389
type textarea "hero.moveRight(1);"
click at [946, 409] on button "Run" at bounding box center [996, 413] width 381 height 41
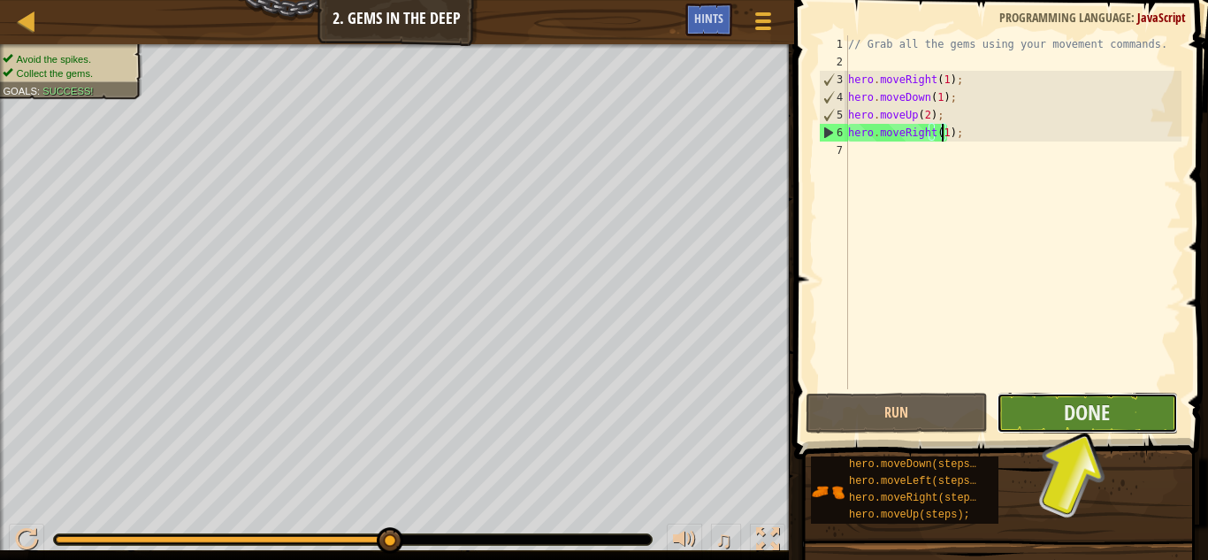
click at [1058, 431] on button "Done" at bounding box center [1087, 413] width 181 height 41
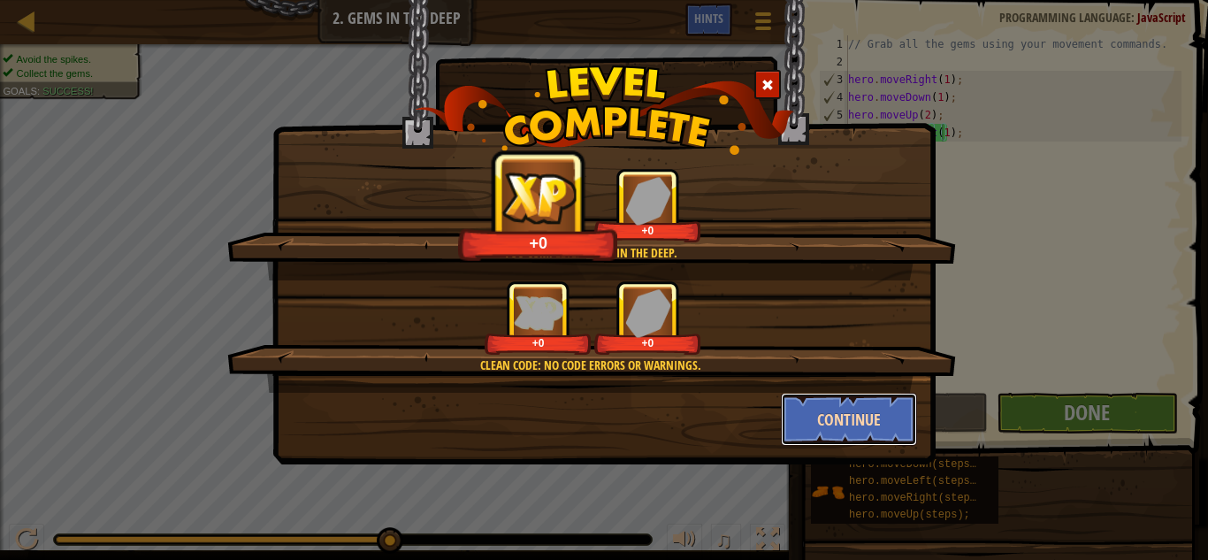
click at [855, 406] on button "Continue" at bounding box center [849, 419] width 137 height 53
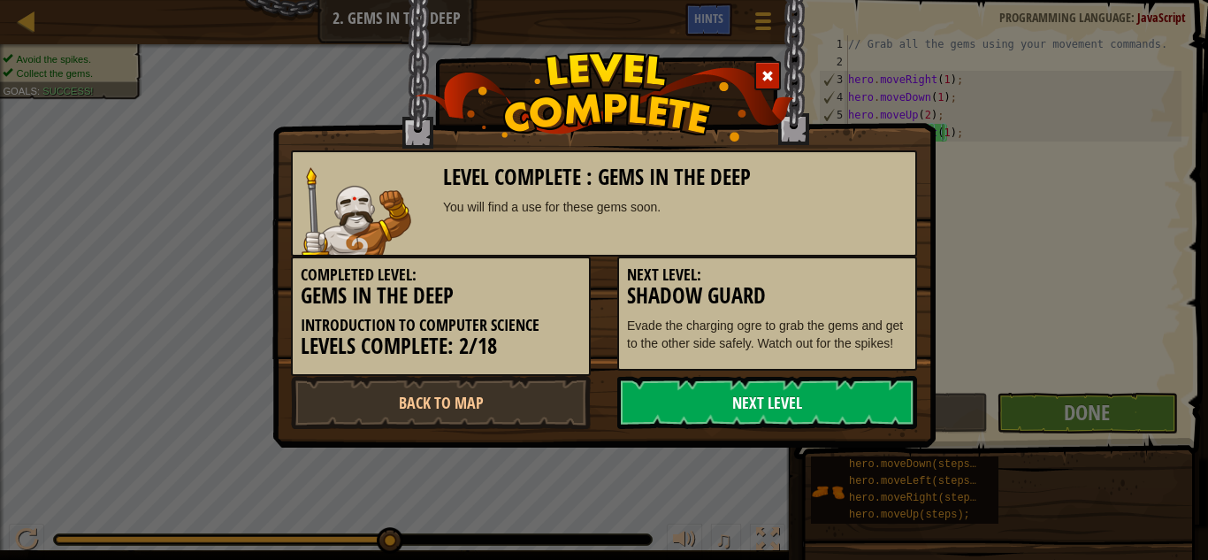
click at [850, 397] on link "Next Level" at bounding box center [767, 402] width 300 height 53
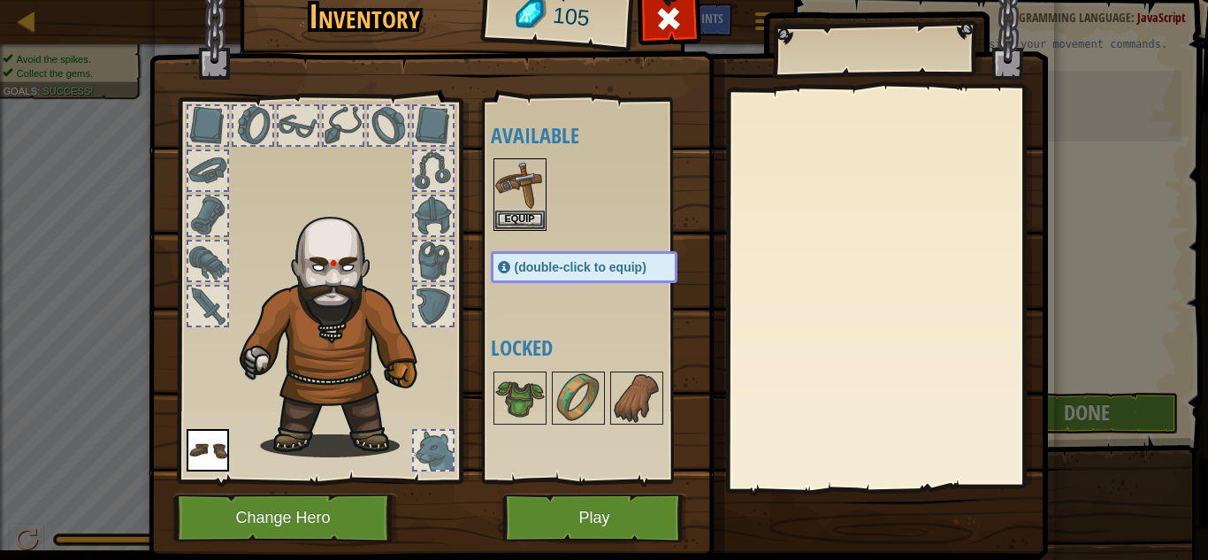
click at [587, 486] on img at bounding box center [599, 239] width 900 height 642
click at [590, 500] on button "Play" at bounding box center [594, 518] width 185 height 49
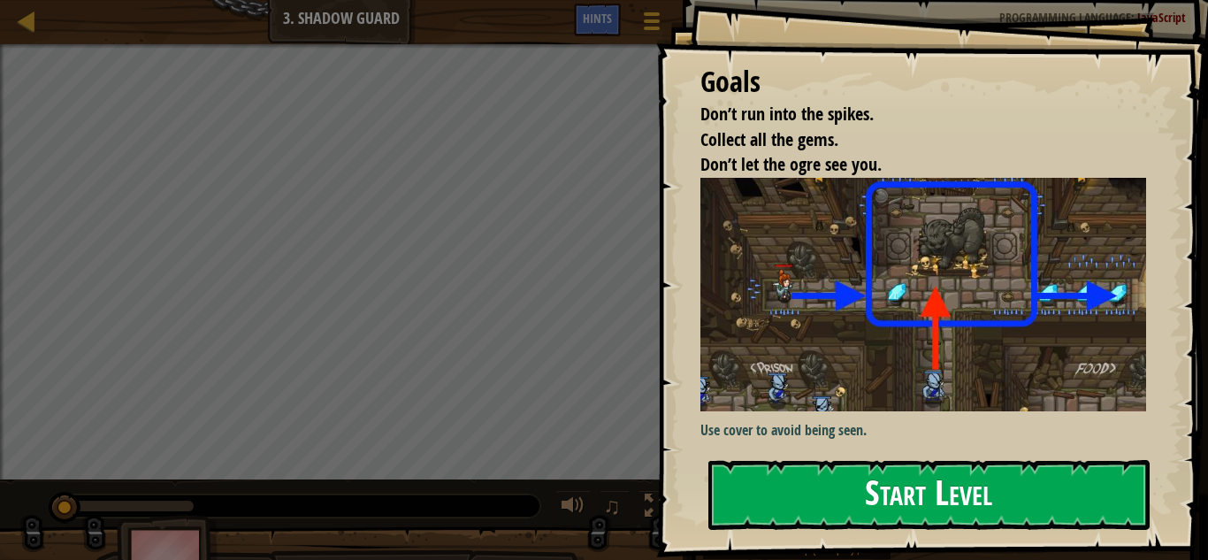
click at [843, 494] on button "Start Level" at bounding box center [929, 495] width 441 height 70
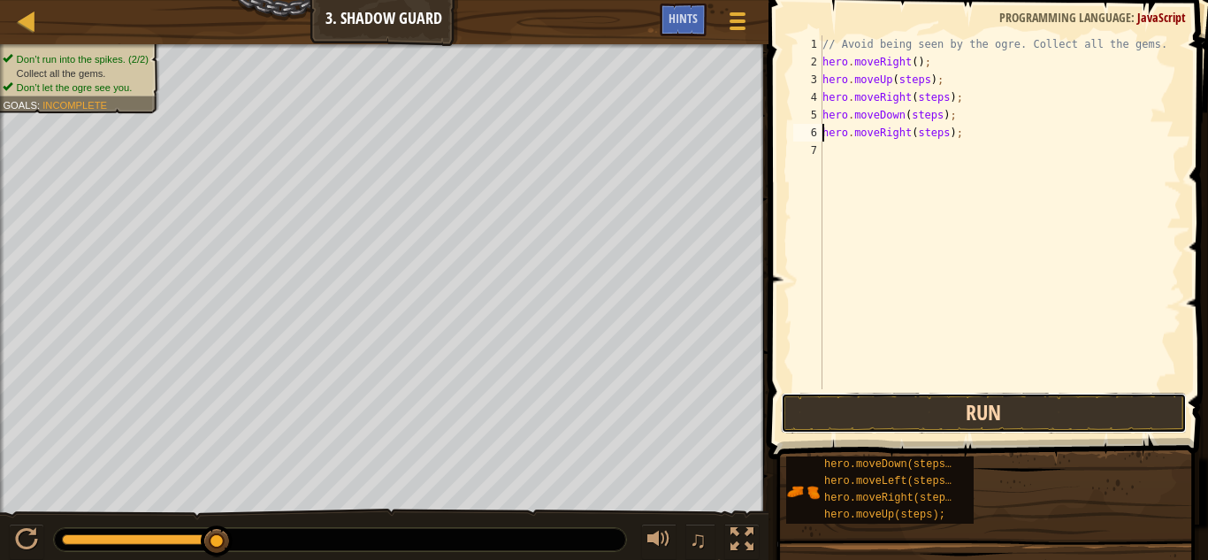
click at [986, 413] on button "Run" at bounding box center [984, 413] width 406 height 41
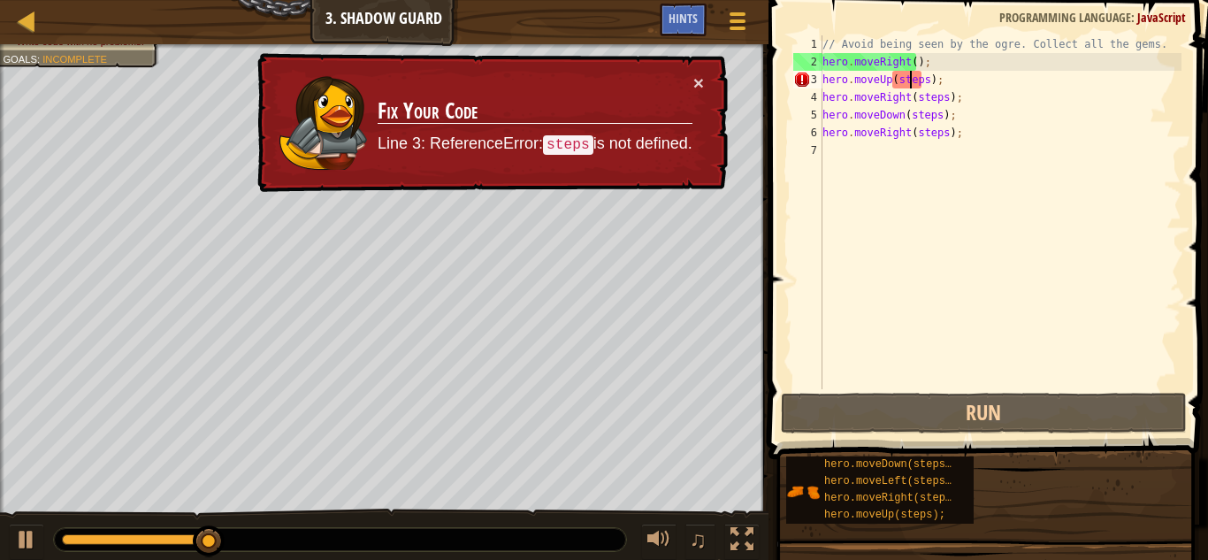
click at [912, 88] on div "// Avoid being seen by the ogre. Collect all the gems. hero . moveRight ( ) ; h…" at bounding box center [1000, 229] width 363 height 389
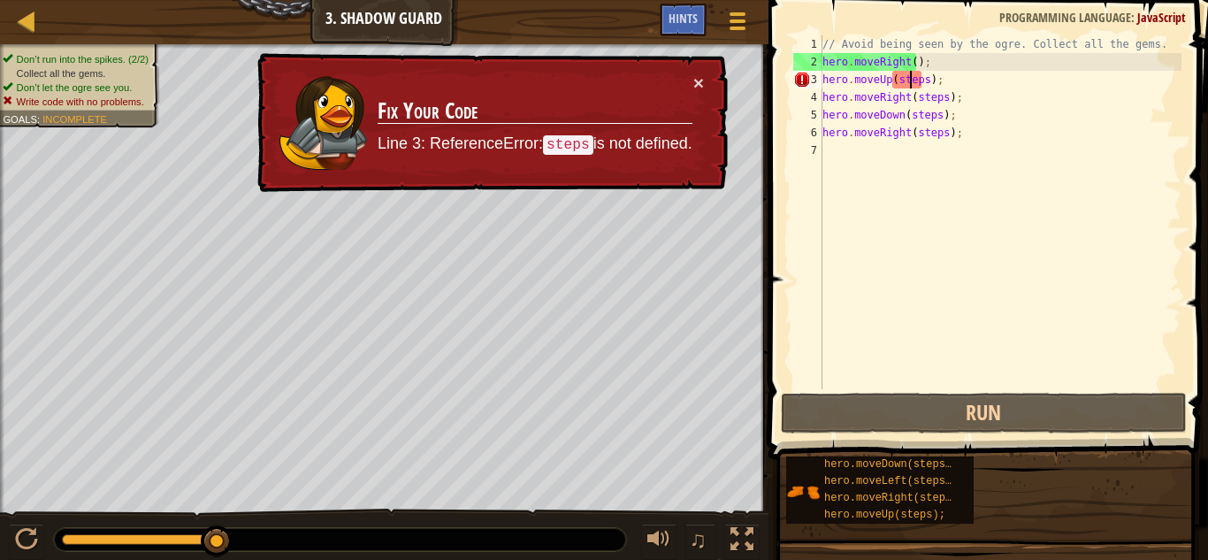
click at [914, 83] on div "// Avoid being seen by the ogre. Collect all the gems. hero . moveRight ( ) ; h…" at bounding box center [1000, 229] width 363 height 389
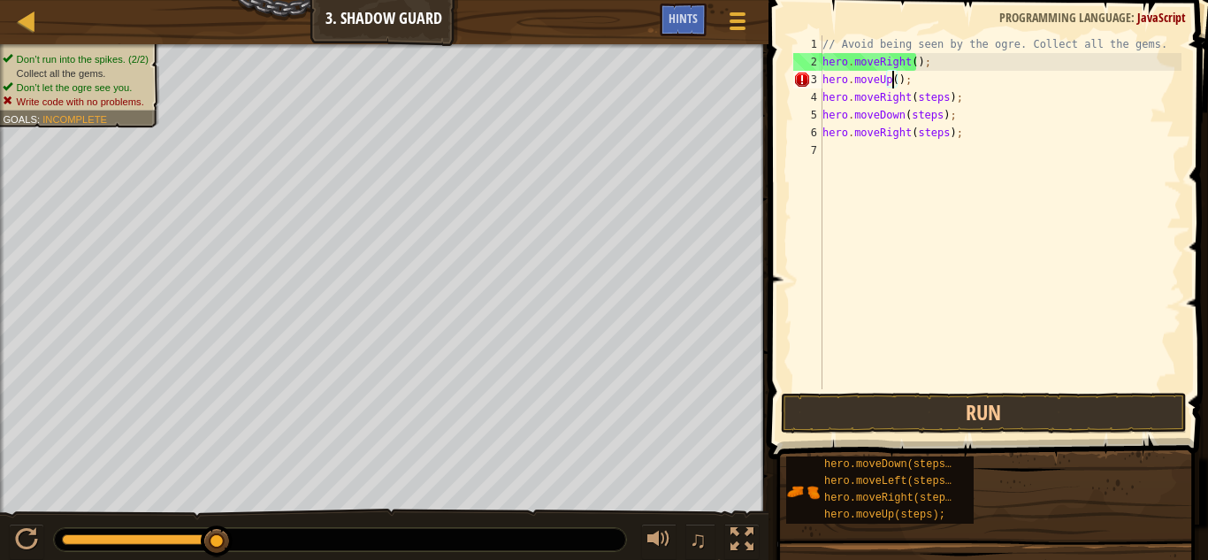
click at [932, 96] on div "// Avoid being seen by the ogre. Collect all the gems. hero . moveRight ( ) ; h…" at bounding box center [1000, 229] width 363 height 389
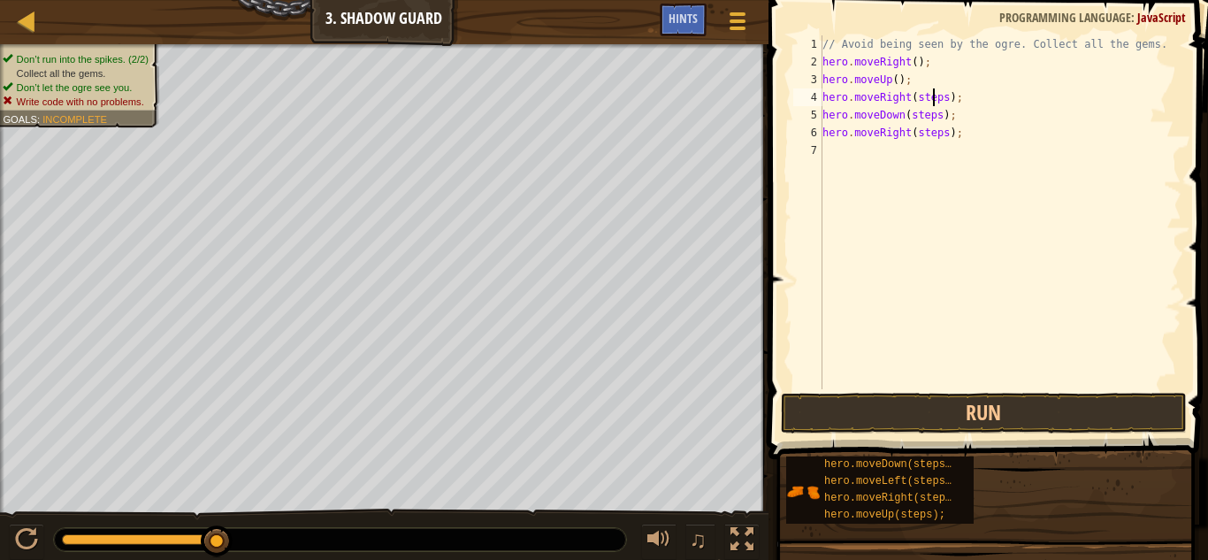
click at [932, 96] on div "// Avoid being seen by the ogre. Collect all the gems. hero . moveRight ( ) ; h…" at bounding box center [1000, 229] width 363 height 389
click at [925, 122] on div "// Avoid being seen by the ogre. Collect all the gems. hero . moveRight ( ) ; h…" at bounding box center [1000, 229] width 363 height 389
click at [926, 133] on div "// Avoid being seen by the ogre. Collect all the gems. hero . moveRight ( ) ; h…" at bounding box center [1000, 229] width 363 height 389
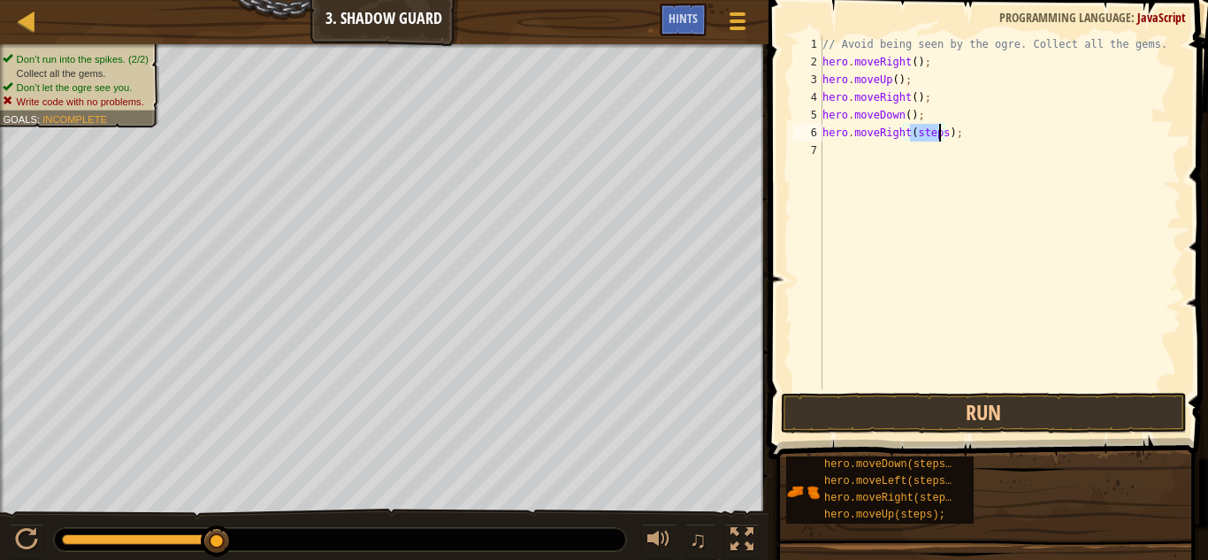
type textarea "hero.moveRight();"
click at [939, 402] on button "Run" at bounding box center [984, 413] width 406 height 41
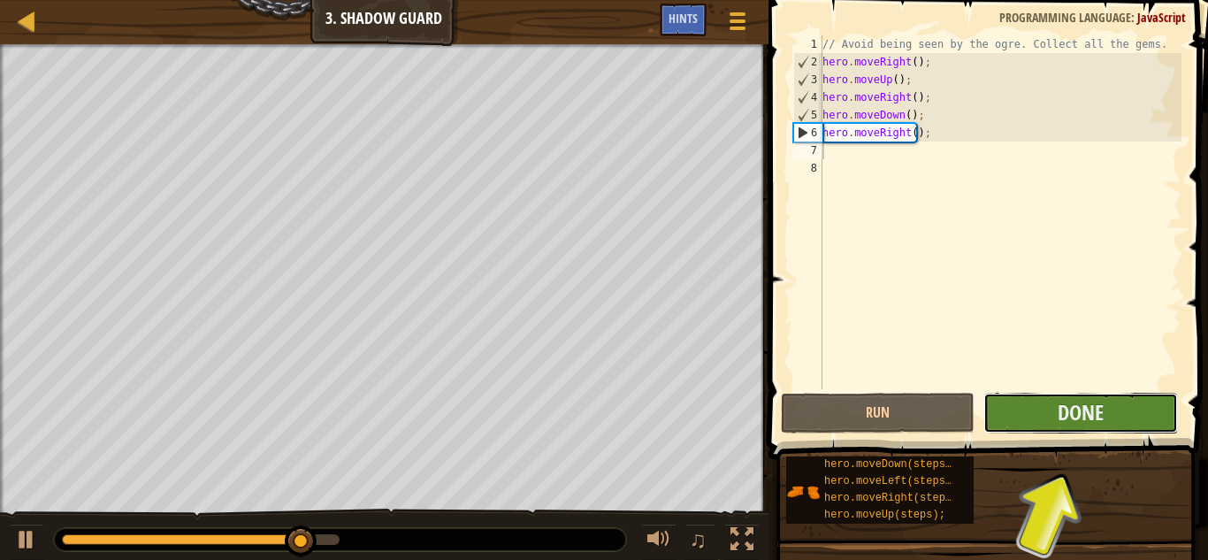
click at [1106, 418] on button "Done" at bounding box center [1081, 413] width 194 height 41
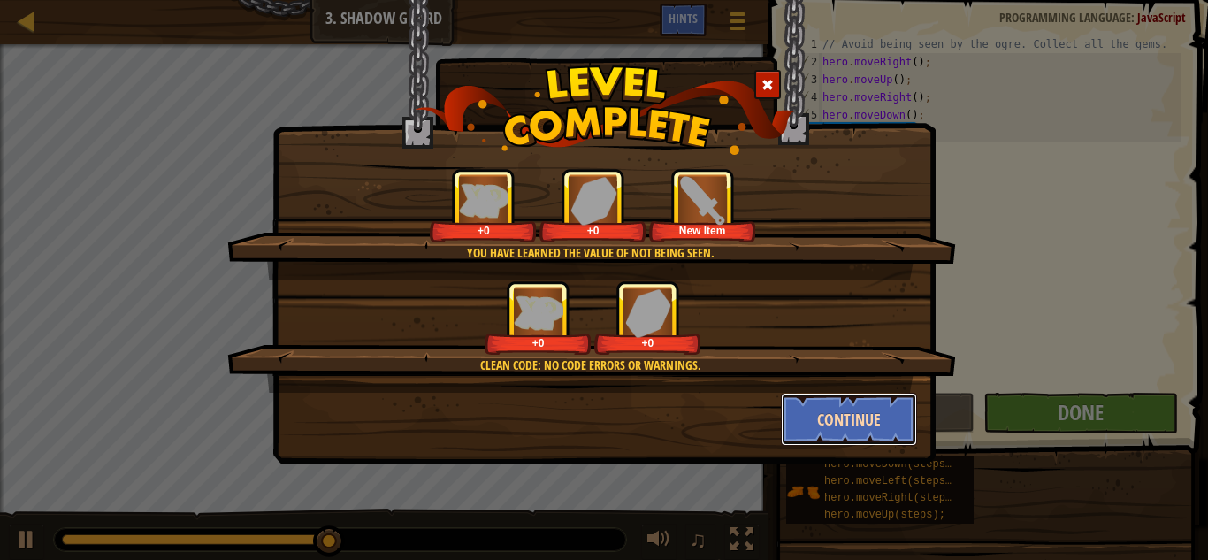
click at [867, 408] on button "Continue" at bounding box center [849, 419] width 137 height 53
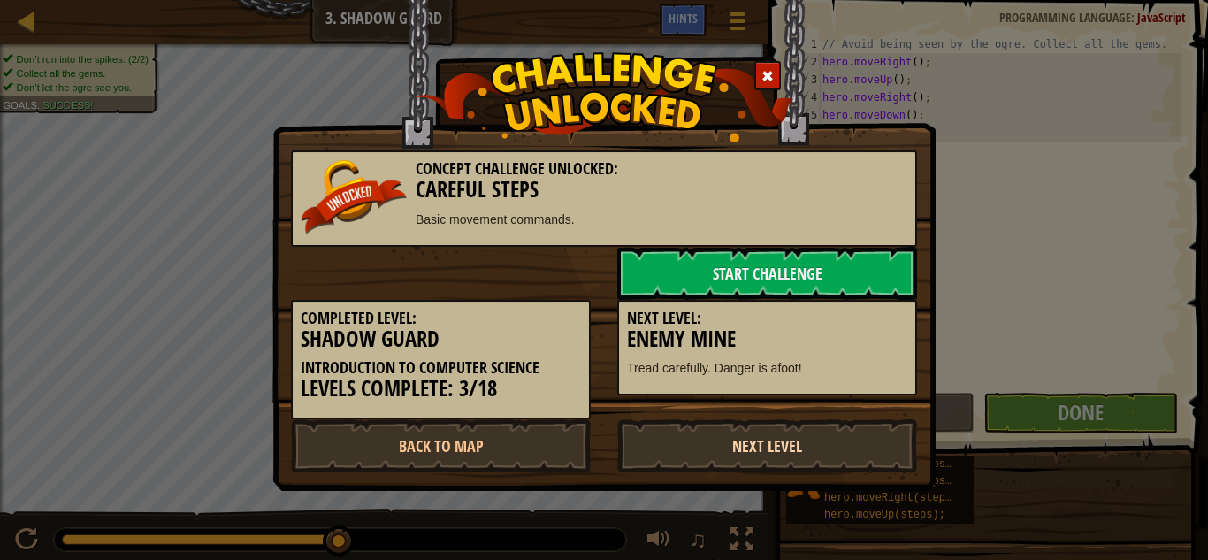
click at [827, 433] on link "Next Level" at bounding box center [767, 445] width 300 height 53
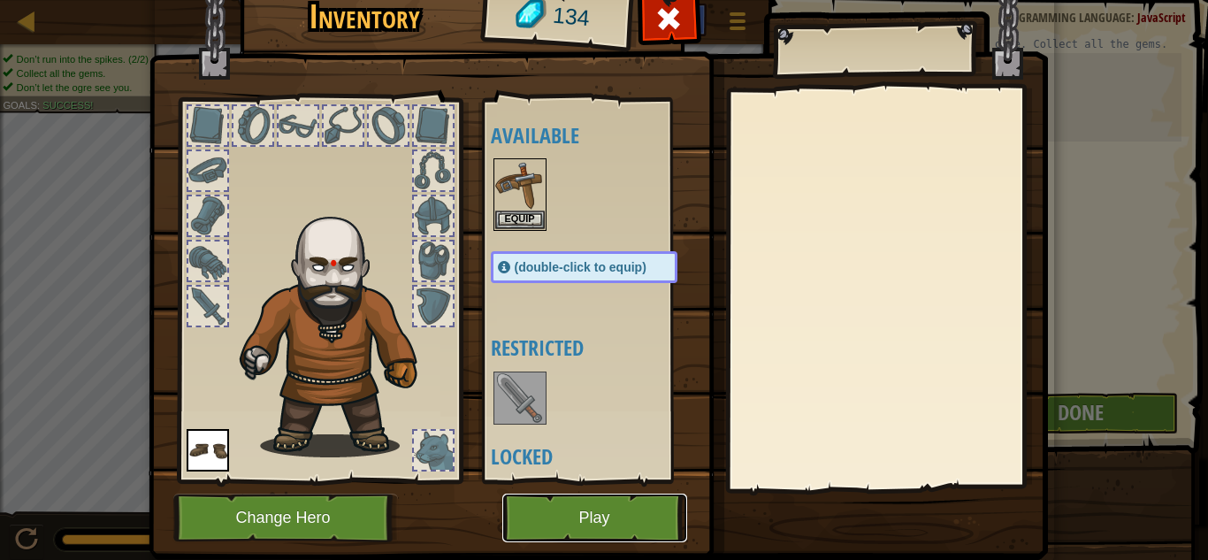
click at [602, 512] on button "Play" at bounding box center [594, 518] width 185 height 49
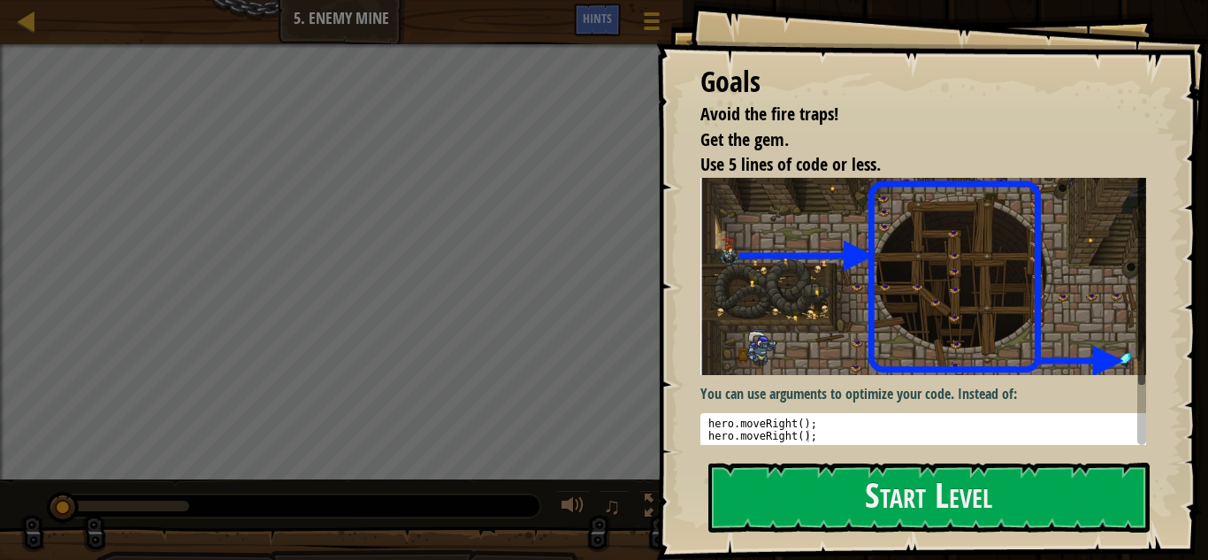
click at [891, 336] on div "Goals Avoid the fire traps! Get the gem. Use 5 lines of code or less. You can u…" at bounding box center [932, 280] width 552 height 560
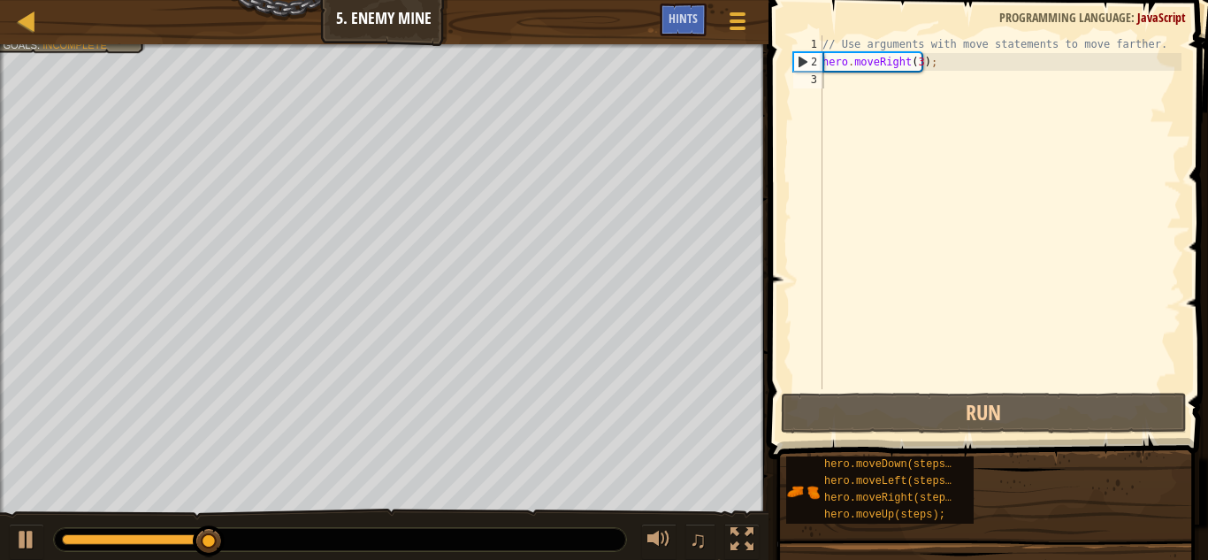
click at [76, 42] on div "Map Introduction to Computer Science 5. Enemy Mine Game Menu Done Hints" at bounding box center [384, 22] width 769 height 44
click at [27, 538] on div at bounding box center [26, 539] width 23 height 23
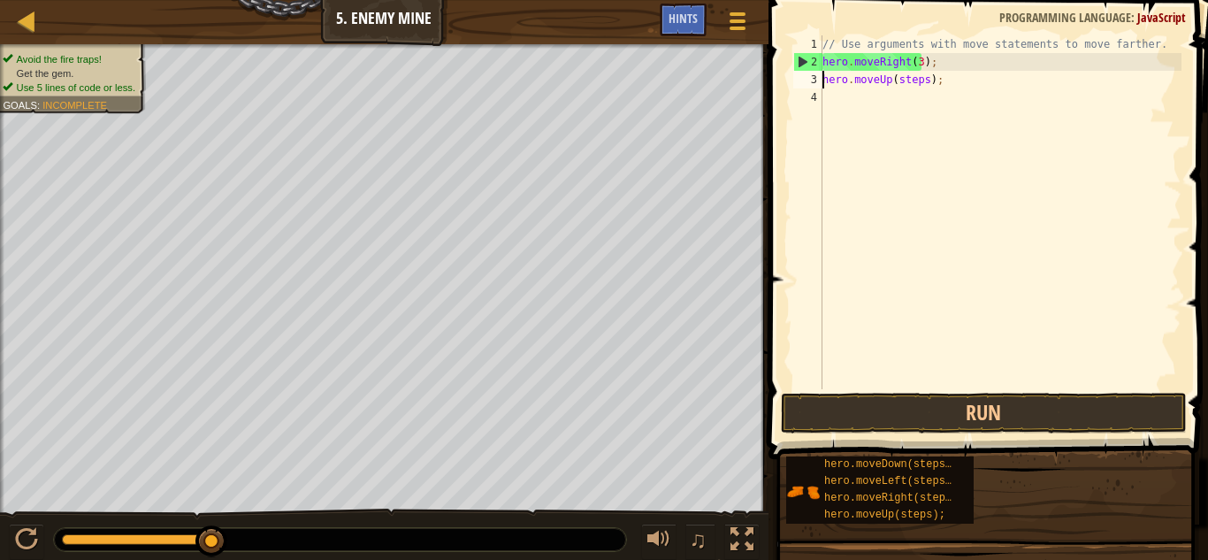
click at [895, 78] on div "// Use arguments with move statements to move farther. hero . moveRight ( 3 ) ;…" at bounding box center [1000, 229] width 363 height 389
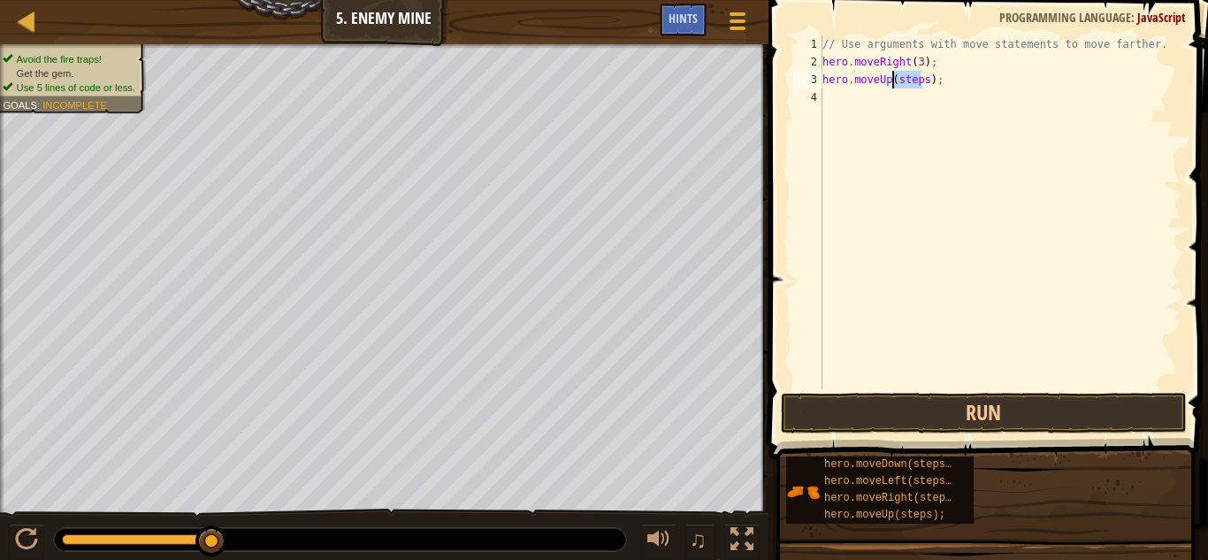
click at [895, 78] on div "// Use arguments with move statements to move farther. hero . moveRight ( 3 ) ;…" at bounding box center [1000, 229] width 363 height 389
click at [919, 98] on div "// Use arguments with move statements to move farther. hero . moveRight ( 3 ) ;…" at bounding box center [1000, 229] width 363 height 389
click at [924, 111] on div "// Use arguments with move statements to move farther. hero . moveRight ( 3 ) ;…" at bounding box center [1000, 229] width 363 height 389
click at [920, 114] on div "// Use arguments with move statements to move farther. hero . moveRight ( 3 ) ;…" at bounding box center [1000, 229] width 363 height 389
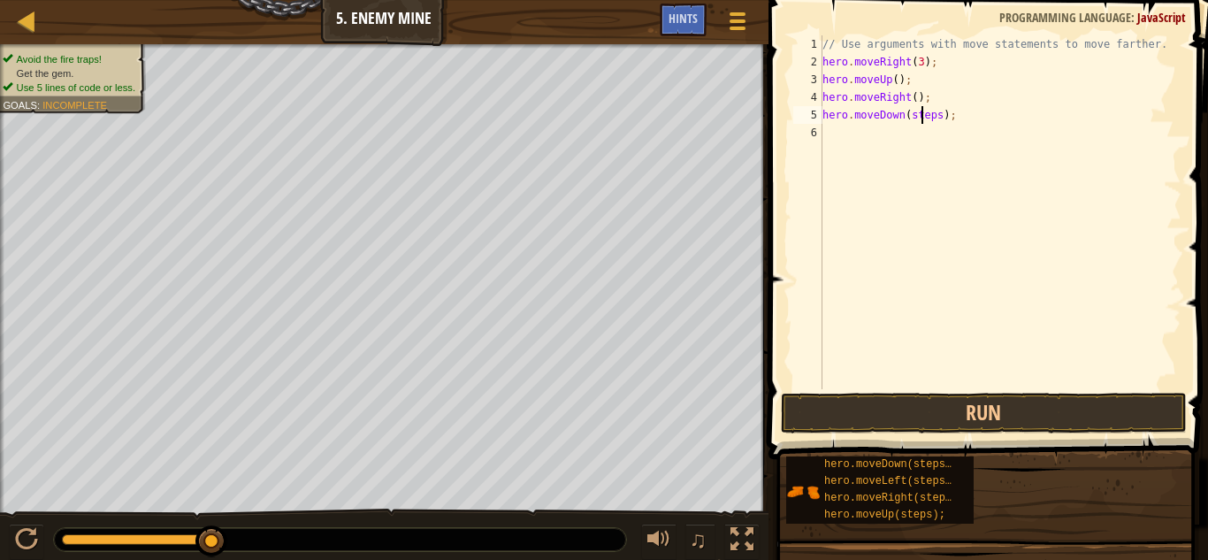
click at [920, 117] on div "// Use arguments with move statements to move farther. hero . moveRight ( 3 ) ;…" at bounding box center [1000, 229] width 363 height 389
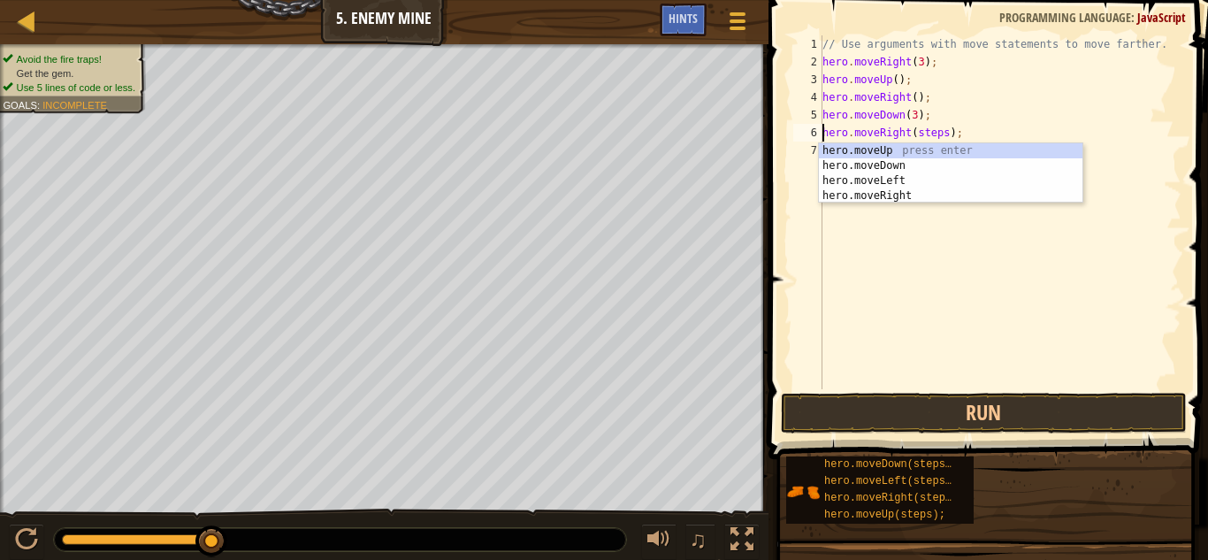
click at [917, 128] on div "// Use arguments with move statements to move farther. hero . moveRight ( 3 ) ;…" at bounding box center [1000, 229] width 363 height 389
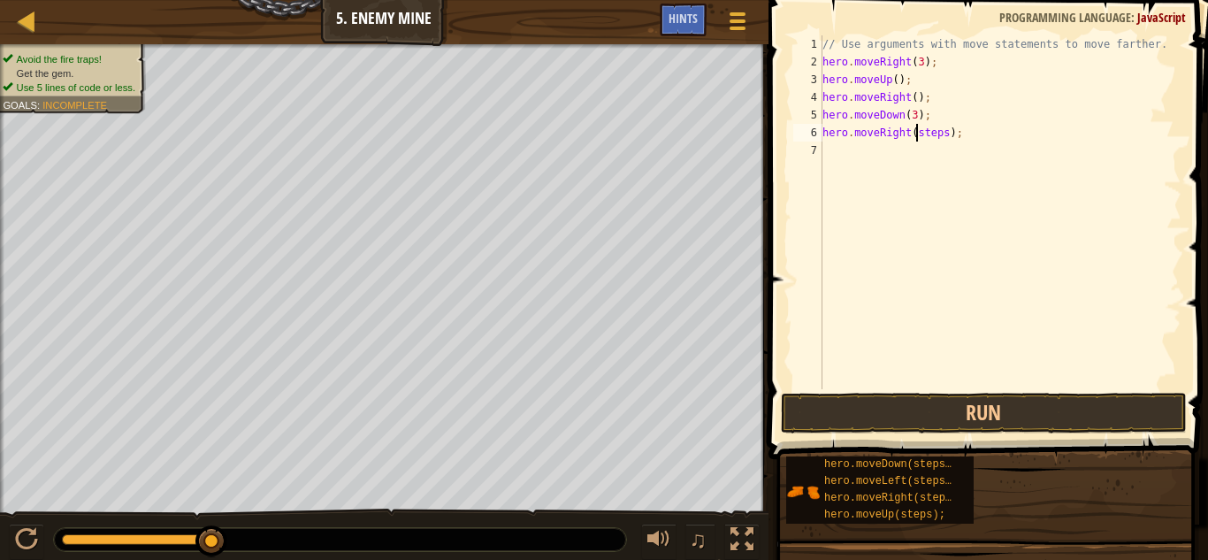
click at [917, 128] on div "// Use arguments with move statements to move farther. hero . moveRight ( 3 ) ;…" at bounding box center [1000, 229] width 363 height 389
type textarea "hero.moveRight(2);"
click at [923, 396] on button "Run" at bounding box center [984, 413] width 406 height 41
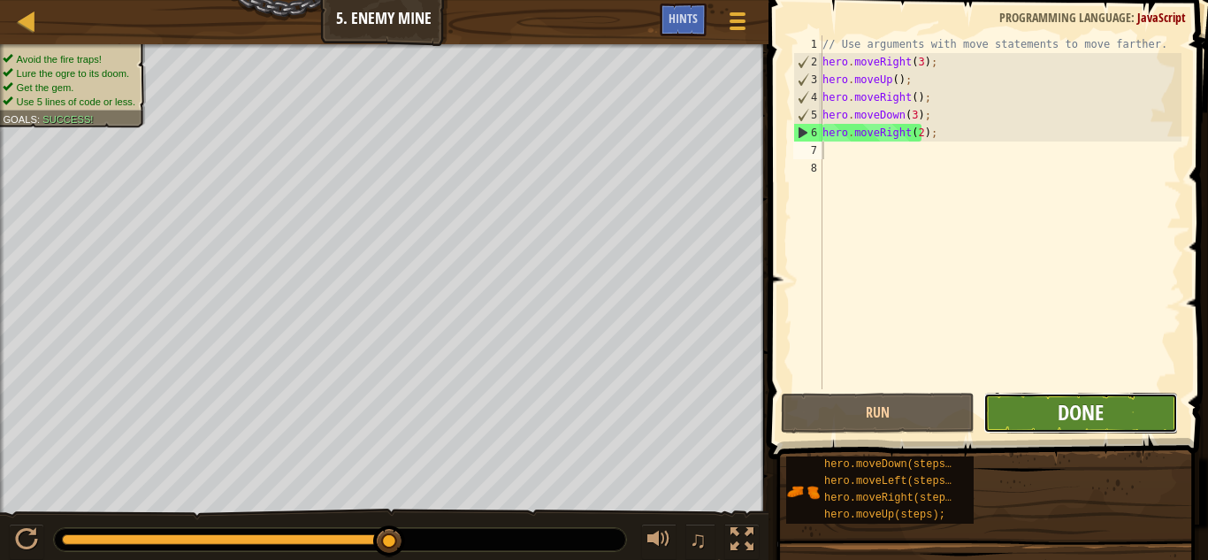
click at [1085, 411] on span "Done" at bounding box center [1081, 412] width 46 height 28
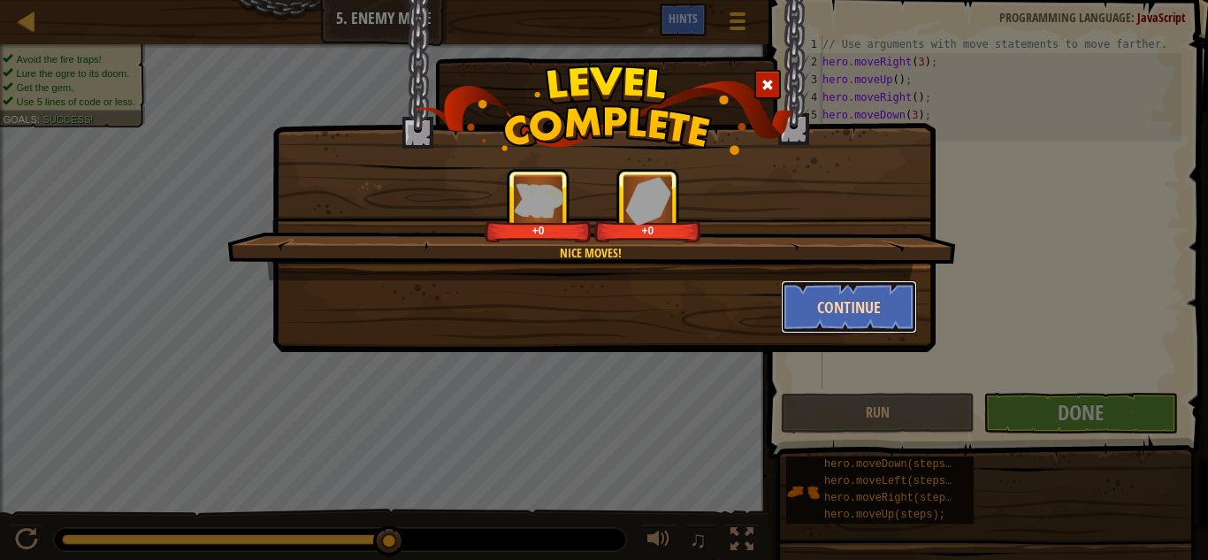
click at [847, 301] on button "Continue" at bounding box center [849, 306] width 137 height 53
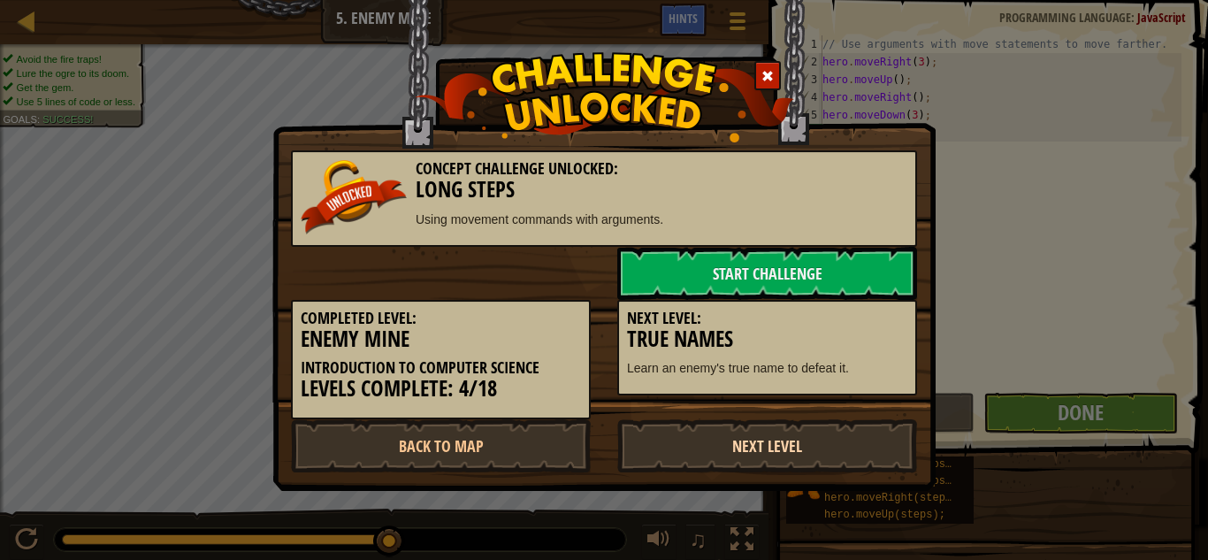
click at [832, 441] on link "Next Level" at bounding box center [767, 445] width 300 height 53
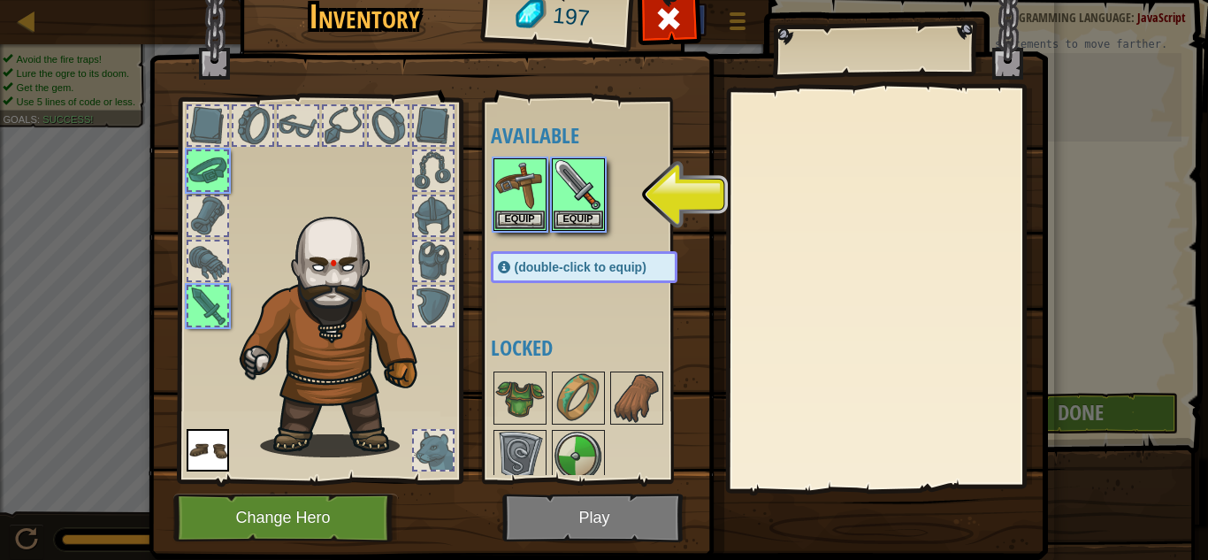
click at [564, 515] on img at bounding box center [599, 239] width 900 height 642
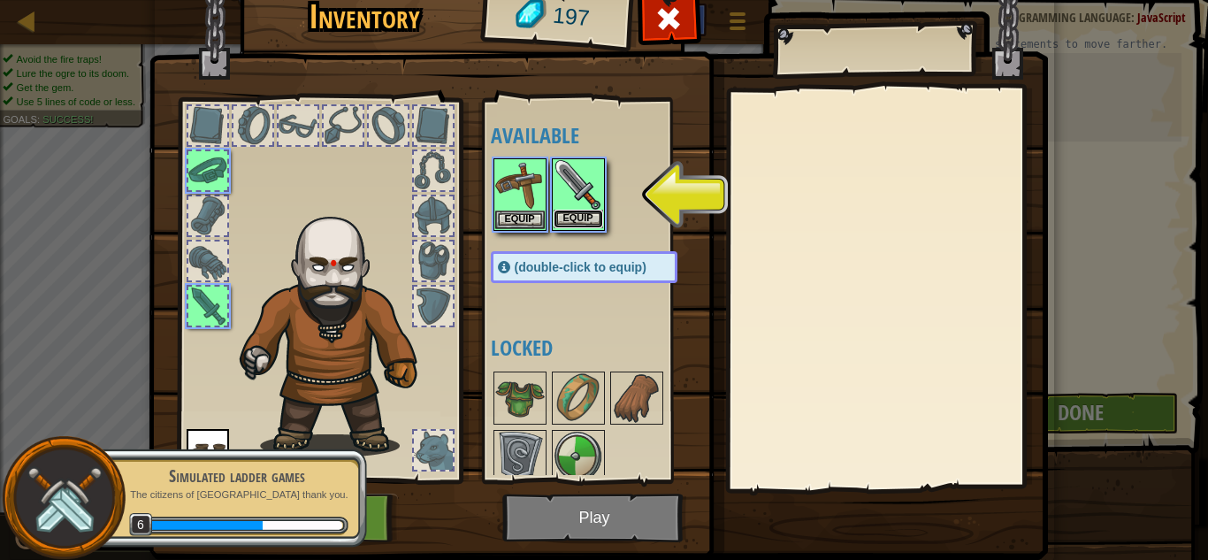
click at [575, 211] on button "Equip" at bounding box center [579, 219] width 50 height 19
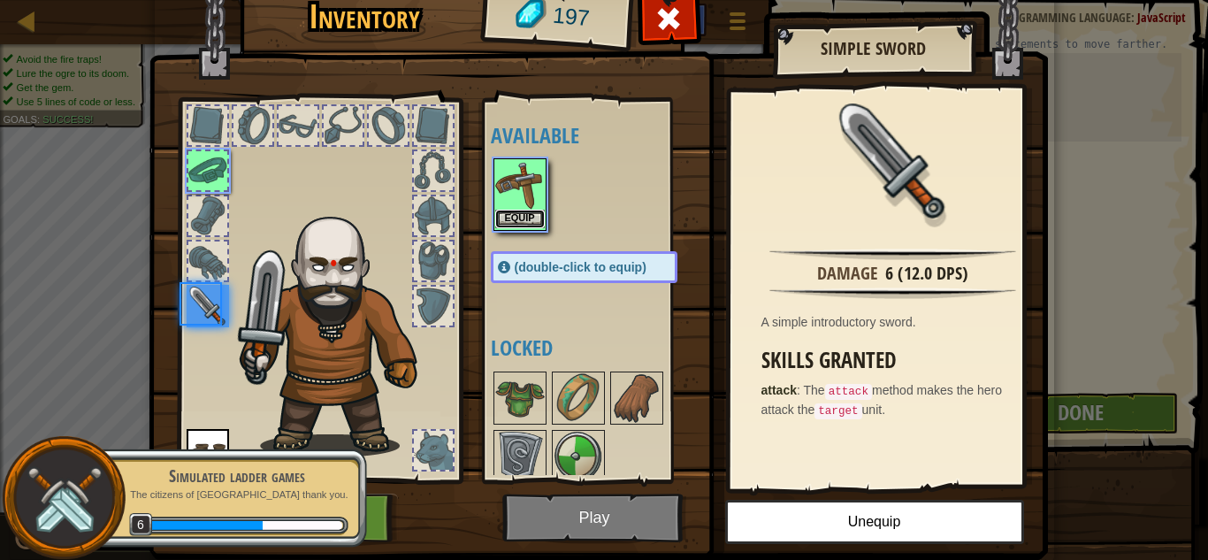
click at [526, 212] on button "Equip" at bounding box center [520, 219] width 50 height 19
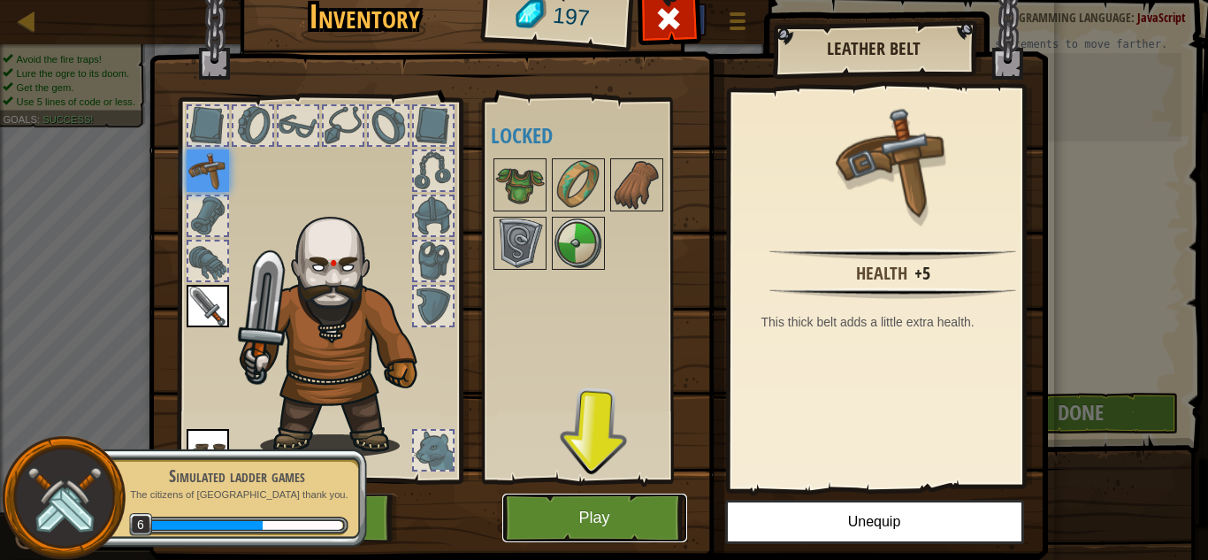
click at [640, 522] on button "Play" at bounding box center [594, 518] width 185 height 49
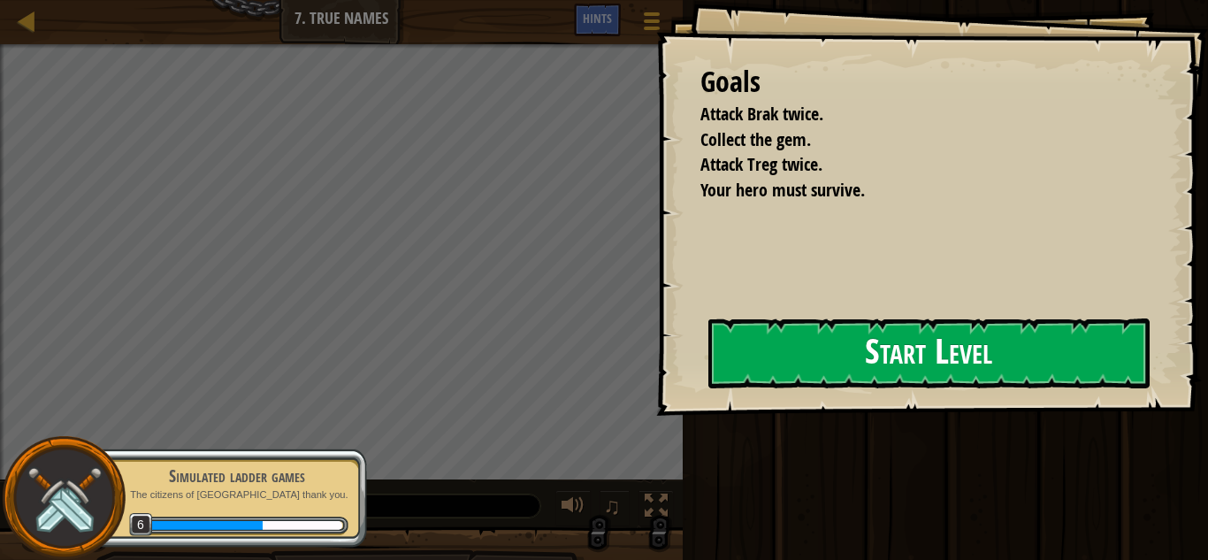
click at [806, 369] on button "Start Level" at bounding box center [929, 353] width 441 height 70
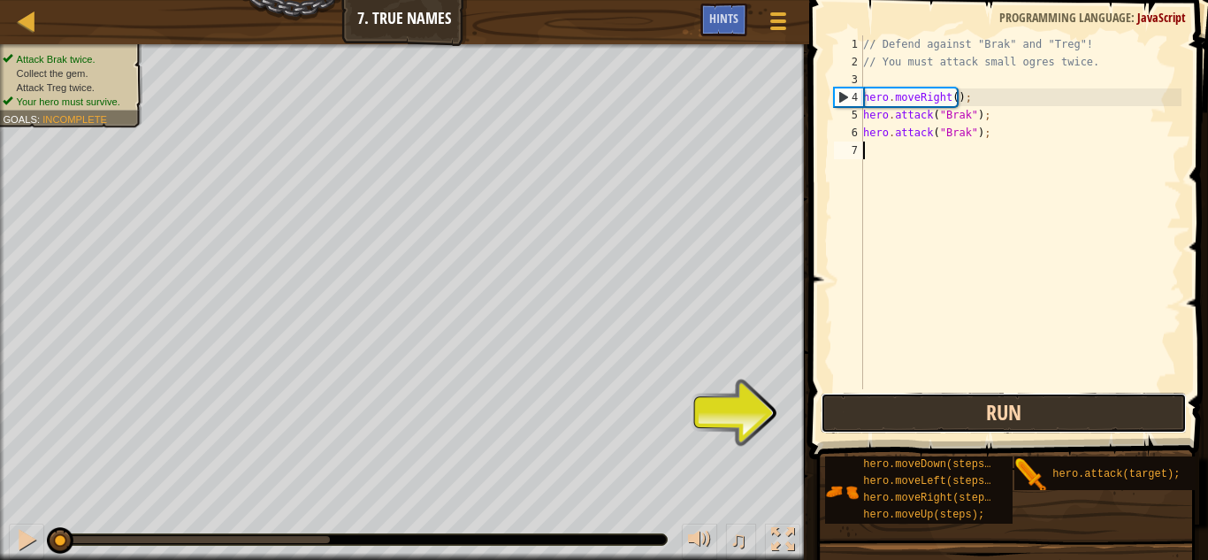
click at [969, 419] on button "Run" at bounding box center [1004, 413] width 367 height 41
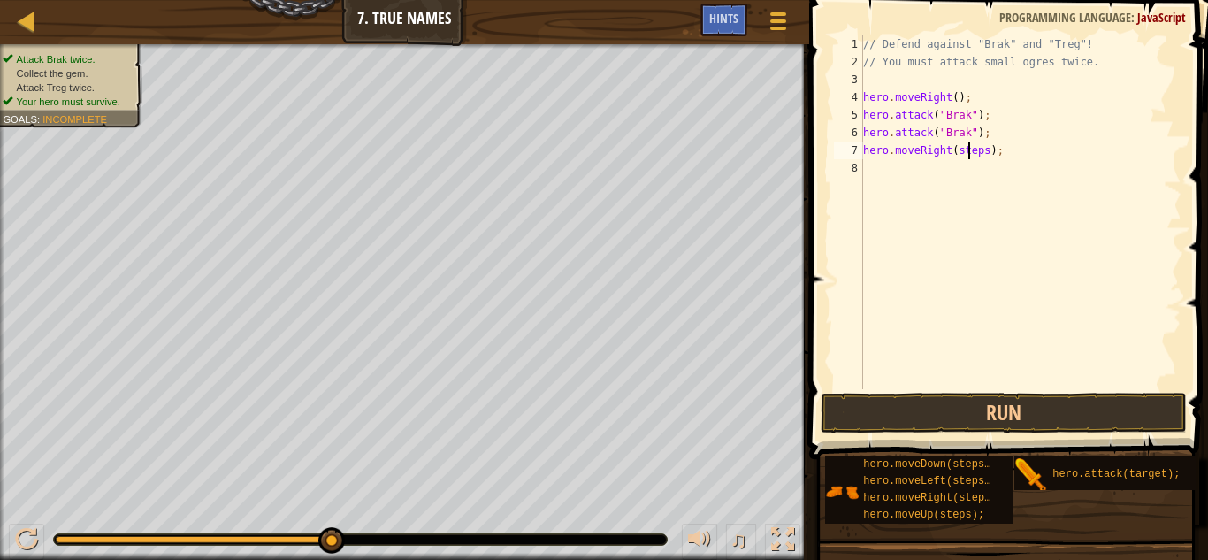
click at [966, 150] on div "// Defend against "Brak" and "Treg"! // You must attack small ogres twice. hero…" at bounding box center [1021, 229] width 322 height 389
click at [971, 148] on div "// Defend against "Brak" and "Treg"! // You must attack small ogres twice. hero…" at bounding box center [1021, 229] width 322 height 389
click at [971, 149] on div "// Defend against "Brak" and "Treg"! // You must attack small ogres twice. hero…" at bounding box center [1021, 229] width 322 height 389
click at [1025, 418] on button "Run" at bounding box center [1004, 413] width 367 height 41
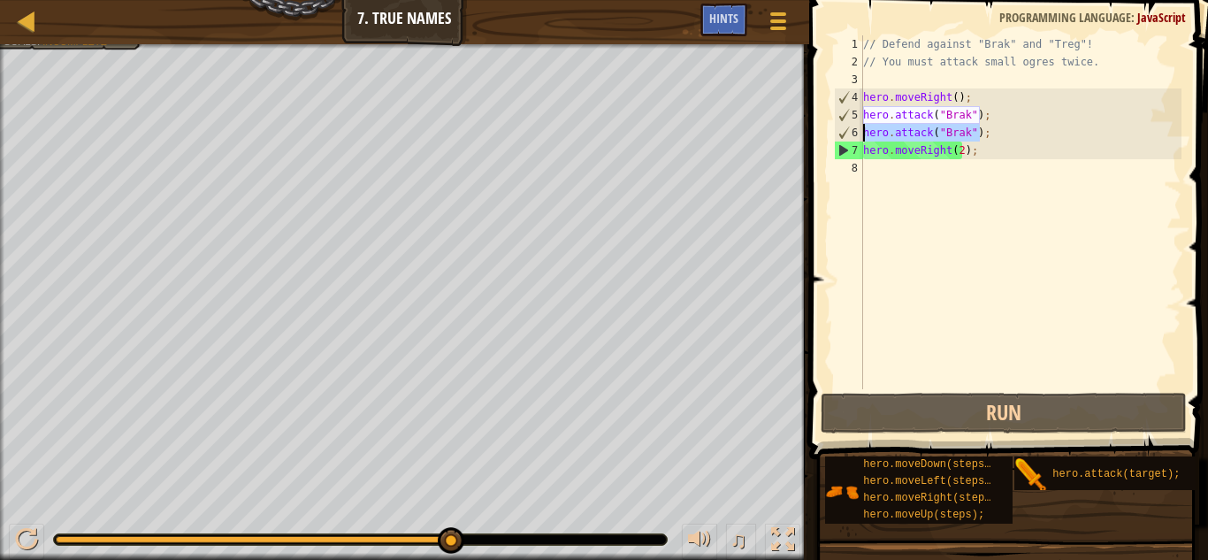
drag, startPoint x: 988, startPoint y: 131, endPoint x: 861, endPoint y: 135, distance: 127.5
click at [861, 135] on div "hero.moveRight(2); 1 2 3 4 5 6 7 8 // Defend against "Brak" and "Treg"! // You …" at bounding box center [1006, 212] width 351 height 354
type textarea "hero.attack("Brak");"
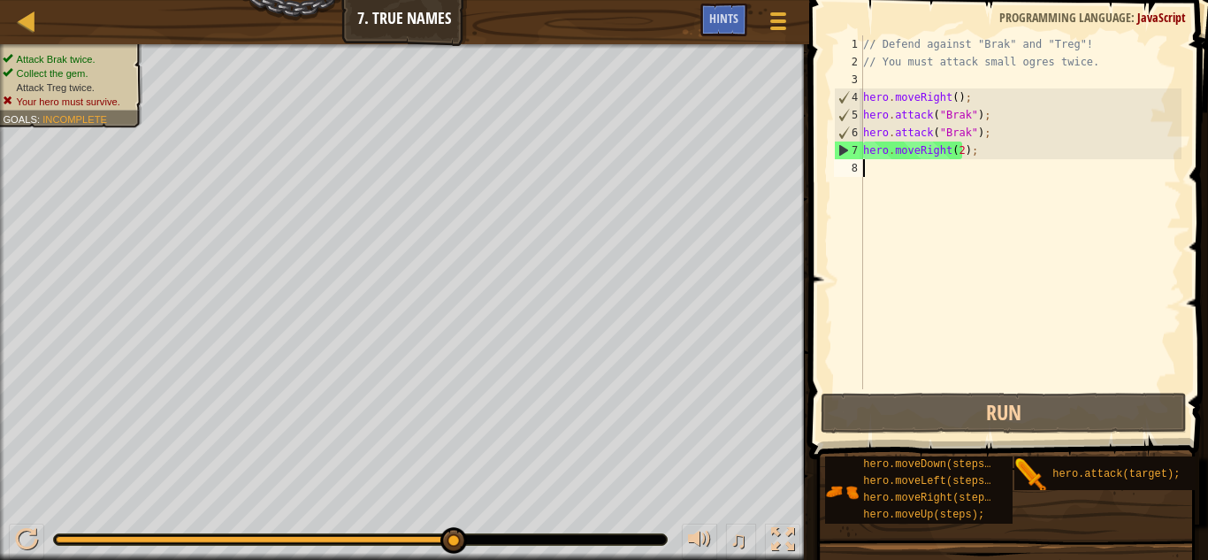
click at [901, 172] on div "// Defend against "Brak" and "Treg"! // You must attack small ogres twice. hero…" at bounding box center [1021, 229] width 322 height 389
paste textarea "hero.attack("Brak");"
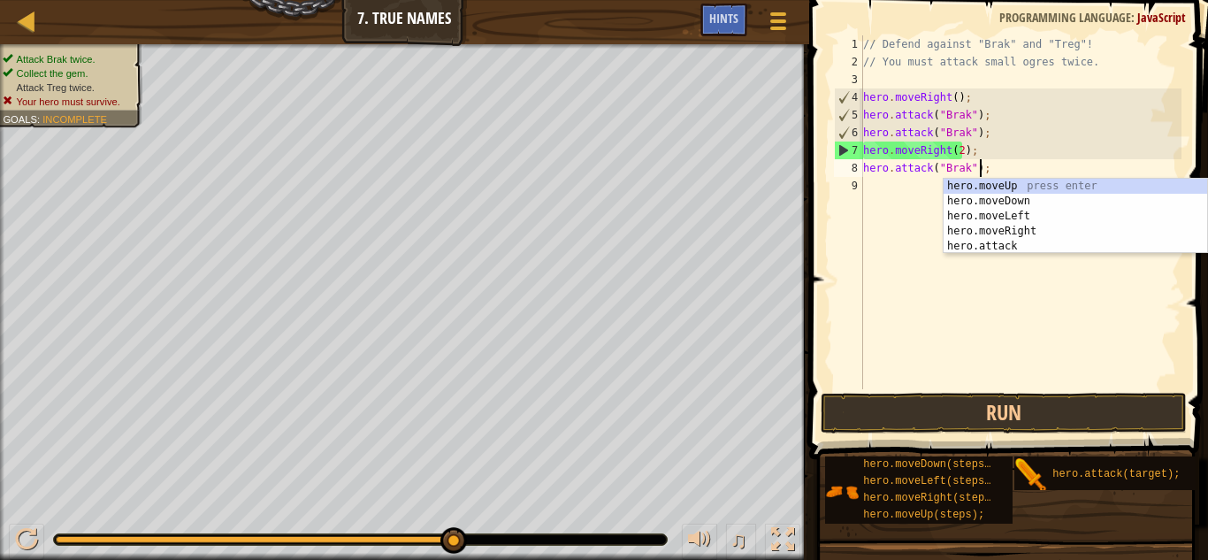
paste textarea "hero.attack("Brak");"
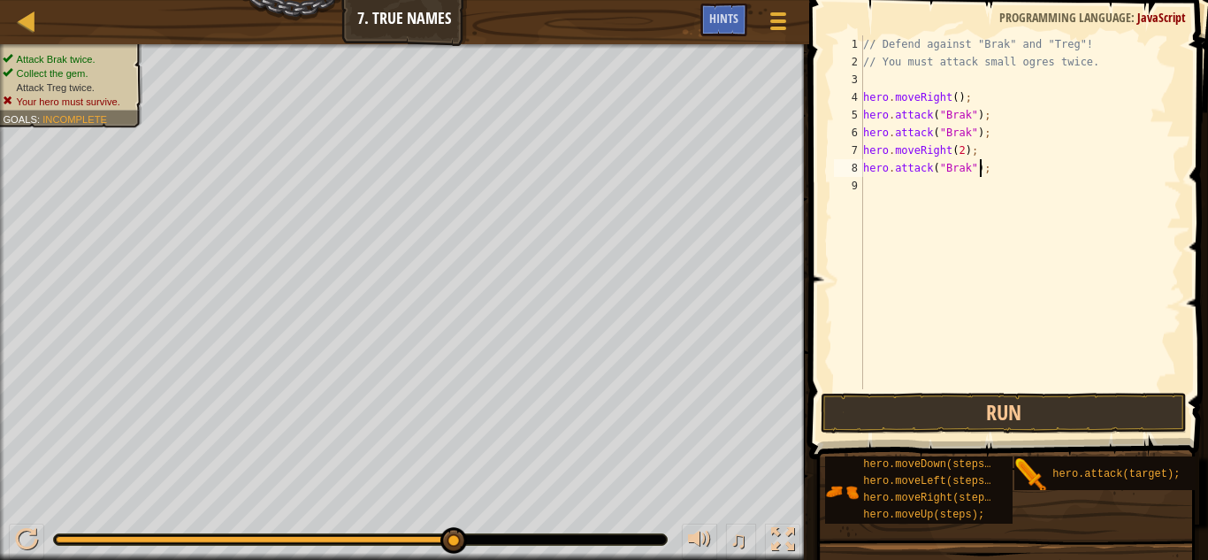
click at [961, 163] on div "// Defend against "Brak" and "Treg"! // You must attack small ogres twice. hero…" at bounding box center [1021, 229] width 322 height 389
type textarea "hero.attack("Treg");"
click at [889, 193] on div "// Defend against "Brak" and "Treg"! // You must attack small ogres twice. hero…" at bounding box center [1021, 229] width 322 height 389
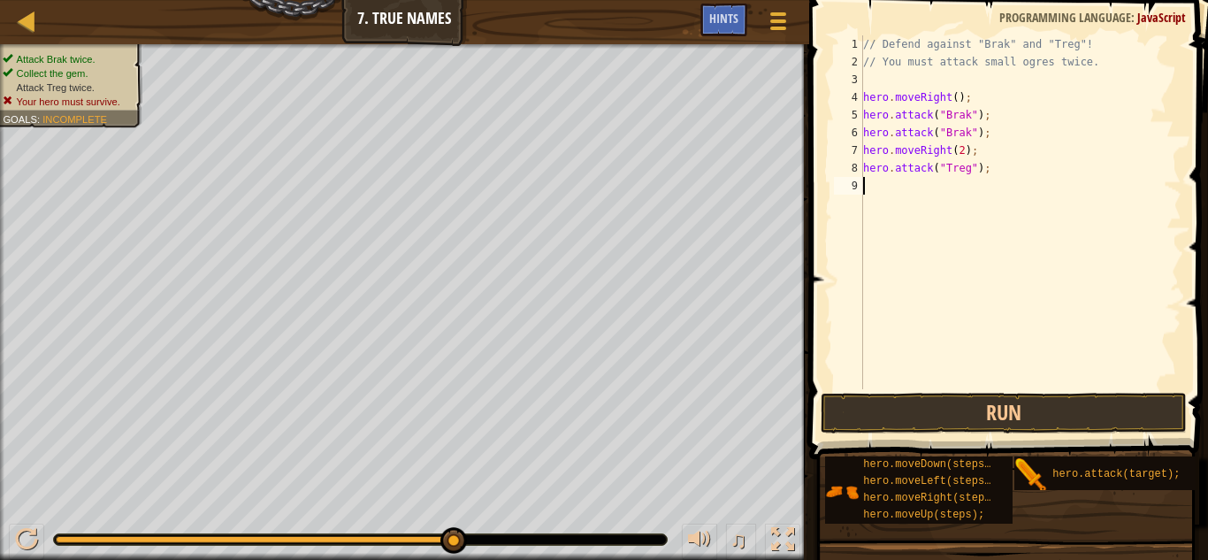
scroll to position [8, 0]
paste textarea "hero.attack("Brak");"
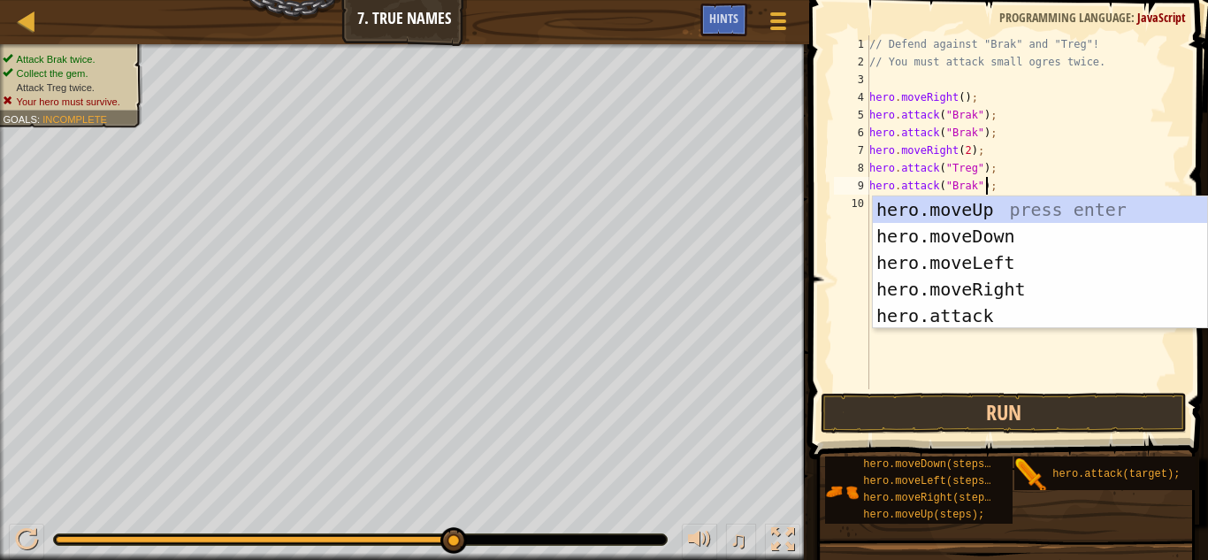
click at [961, 183] on div "// Defend against "Brak" and "Treg"! // You must attack small ogres twice. hero…" at bounding box center [1024, 229] width 316 height 389
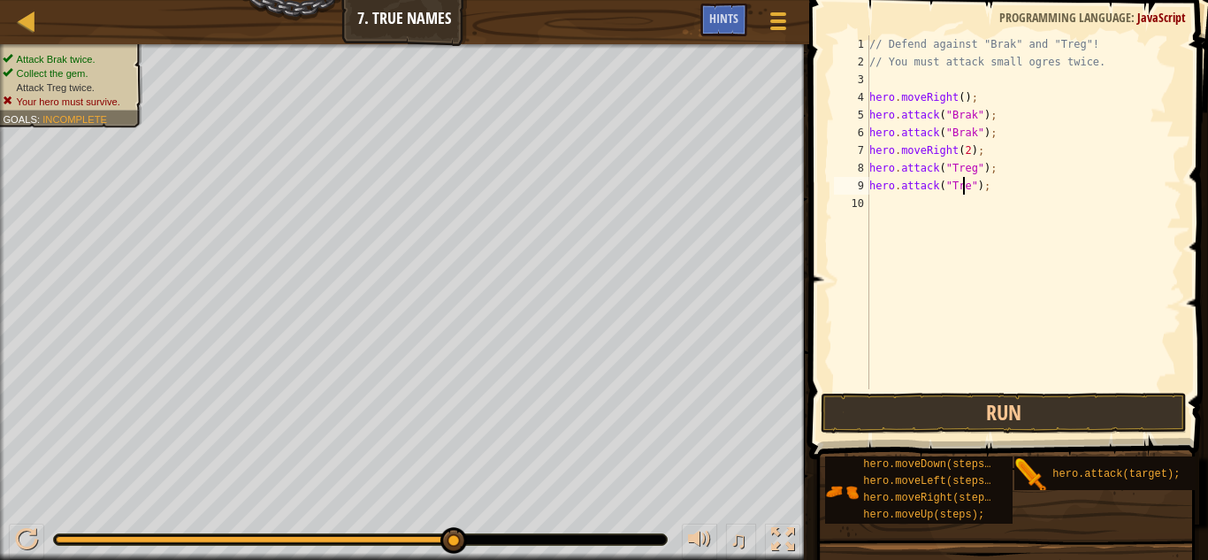
scroll to position [8, 8]
type textarea "hero.attack("Treg");"
click at [919, 398] on button "Run" at bounding box center [1004, 413] width 367 height 41
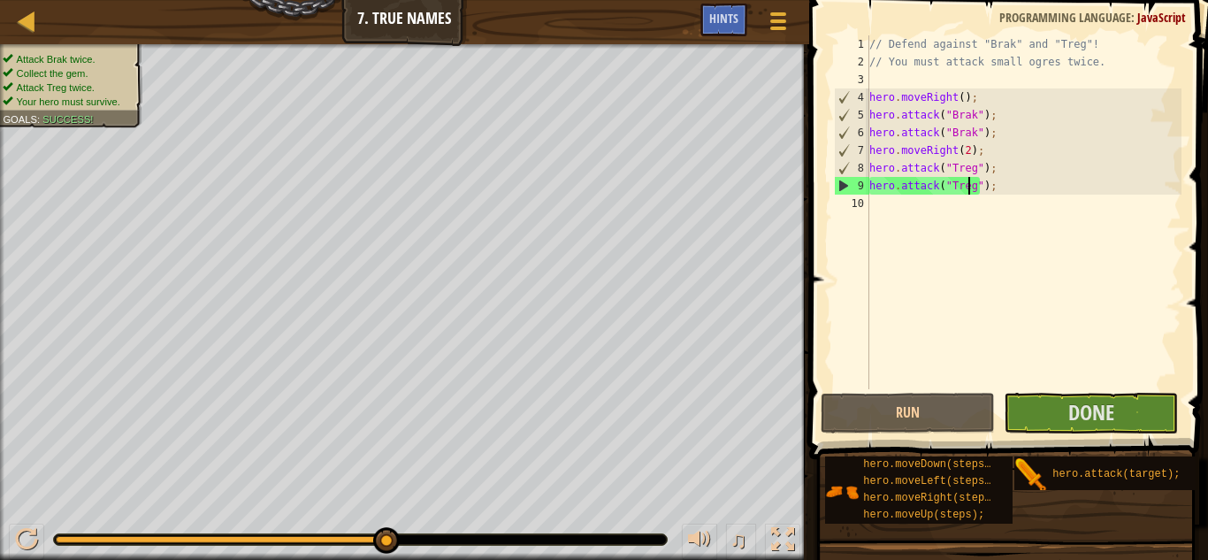
click at [908, 211] on div "// Defend against "Brak" and "Treg"! // You must attack small ogres twice. hero…" at bounding box center [1024, 229] width 316 height 389
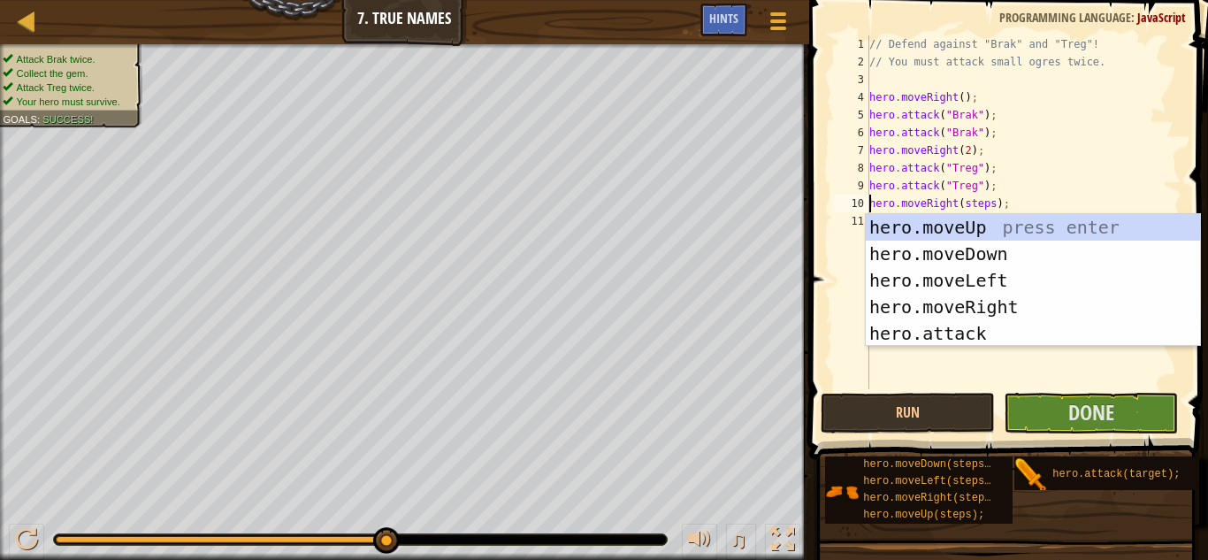
click at [978, 207] on div "// Defend against "Brak" and "Treg"! // You must attack small ogres twice. hero…" at bounding box center [1024, 229] width 316 height 389
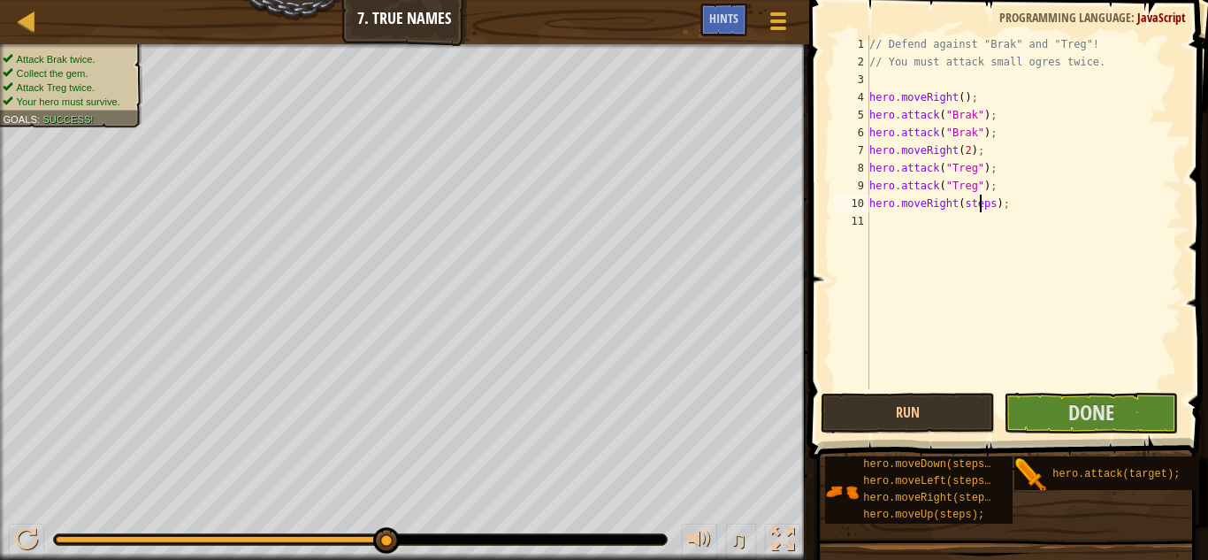
click at [978, 207] on div "// Defend against "Brak" and "Treg"! // You must attack small ogres twice. hero…" at bounding box center [1024, 229] width 316 height 389
type textarea "hero.moveRight();"
click at [1065, 401] on button "Done" at bounding box center [1091, 413] width 174 height 41
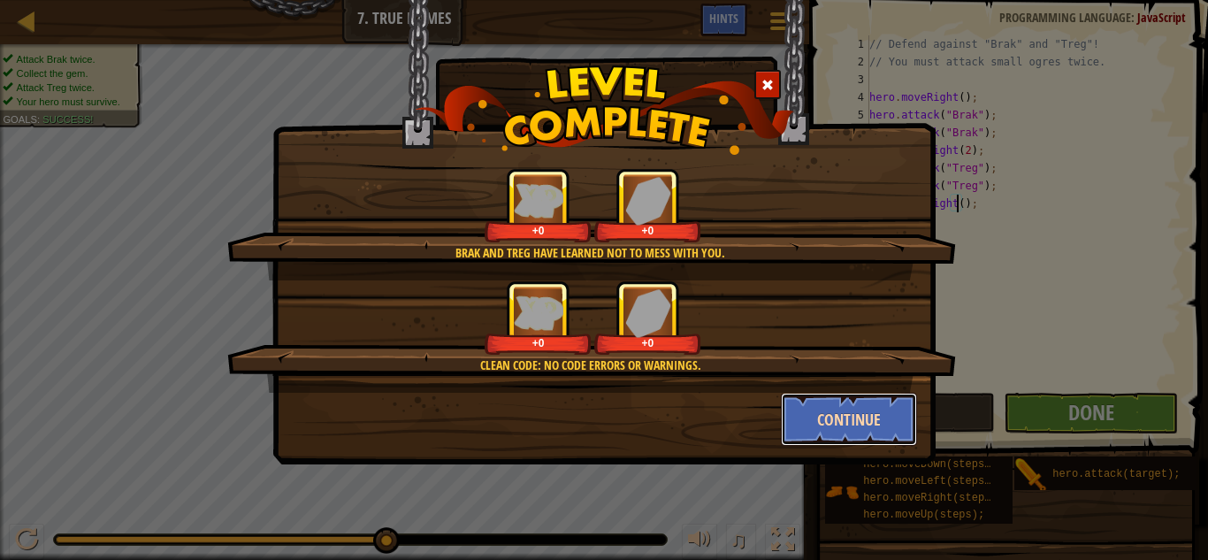
click at [854, 409] on button "Continue" at bounding box center [849, 419] width 137 height 53
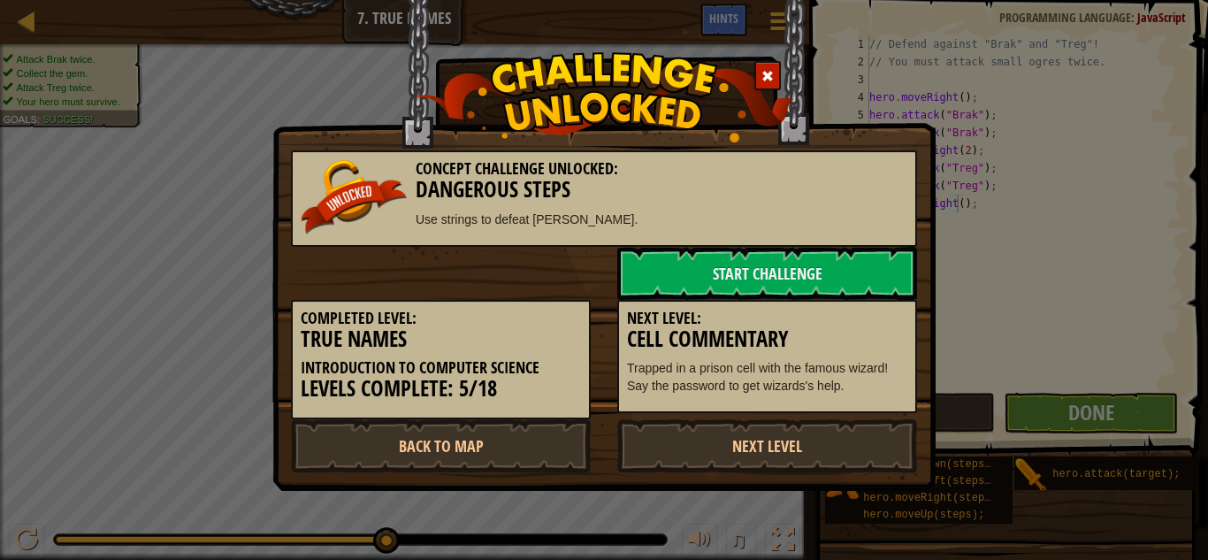
drag, startPoint x: 839, startPoint y: 431, endPoint x: 847, endPoint y: 326, distance: 105.5
click at [842, 411] on div "Concept Challenge Unlocked: Dangerous Steps Use strings to defeat ogres. Start …" at bounding box center [604, 311] width 626 height 322
